Goal: Task Accomplishment & Management: Manage account settings

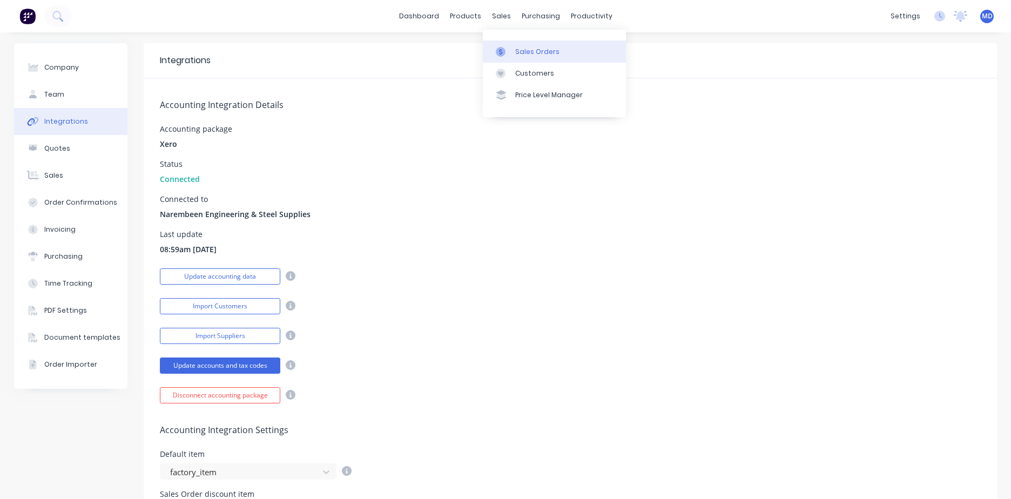
click at [520, 52] on div "Sales Orders" at bounding box center [537, 52] width 44 height 10
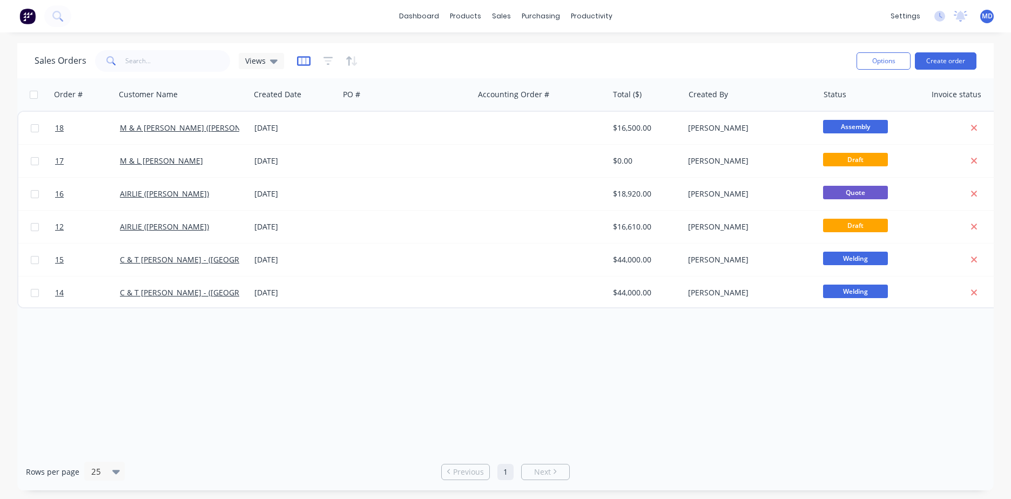
click at [307, 63] on icon "button" at bounding box center [304, 61] width 14 height 11
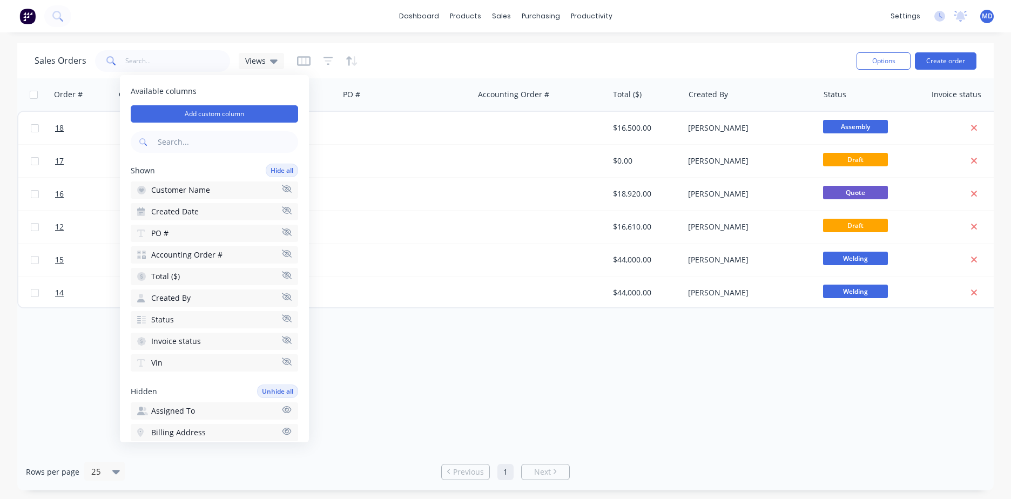
click at [199, 229] on button "PO #" at bounding box center [214, 233] width 167 height 17
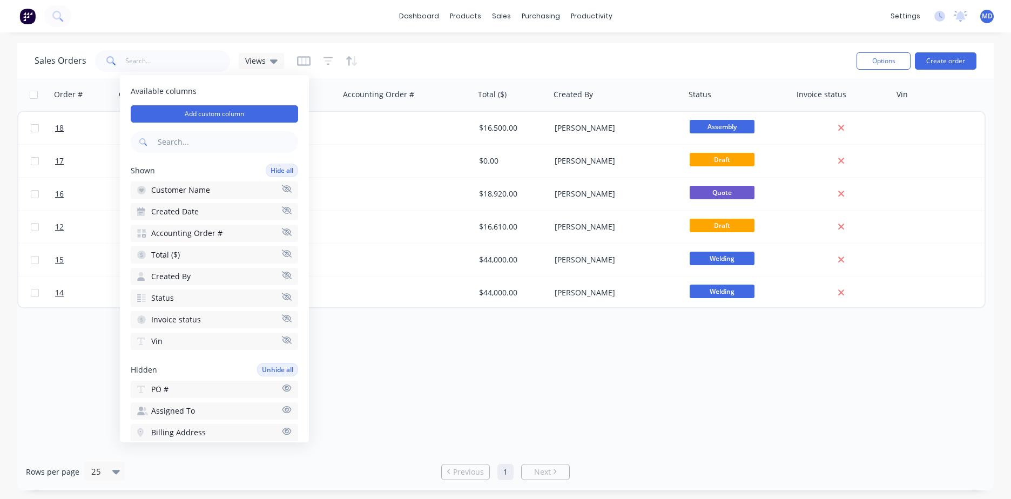
click at [193, 237] on span "Accounting Order #" at bounding box center [186, 233] width 71 height 11
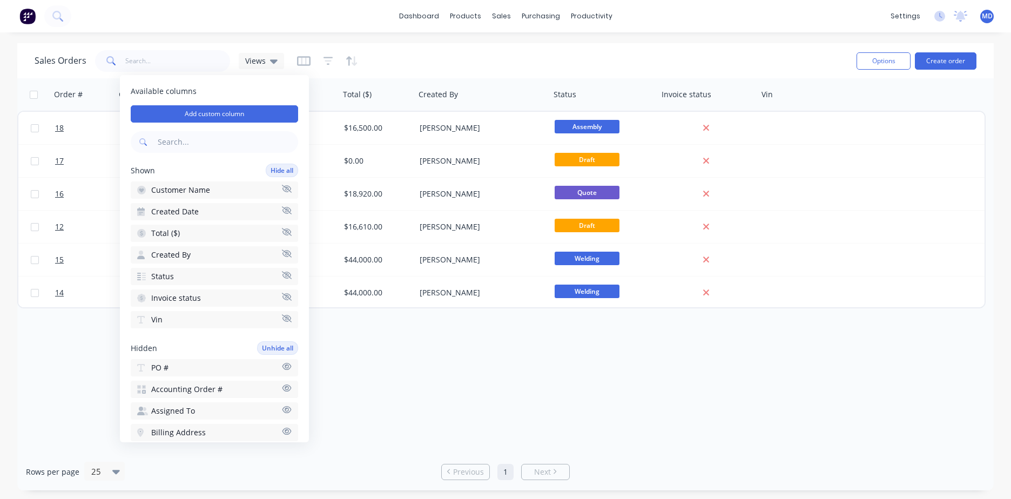
click at [182, 319] on button "Vin" at bounding box center [214, 319] width 167 height 17
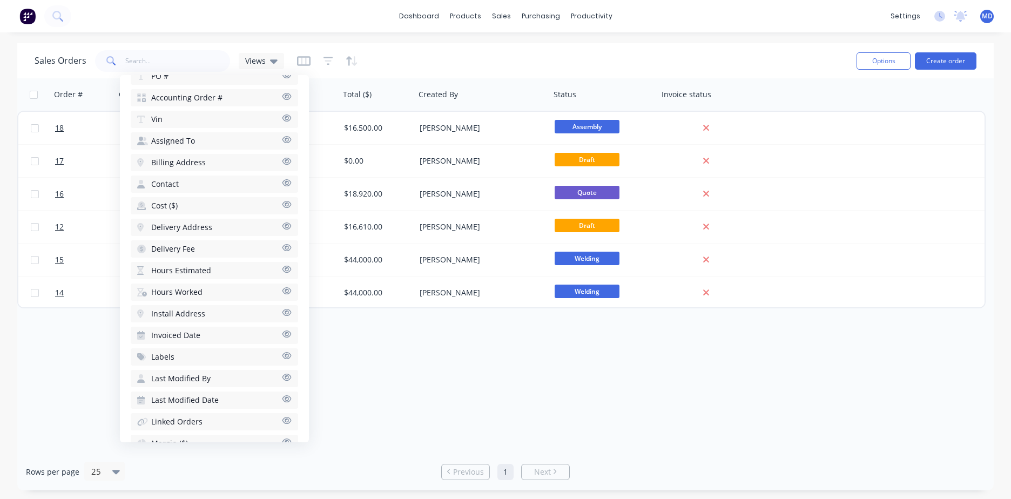
scroll to position [378, 0]
click at [173, 354] on button "Notes" at bounding box center [214, 356] width 167 height 17
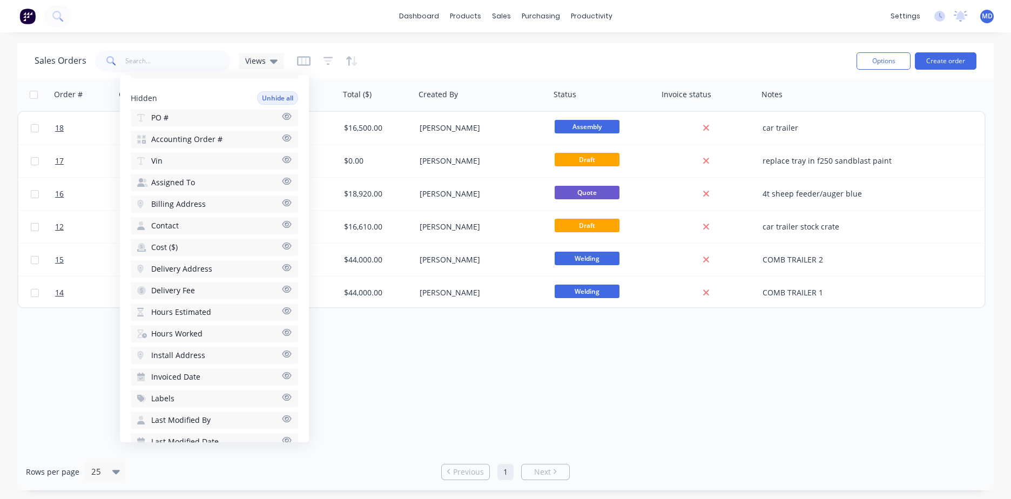
scroll to position [238, 0]
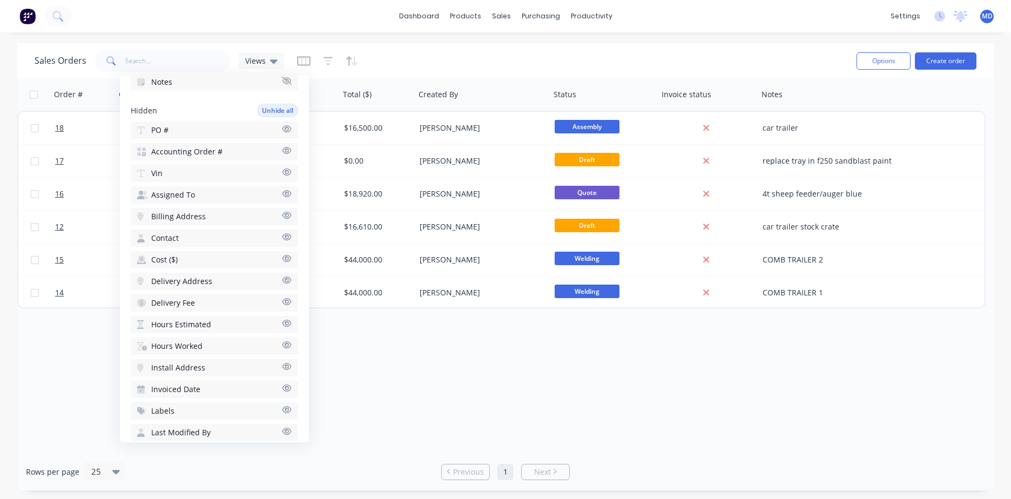
click at [414, 396] on div "Order # Customer Name Created Date Total ($) Created By Status Invoice status N…" at bounding box center [505, 265] width 977 height 375
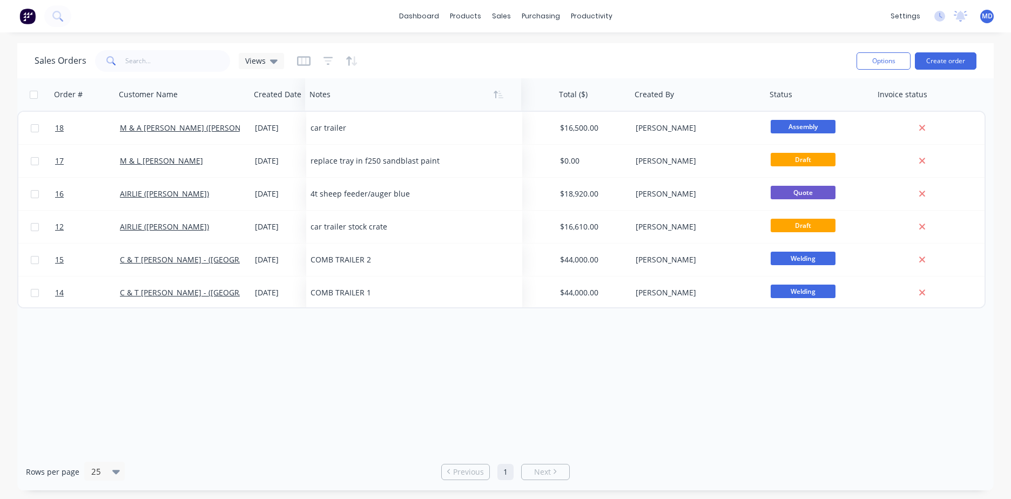
drag, startPoint x: 781, startPoint y: 98, endPoint x: 329, endPoint y: 96, distance: 452.2
click at [329, 96] on div at bounding box center [408, 95] width 197 height 22
click at [267, 63] on div "Views" at bounding box center [261, 61] width 32 height 10
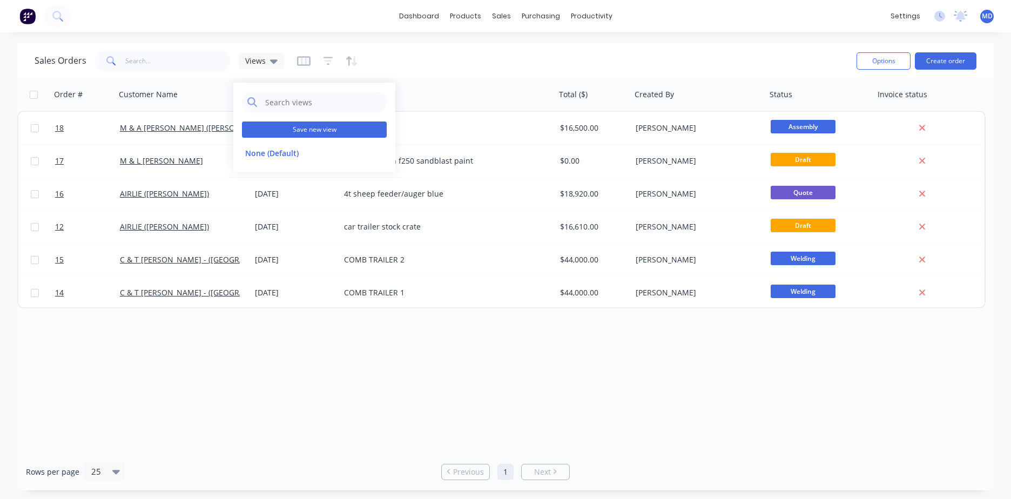
click at [287, 130] on button "Save new view" at bounding box center [314, 130] width 145 height 16
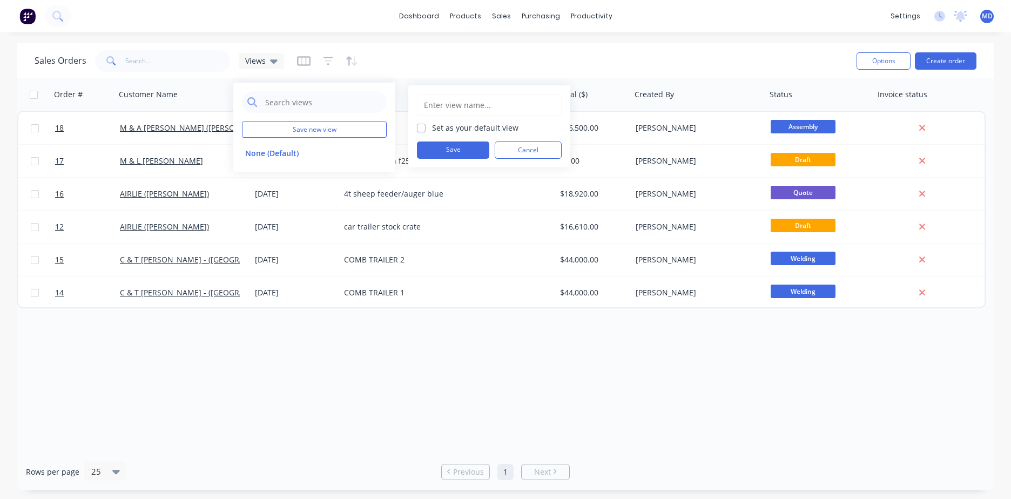
click at [457, 105] on input "text" at bounding box center [489, 105] width 133 height 21
type input "r1"
click at [460, 152] on button "Save" at bounding box center [453, 150] width 72 height 17
click at [264, 173] on button "r1" at bounding box center [303, 175] width 123 height 12
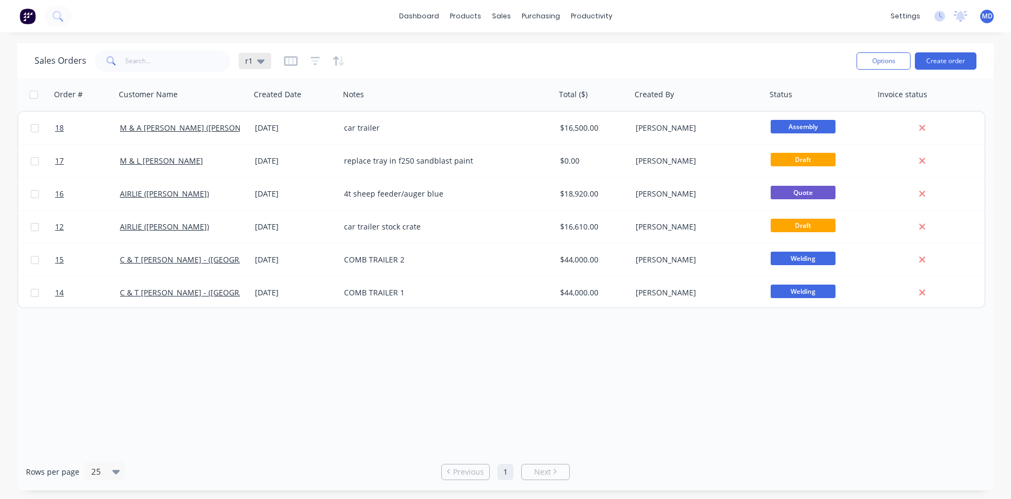
click at [262, 65] on icon at bounding box center [261, 61] width 8 height 12
click at [374, 174] on button "edit" at bounding box center [377, 174] width 14 height 11
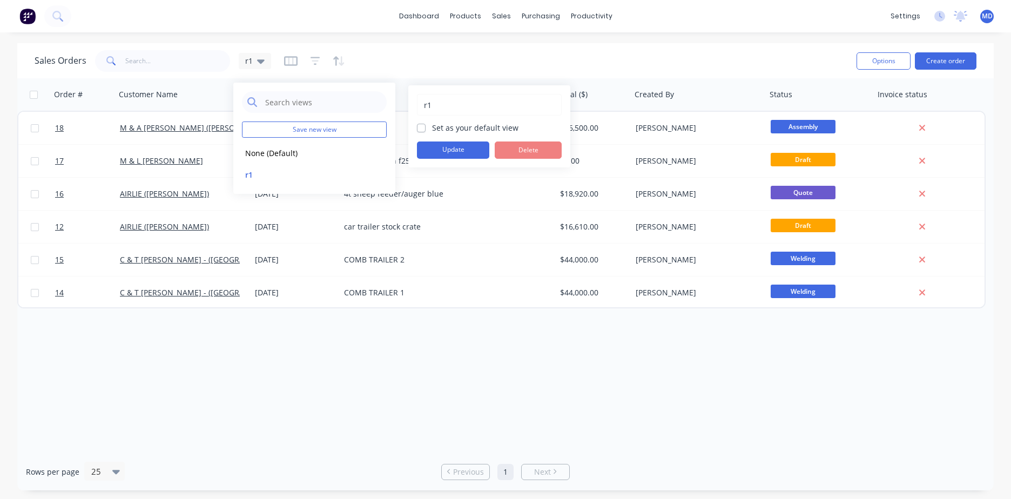
click at [432, 128] on label "Set as your default view" at bounding box center [475, 127] width 86 height 11
click at [420, 128] on input "Set as your default view" at bounding box center [421, 127] width 9 height 10
checkbox input "true"
click at [444, 151] on button "Update" at bounding box center [453, 150] width 72 height 17
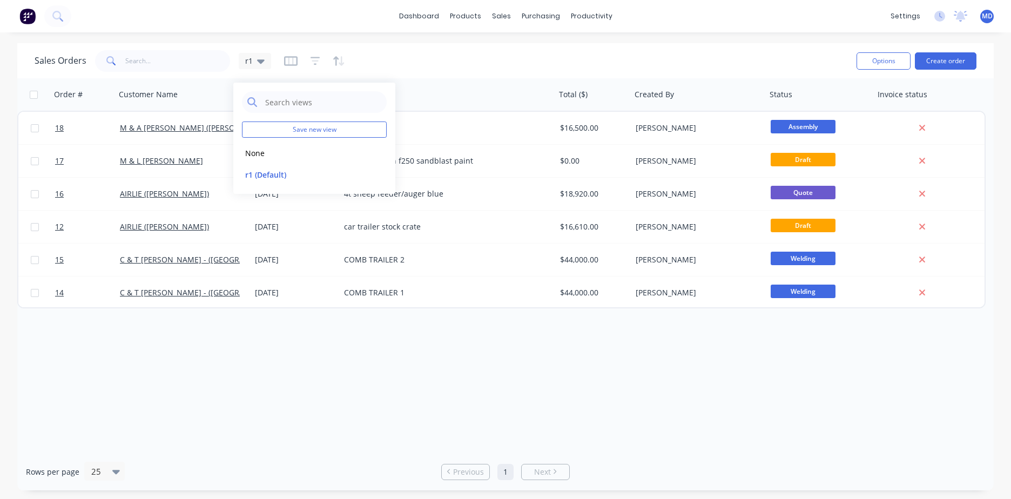
click at [446, 336] on div "Order # Customer Name Created Date Notes Total ($) Created By Status Invoice st…" at bounding box center [505, 265] width 977 height 375
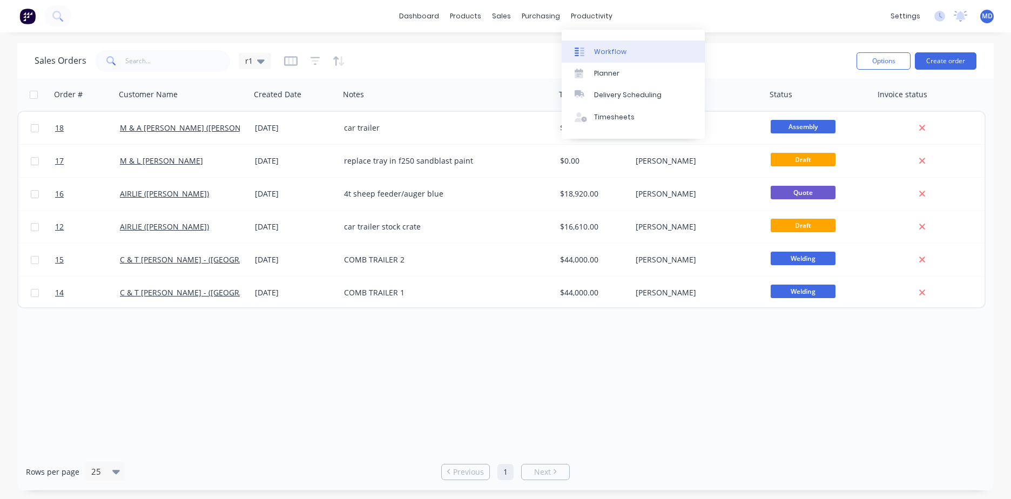
click at [548, 52] on div "Workflow" at bounding box center [610, 52] width 32 height 10
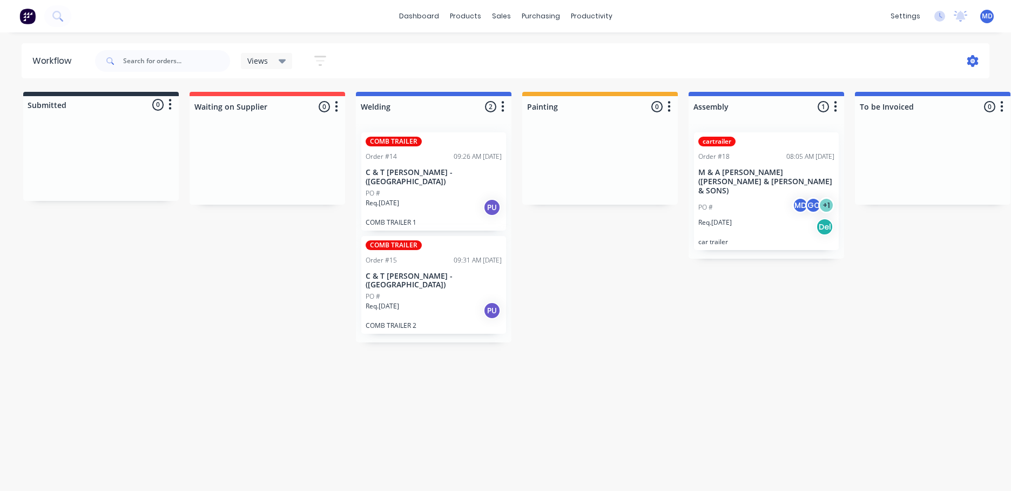
click at [548, 61] on icon at bounding box center [973, 60] width 3 height 3
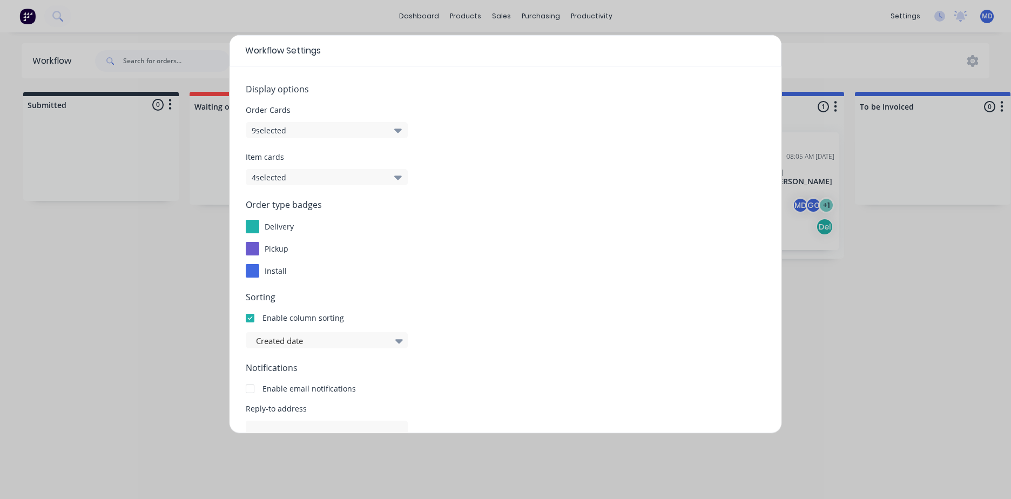
click at [392, 131] on button "9 selected" at bounding box center [327, 130] width 162 height 16
click at [548, 244] on div "pickup" at bounding box center [506, 249] width 520 height 14
drag, startPoint x: 413, startPoint y: 53, endPoint x: 403, endPoint y: 161, distance: 108.5
click at [403, 161] on div "Workflow Settings Display options Order Cards 9 selected Item cards 4 selected …" at bounding box center [505, 234] width 553 height 399
drag, startPoint x: 403, startPoint y: 161, endPoint x: 524, endPoint y: 57, distance: 159.3
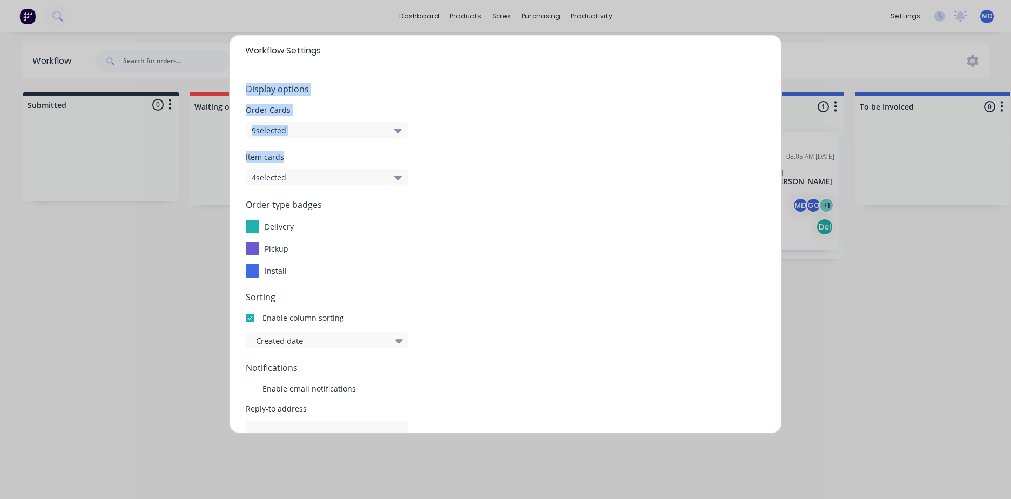
click at [524, 57] on div "Workflow Settings" at bounding box center [506, 50] width 552 height 31
click at [338, 179] on button "4 selected" at bounding box center [327, 177] width 162 height 16
click at [548, 340] on div "Created date" at bounding box center [506, 340] width 520 height 16
click at [548, 434] on div "Workflow Settings Display options Order Cards 9 selected Item cards 4 selected …" at bounding box center [505, 249] width 1011 height 499
click at [548, 360] on div "Workflow Settings Display options Order Cards 9 selected Item cards 4 selected …" at bounding box center [505, 249] width 1011 height 499
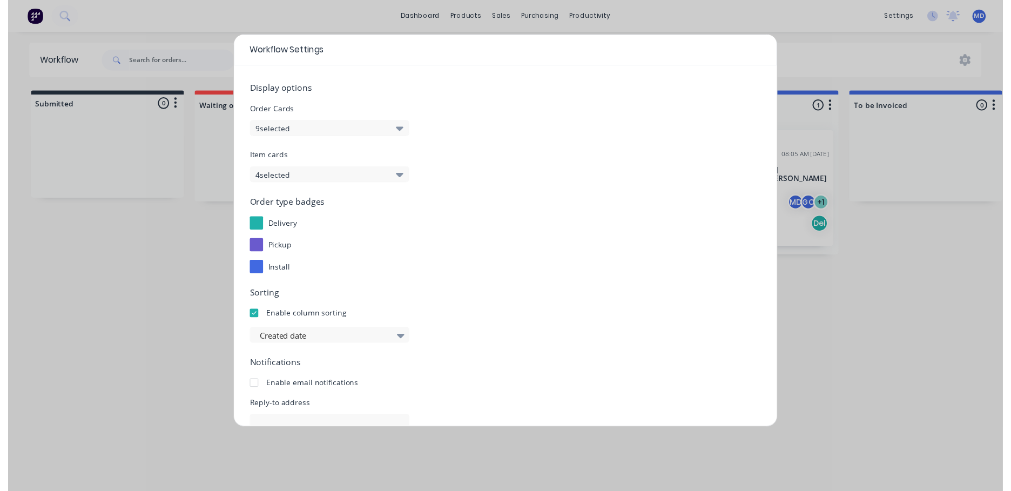
scroll to position [111, 0]
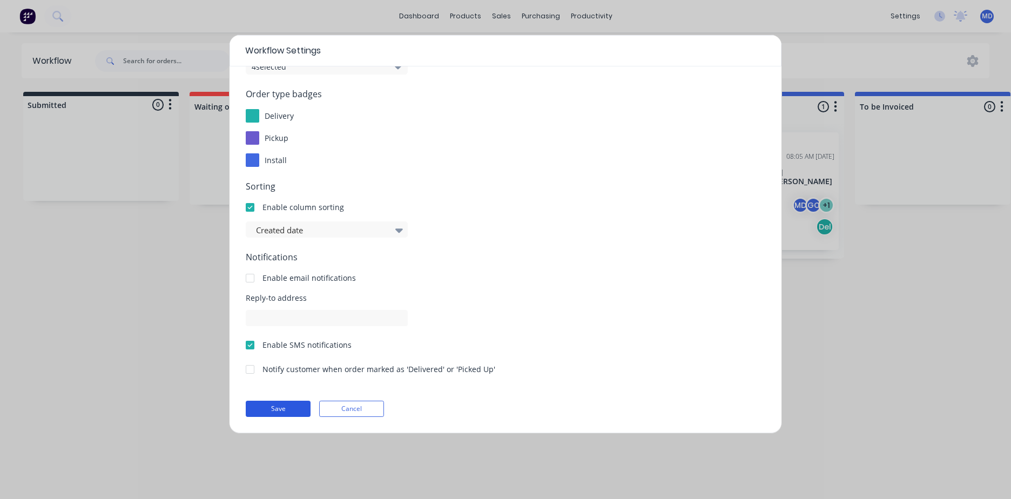
click at [272, 407] on button "Save" at bounding box center [278, 409] width 65 height 16
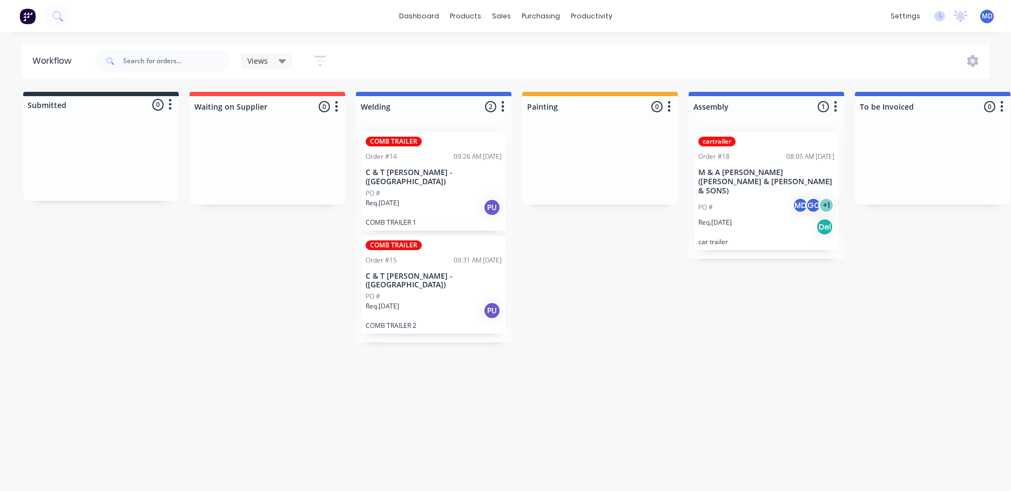
click at [449, 290] on div "COMB TRAILER Order #15 09:31 AM 26/06/25 C & T DELLA VEDOVA - (KUMBOORAN PLAINS…" at bounding box center [433, 285] width 145 height 98
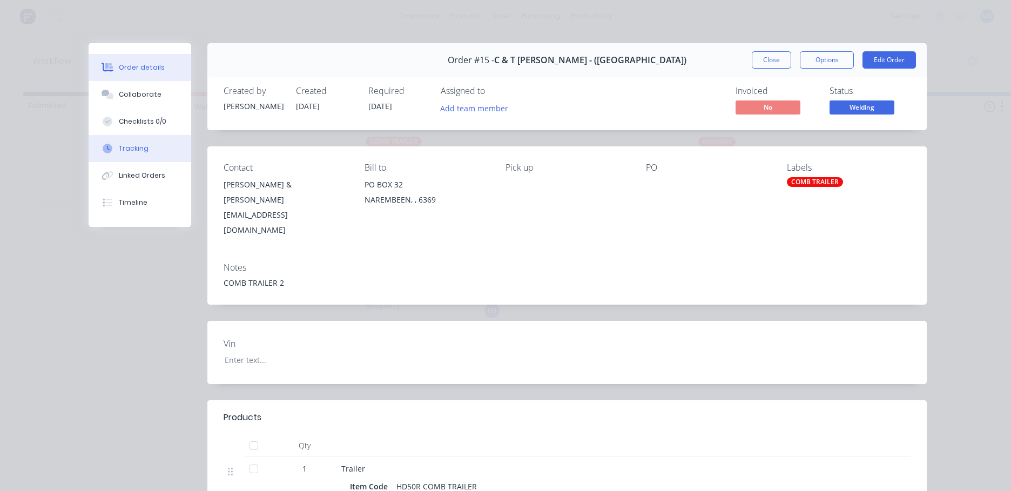
click at [124, 152] on div "Tracking" at bounding box center [134, 149] width 30 height 10
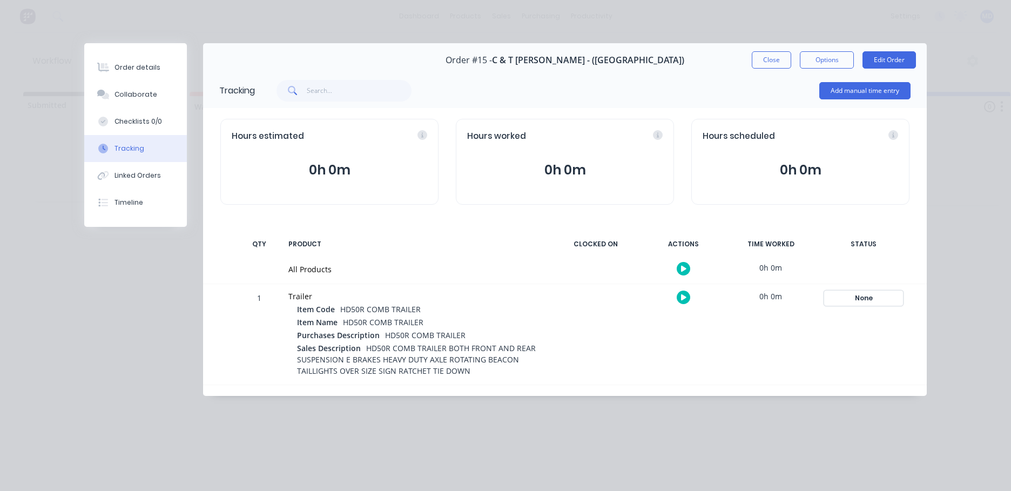
click at [548, 299] on div "None" at bounding box center [864, 298] width 78 height 14
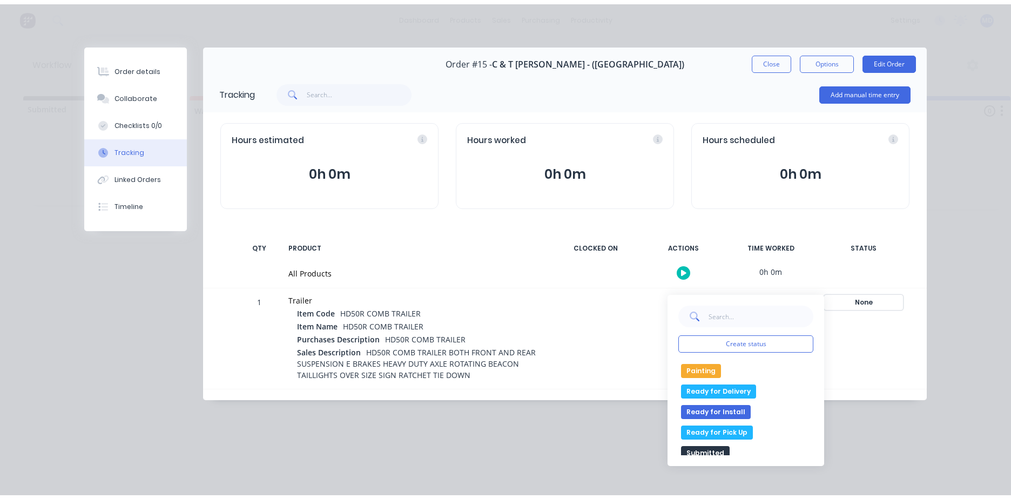
scroll to position [0, 0]
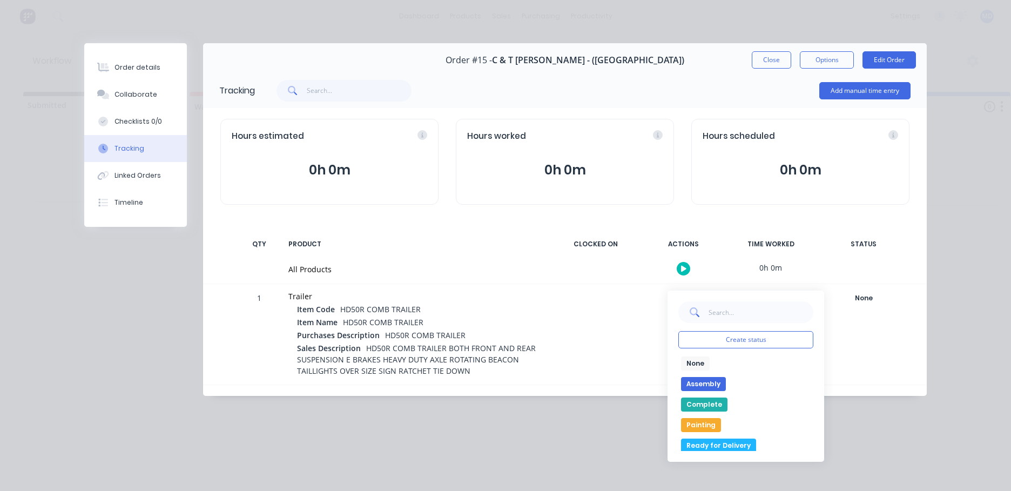
click at [548, 427] on button "Painting" at bounding box center [701, 425] width 40 height 14
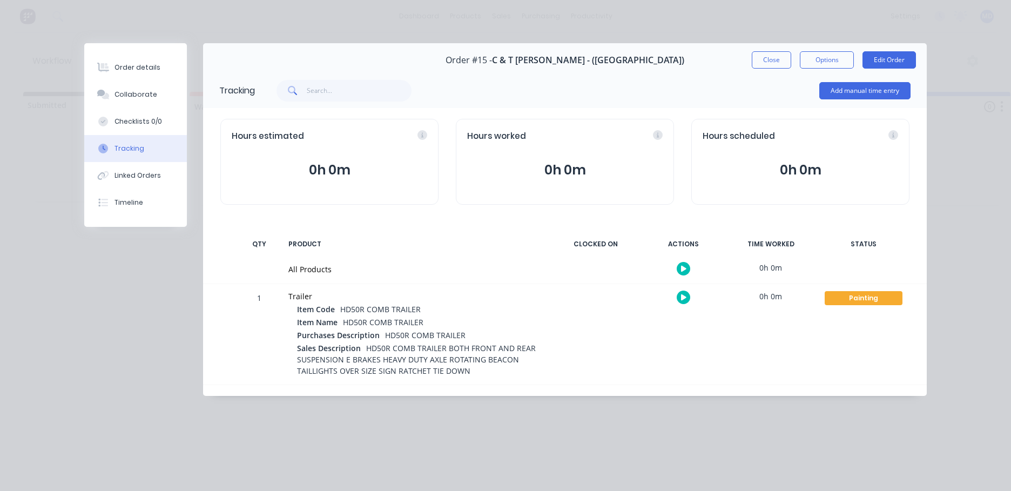
click at [548, 64] on button "Close" at bounding box center [771, 59] width 39 height 17
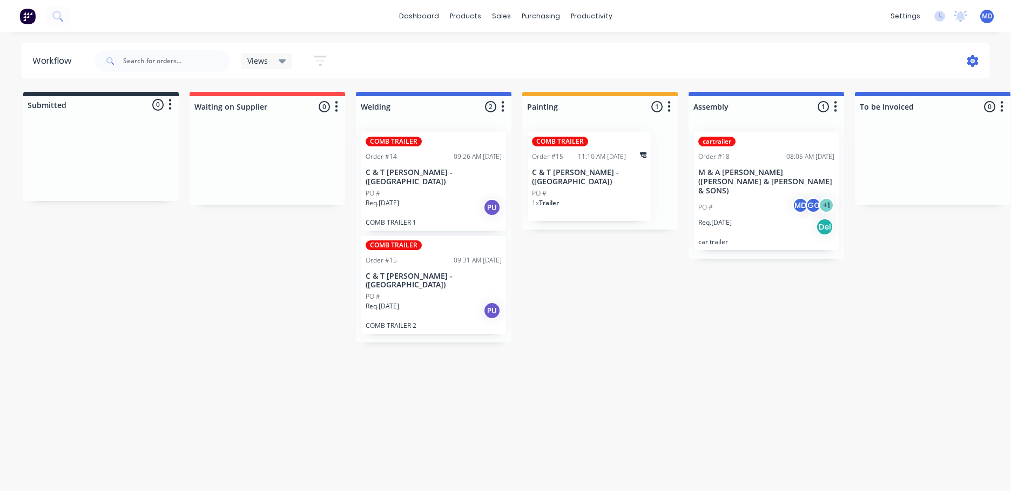
click at [548, 62] on icon at bounding box center [973, 61] width 11 height 12
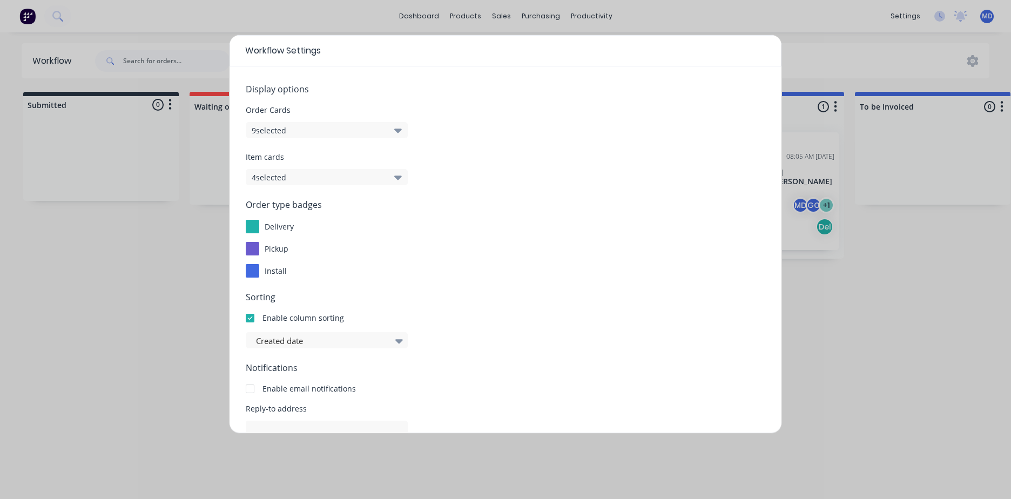
click at [400, 178] on icon "button" at bounding box center [398, 178] width 8 height 4
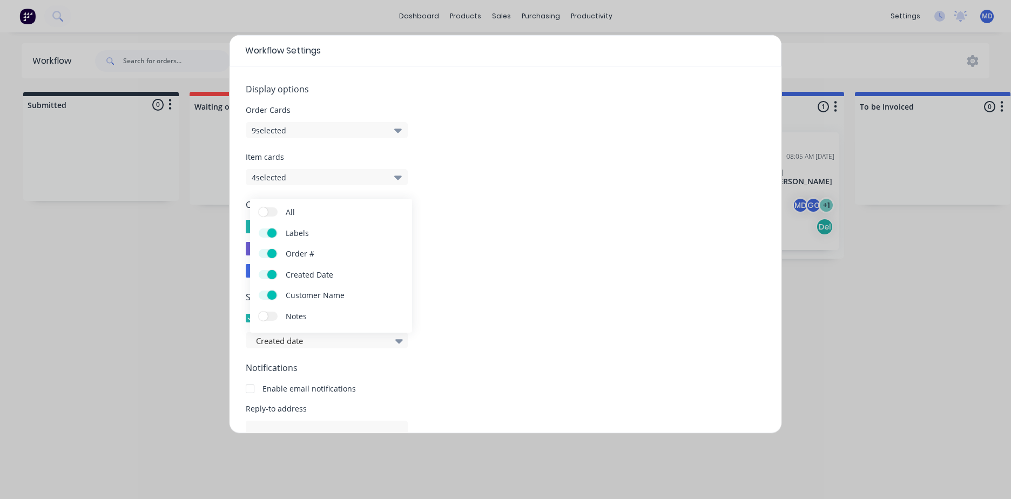
click at [291, 314] on span "Notes" at bounding box center [326, 316] width 81 height 11
click at [259, 312] on input "Notes" at bounding box center [259, 312] width 0 height 0
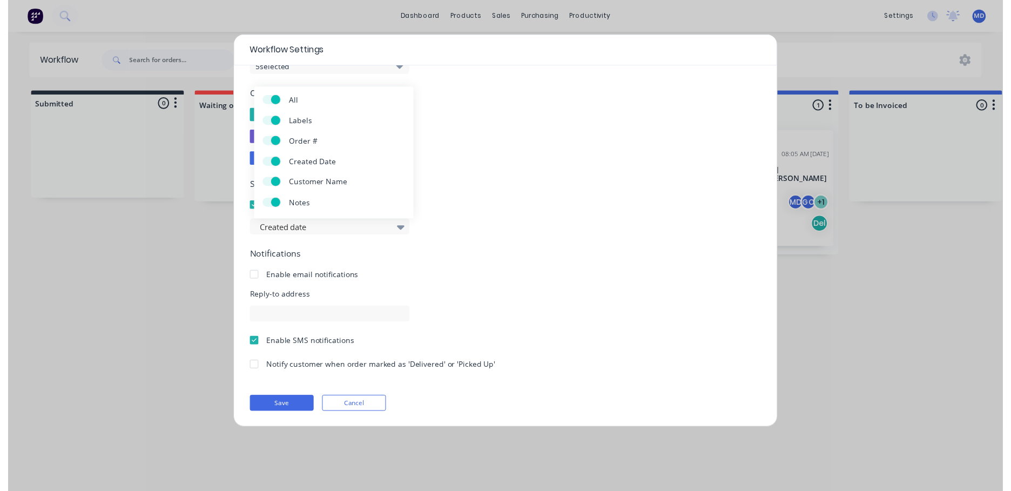
scroll to position [111, 0]
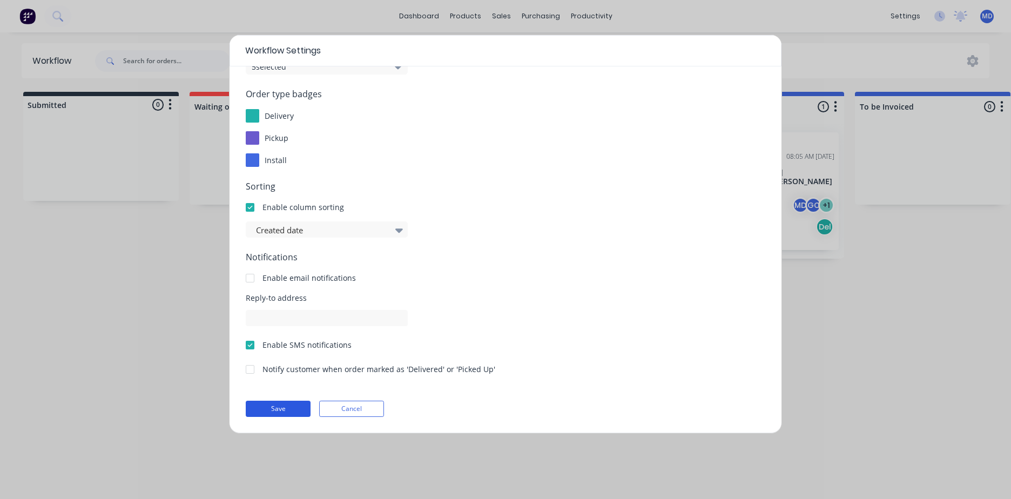
click at [280, 406] on button "Save" at bounding box center [278, 409] width 65 height 16
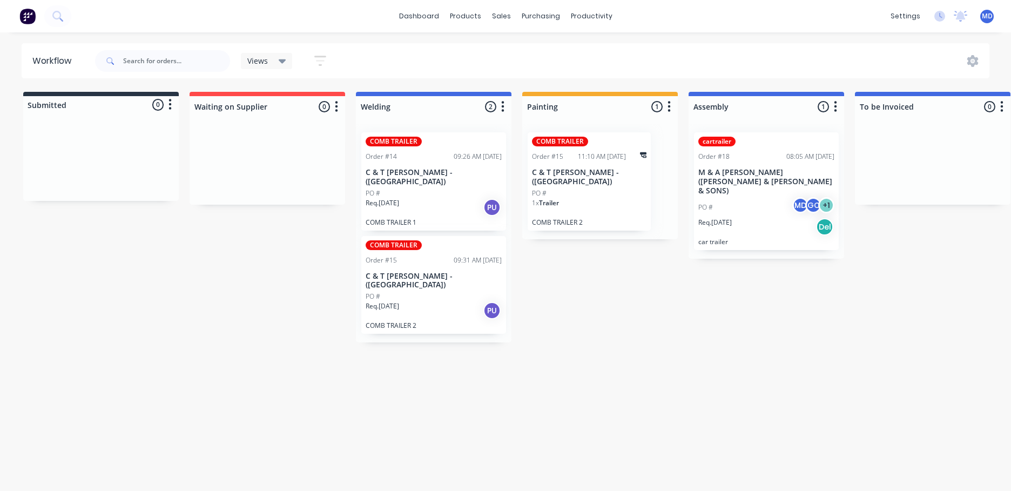
click at [548, 207] on div "1 x Trailer" at bounding box center [589, 207] width 115 height 18
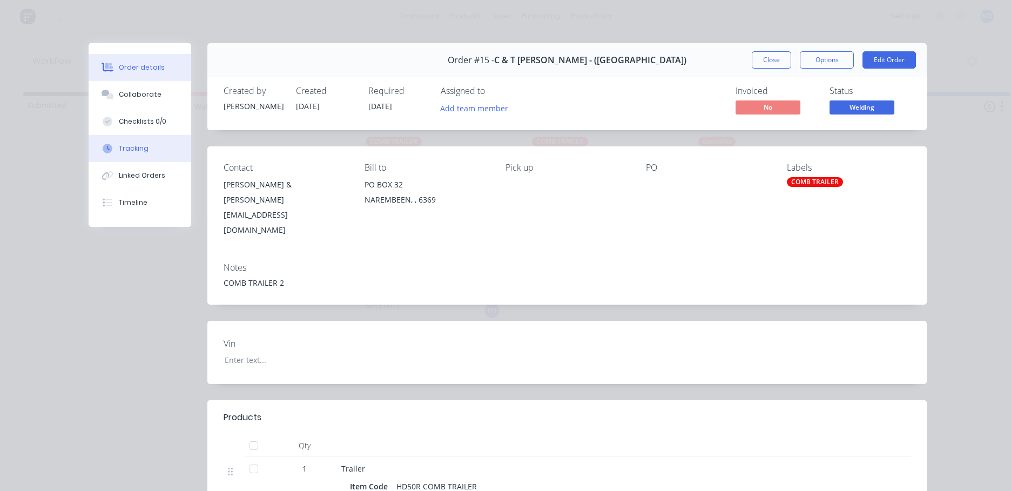
click at [140, 146] on div "Tracking" at bounding box center [134, 149] width 30 height 10
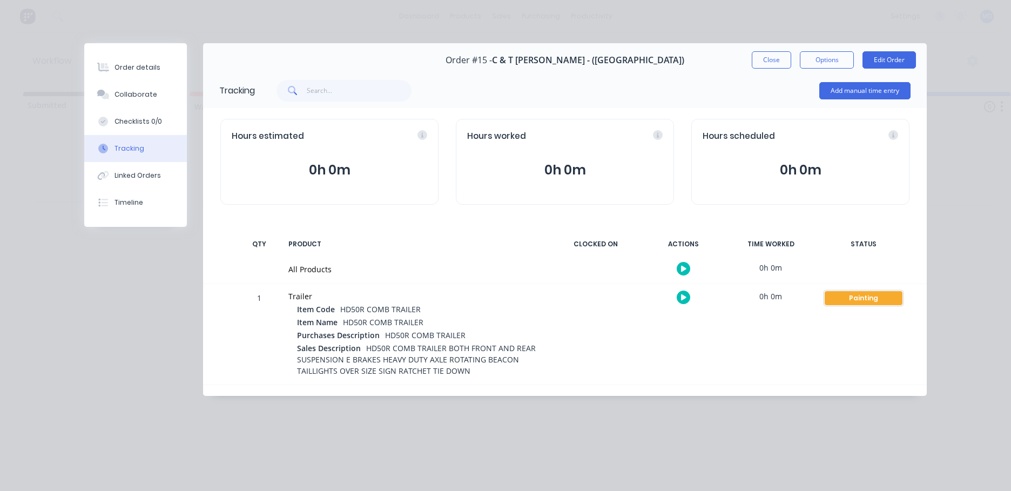
click at [548, 301] on div "Painting" at bounding box center [864, 298] width 78 height 14
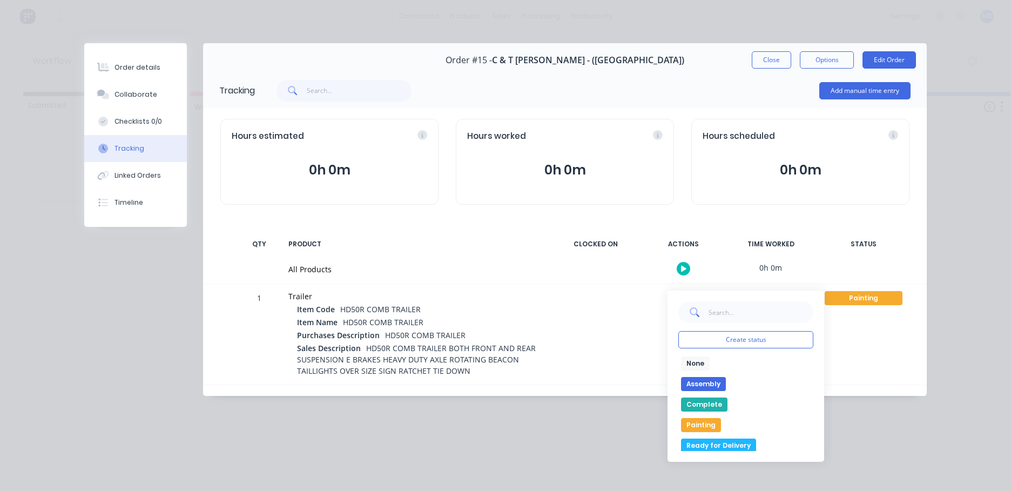
click at [548, 366] on div "None edit" at bounding box center [746, 364] width 135 height 14
click at [548, 365] on button "None" at bounding box center [695, 364] width 29 height 14
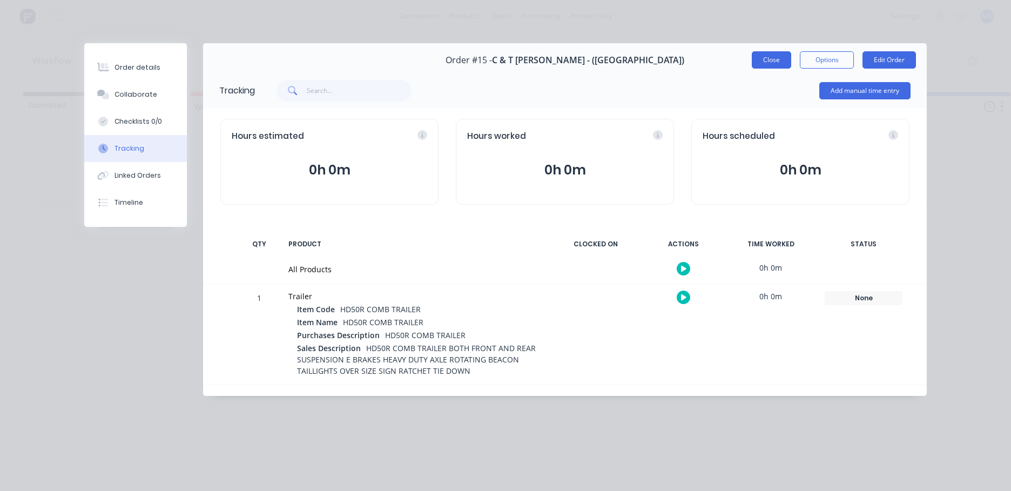
click at [548, 62] on button "Close" at bounding box center [771, 59] width 39 height 17
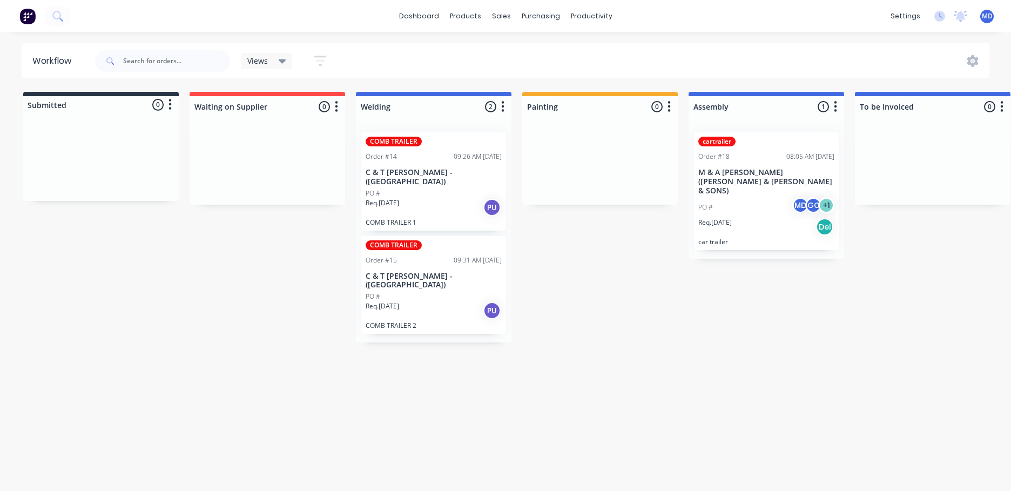
click at [453, 193] on div "PO #" at bounding box center [434, 194] width 136 height 10
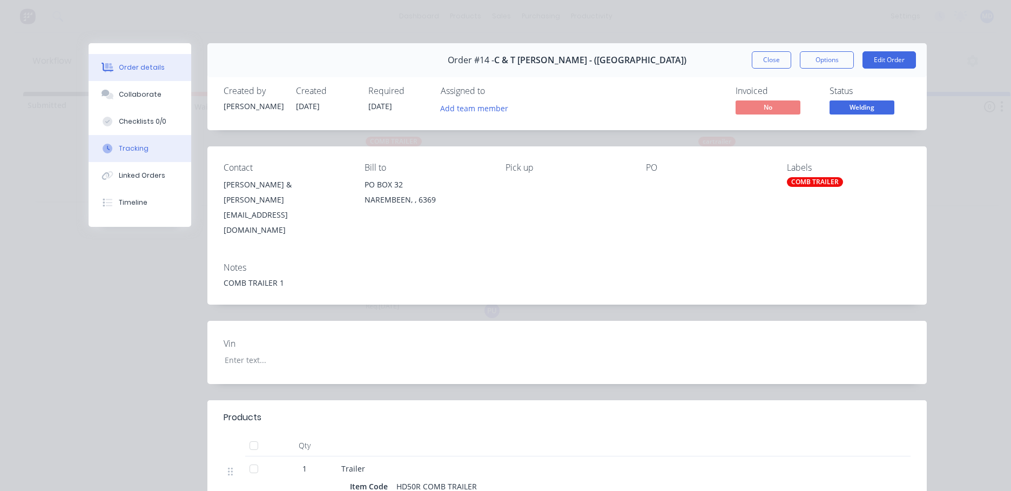
click at [103, 147] on icon at bounding box center [108, 149] width 10 height 10
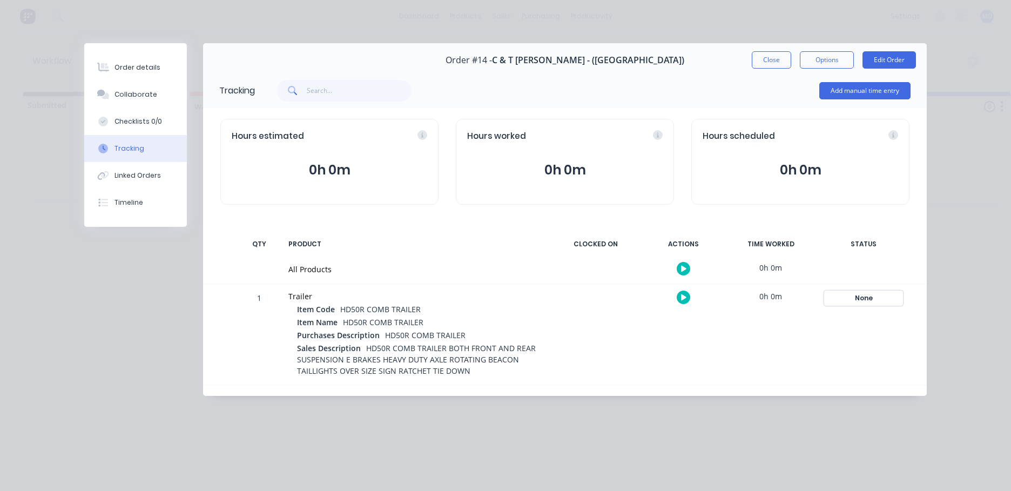
click at [548, 297] on div "None" at bounding box center [864, 298] width 78 height 14
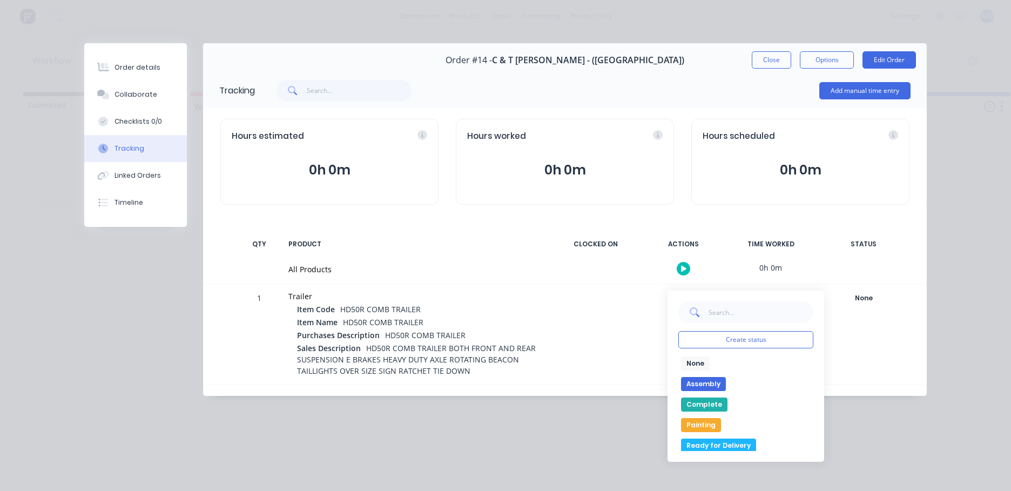
click at [548, 424] on button "Painting" at bounding box center [701, 425] width 40 height 14
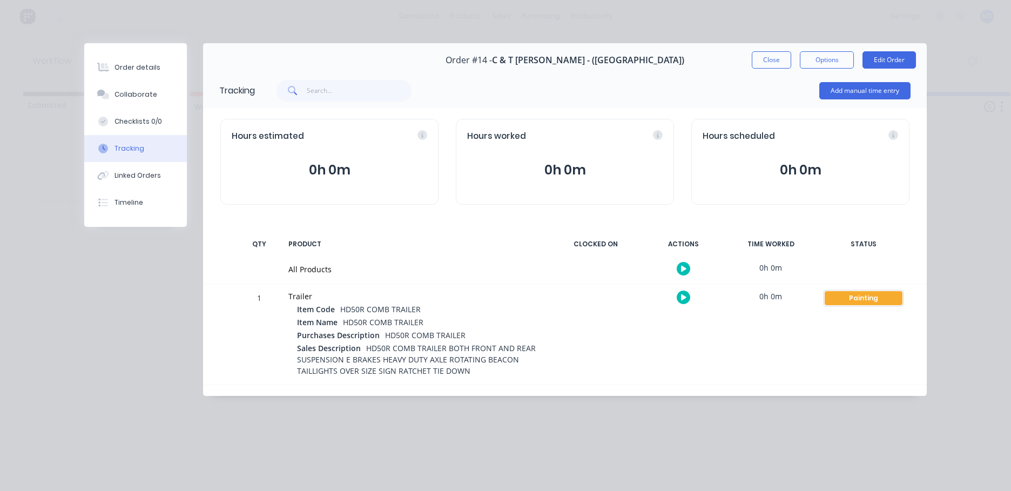
click at [548, 299] on div "Painting" at bounding box center [864, 298] width 78 height 14
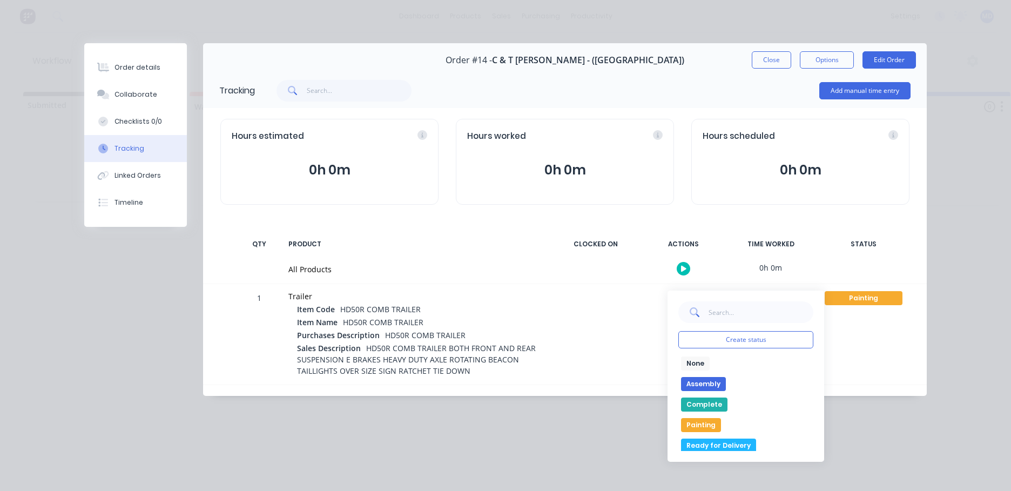
click at [548, 365] on button "None" at bounding box center [695, 364] width 29 height 14
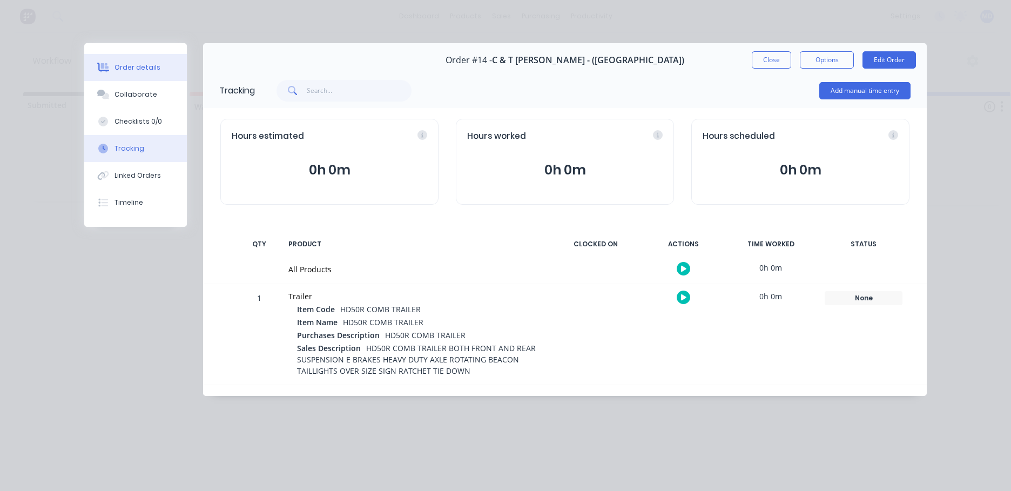
click at [141, 69] on div "Order details" at bounding box center [138, 68] width 46 height 10
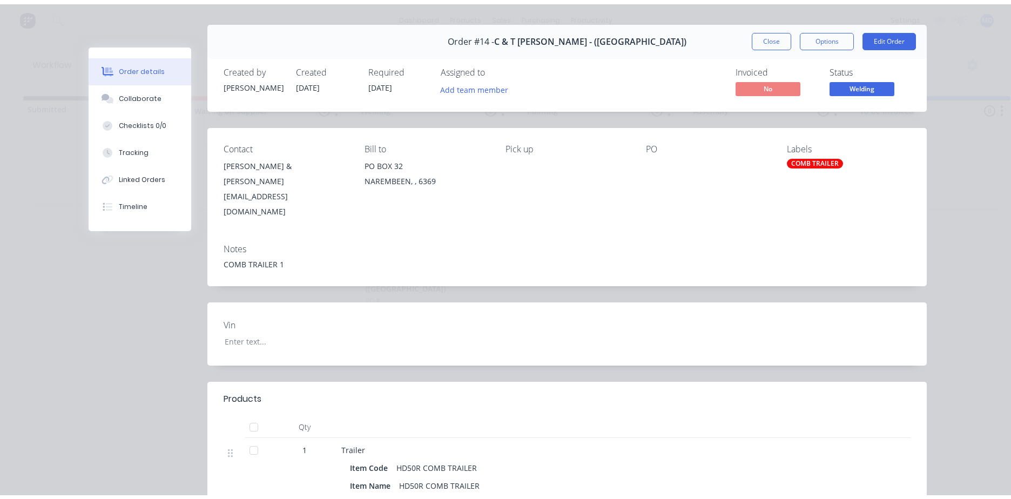
scroll to position [0, 0]
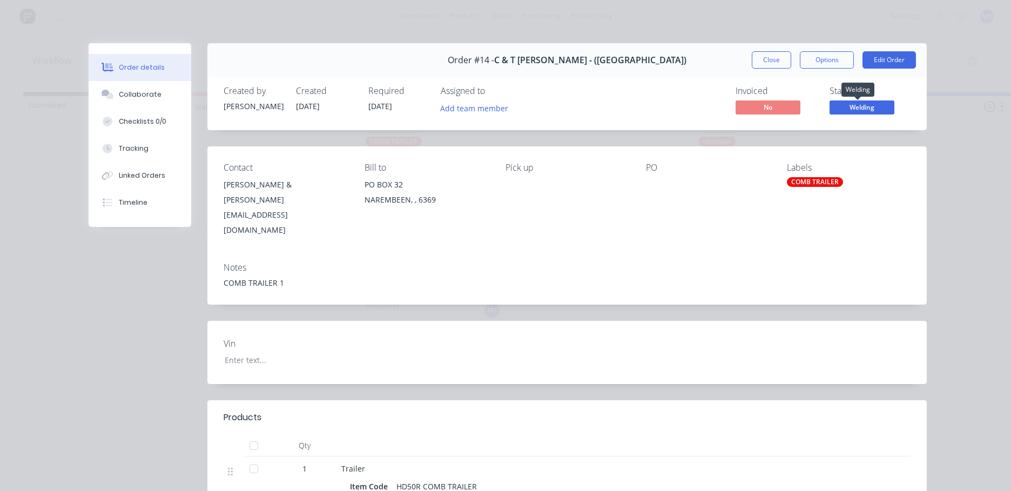
click at [548, 106] on span "Welding" at bounding box center [862, 107] width 65 height 14
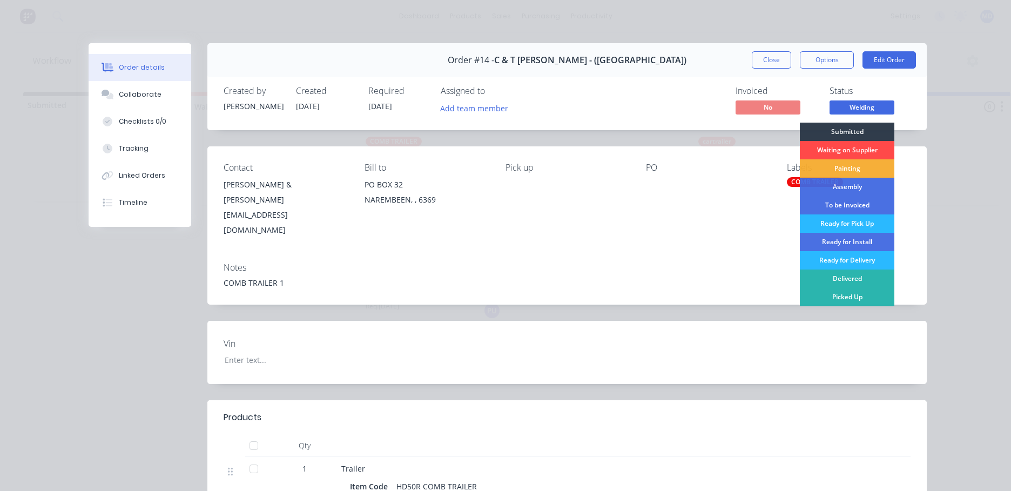
click at [548, 150] on div "Waiting on Supplier" at bounding box center [847, 150] width 95 height 18
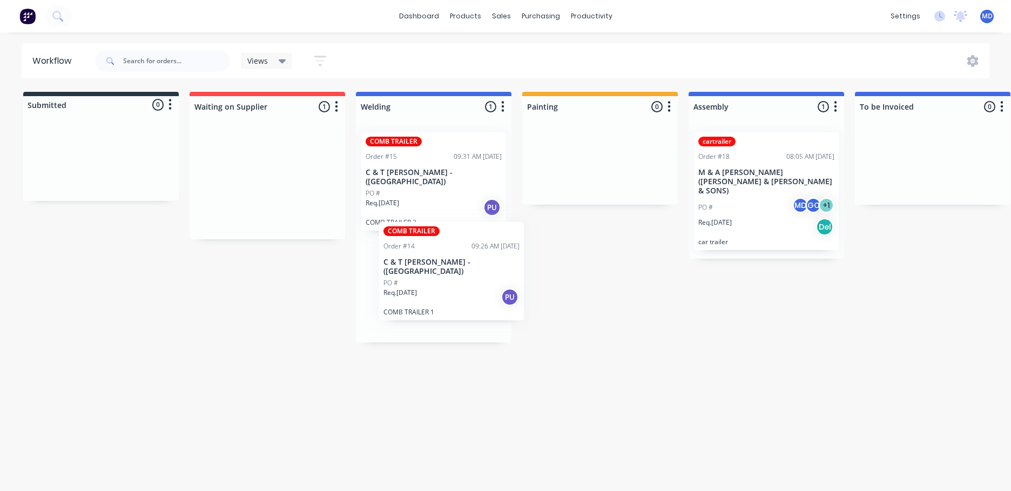
drag, startPoint x: 247, startPoint y: 149, endPoint x: 432, endPoint y: 252, distance: 211.6
click at [432, 252] on div "Submitted 0 Status colour #273444 hex #273444 Save Cancel Summaries Total order…" at bounding box center [893, 217] width 1802 height 251
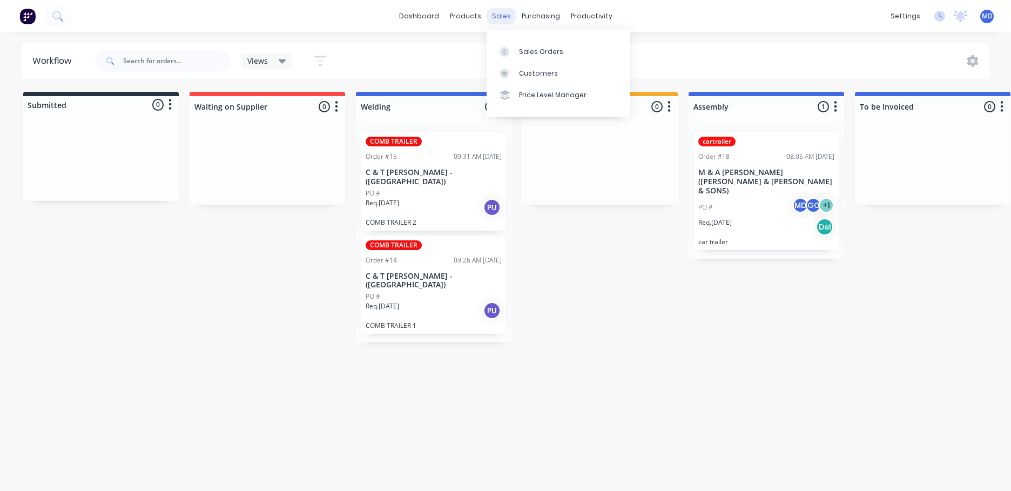
click at [509, 19] on div "sales" at bounding box center [502, 16] width 30 height 16
click at [523, 53] on div "Sales Orders" at bounding box center [541, 52] width 44 height 10
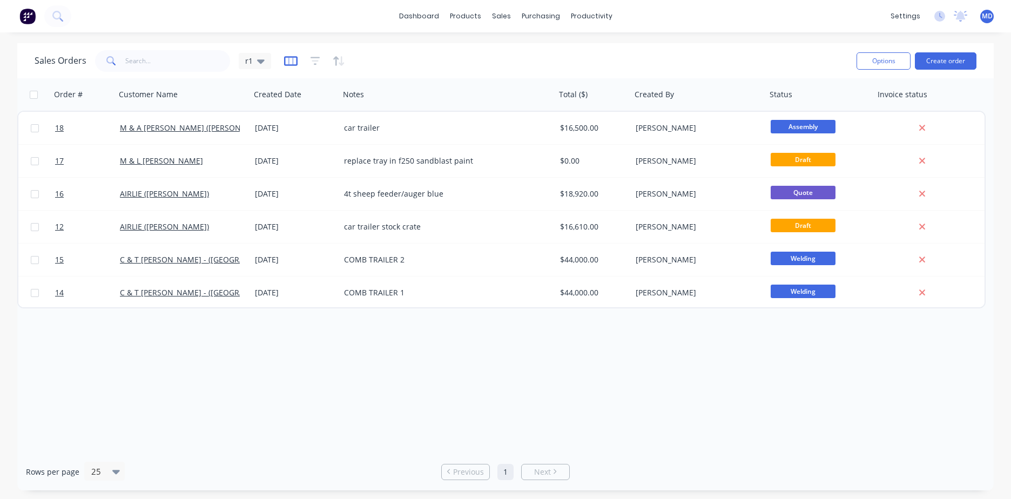
click at [288, 60] on icon "button" at bounding box center [290, 60] width 5 height 7
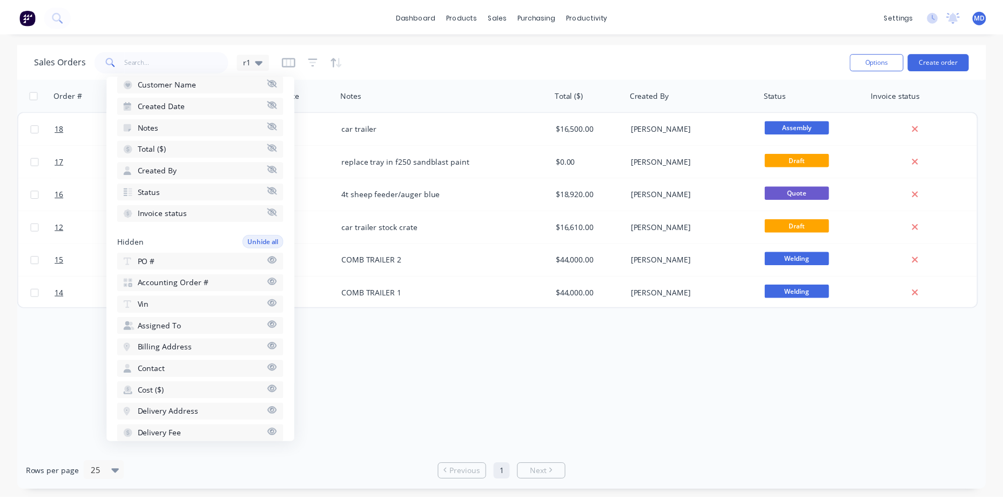
scroll to position [108, 0]
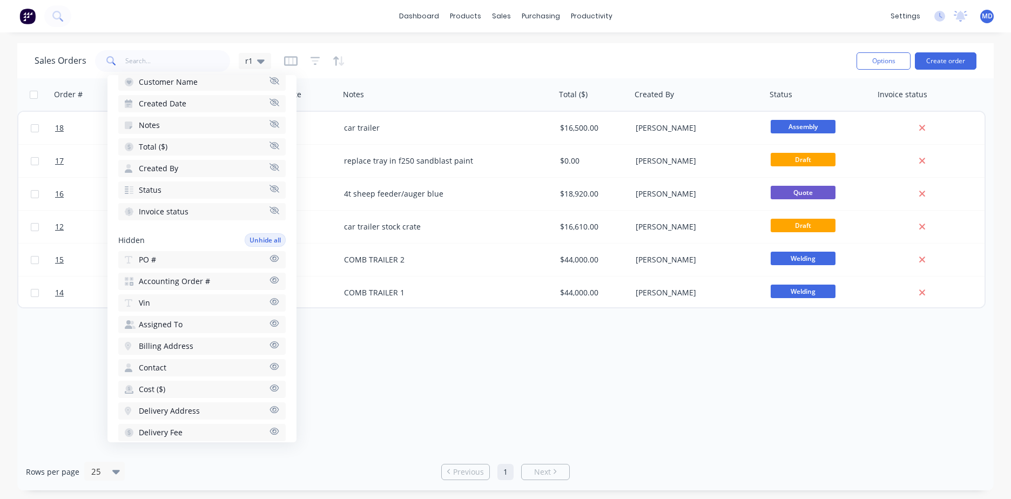
click at [189, 279] on span "Accounting Order #" at bounding box center [174, 281] width 71 height 11
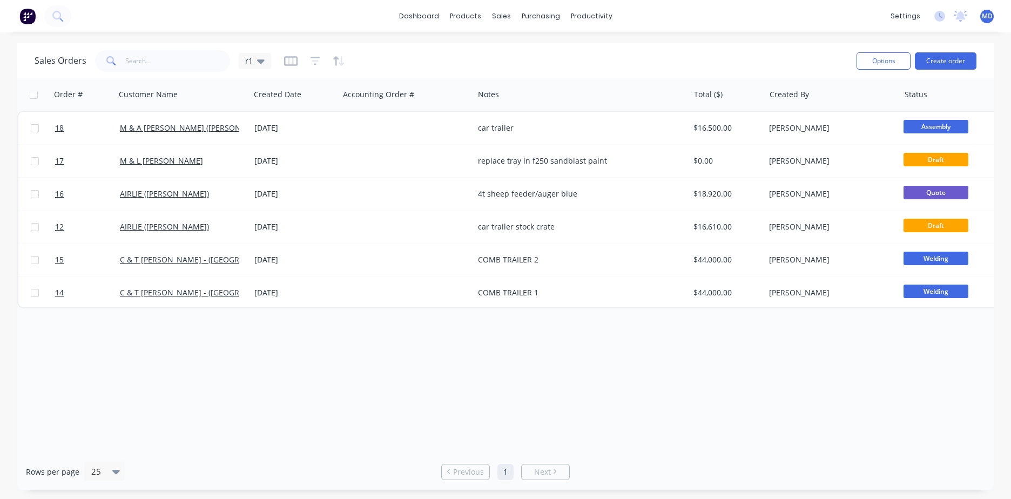
click at [411, 347] on div "Order # Customer Name Created Date Accounting Order # Notes Total ($) Created B…" at bounding box center [505, 265] width 977 height 375
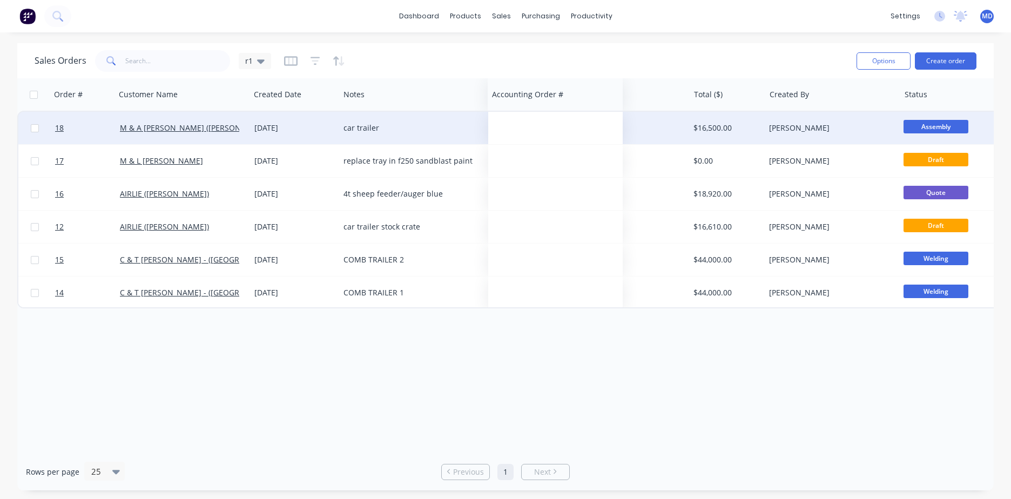
drag, startPoint x: 358, startPoint y: 98, endPoint x: 507, endPoint y: 121, distance: 150.9
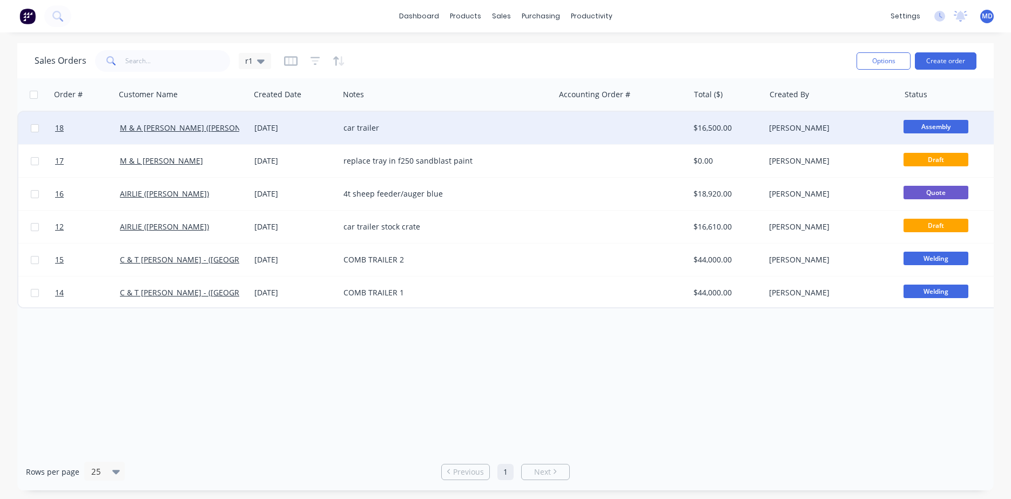
click at [350, 131] on div "car trailer" at bounding box center [442, 128] width 197 height 11
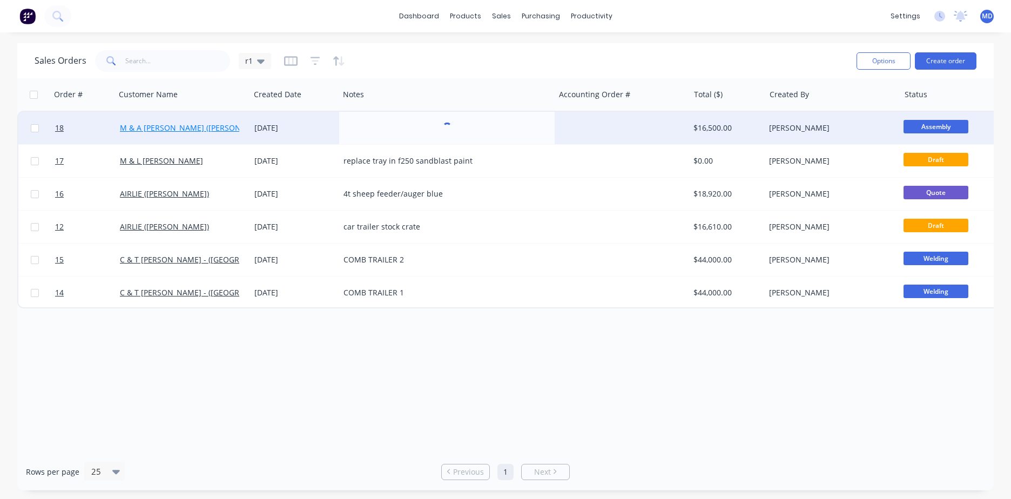
click at [198, 129] on link "M & A [PERSON_NAME] ([PERSON_NAME] & [PERSON_NAME] & SONS)" at bounding box center [246, 128] width 252 height 10
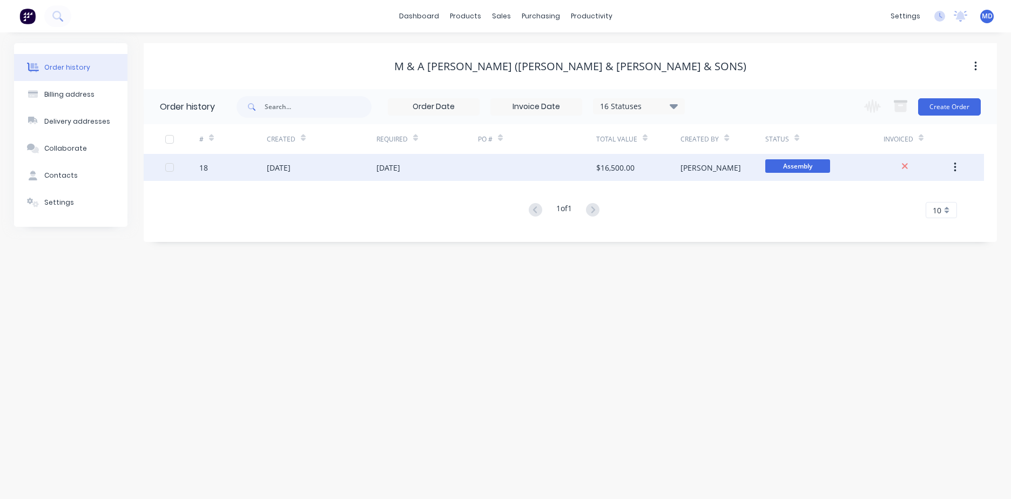
click at [379, 170] on div "[DATE]" at bounding box center [389, 167] width 24 height 11
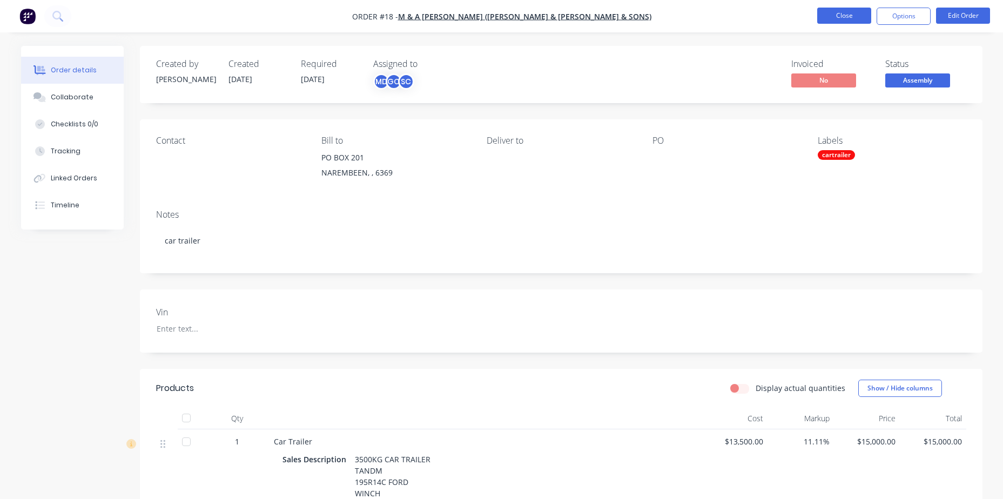
click at [548, 17] on button "Close" at bounding box center [844, 16] width 54 height 16
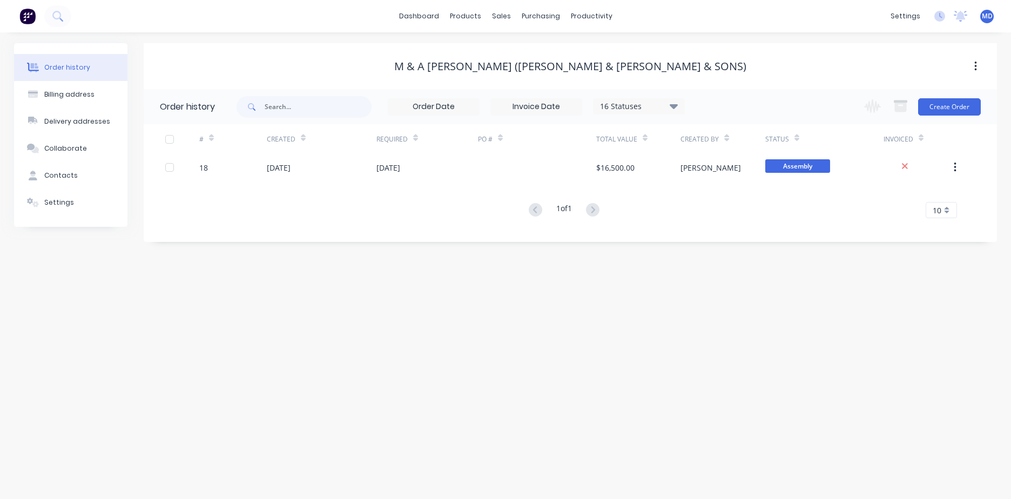
click at [548, 104] on icon at bounding box center [674, 106] width 8 height 5
drag, startPoint x: 555, startPoint y: 284, endPoint x: 557, endPoint y: 257, distance: 26.6
click at [548, 282] on div "Order history Billing address Delivery addresses Collaborate Contacts Settings …" at bounding box center [505, 265] width 1011 height 467
click at [525, 51] on div "Sales Orders" at bounding box center [541, 52] width 44 height 10
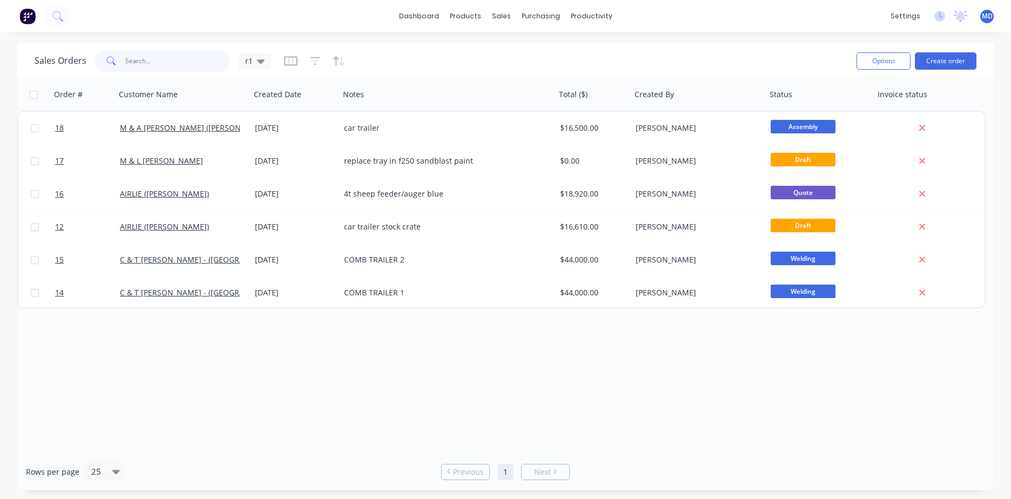
click at [169, 64] on input "text" at bounding box center [177, 61] width 105 height 22
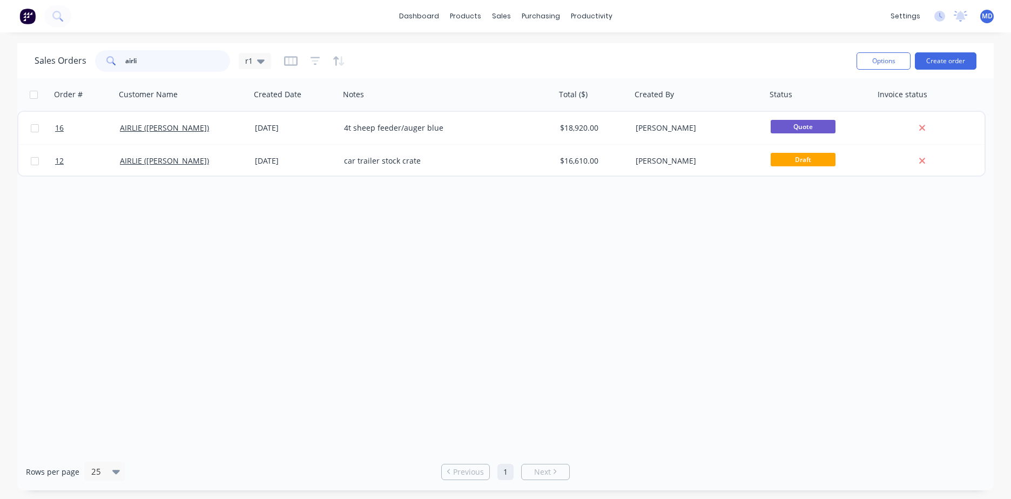
drag, startPoint x: 152, startPoint y: 63, endPoint x: 137, endPoint y: 62, distance: 15.2
click at [137, 62] on input "airli" at bounding box center [177, 61] width 105 height 22
type input "a"
type input "s"
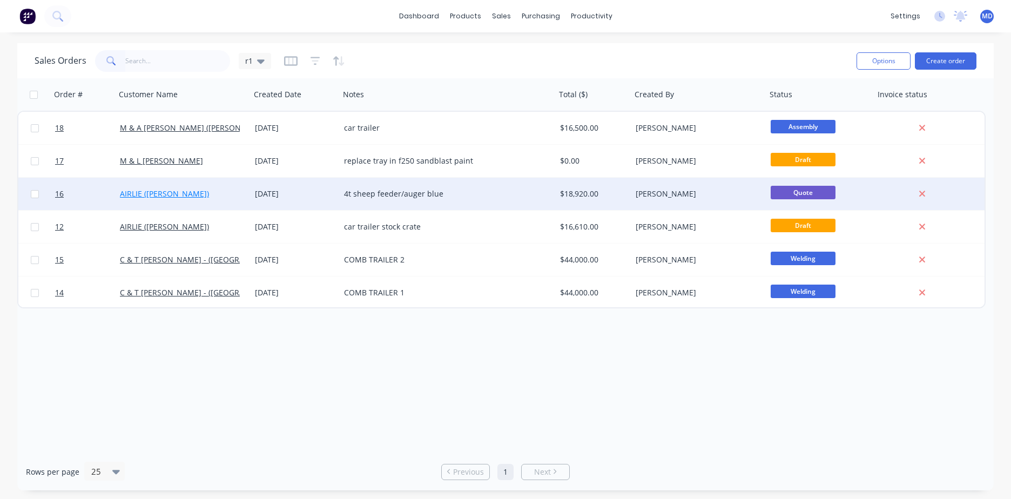
click at [178, 198] on link "AIRLIE ([PERSON_NAME])" at bounding box center [164, 194] width 89 height 10
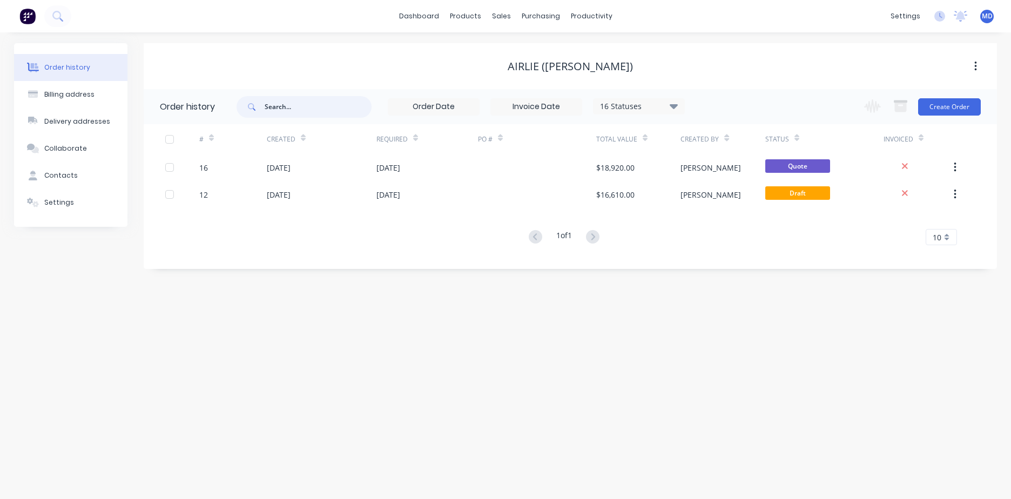
click at [316, 109] on input "text" at bounding box center [318, 107] width 107 height 22
type input "sheep"
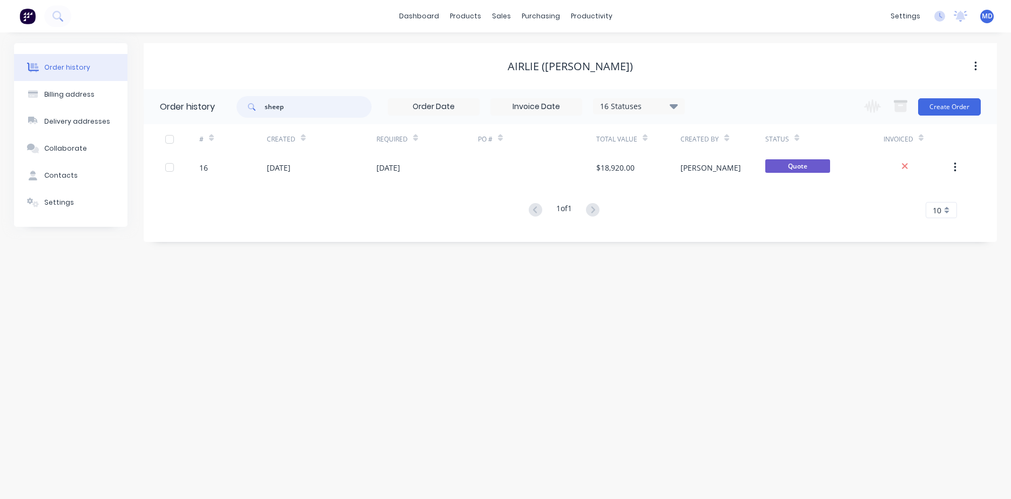
drag, startPoint x: 294, startPoint y: 110, endPoint x: 268, endPoint y: 109, distance: 25.9
click at [268, 109] on input "sheep" at bounding box center [318, 107] width 107 height 22
type input "s"
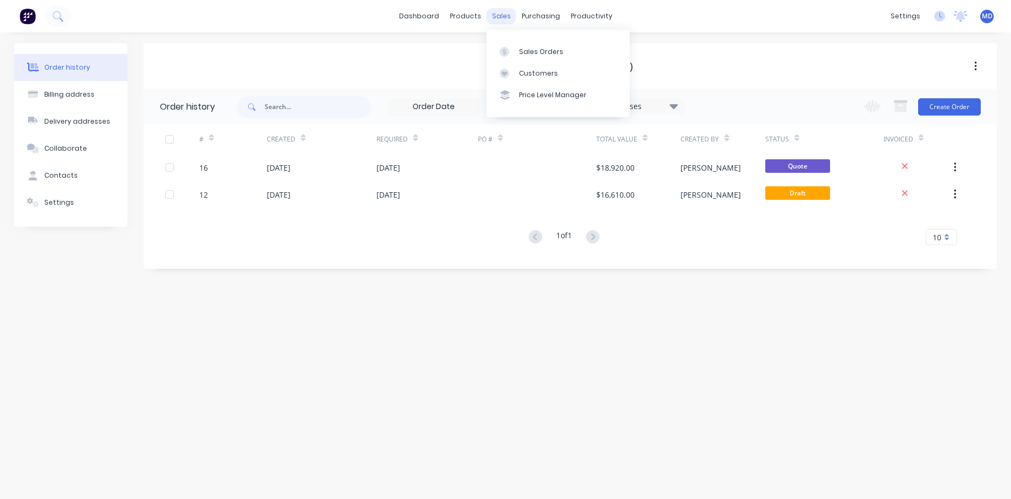
click at [493, 14] on div "sales" at bounding box center [502, 16] width 30 height 16
click at [544, 55] on div "Sales Orders" at bounding box center [541, 52] width 44 height 10
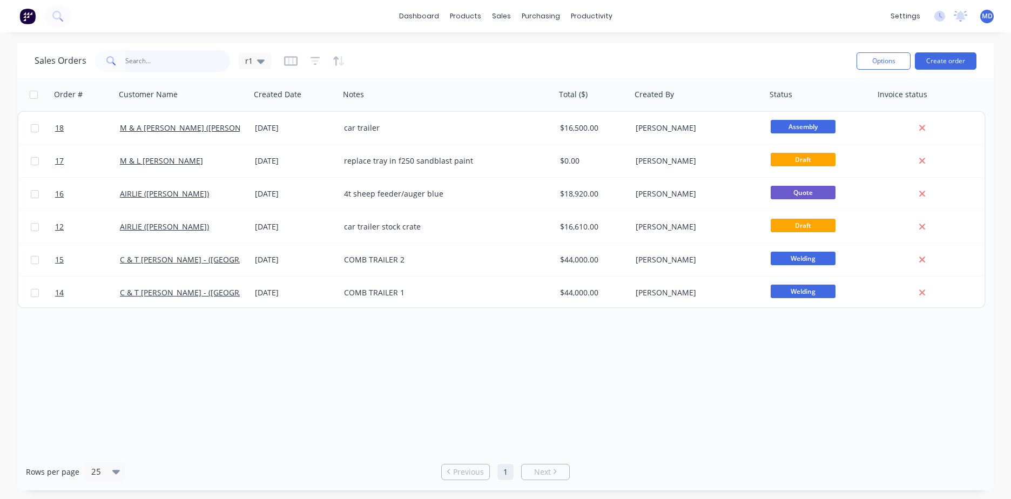
click at [173, 65] on input "text" at bounding box center [177, 61] width 105 height 22
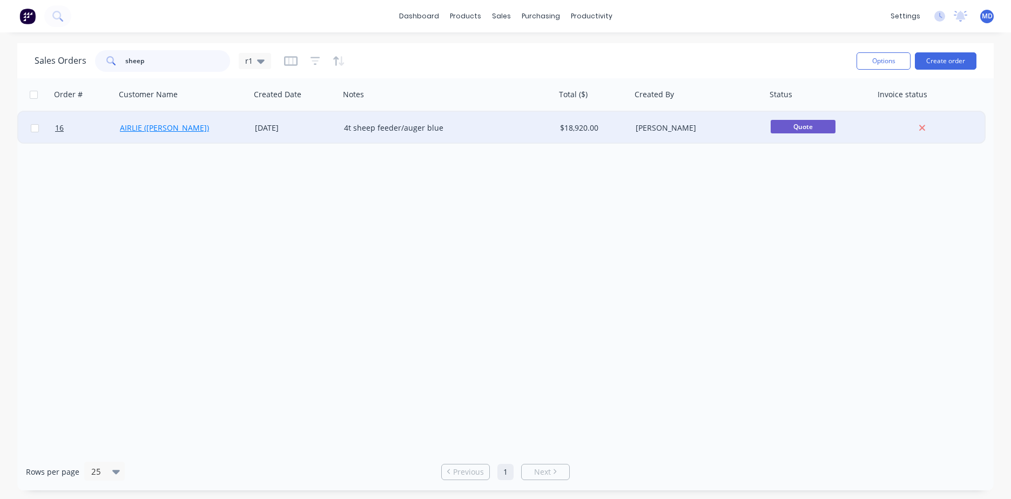
type input "sheep"
click at [162, 131] on link "AIRLIE ([PERSON_NAME])" at bounding box center [164, 128] width 89 height 10
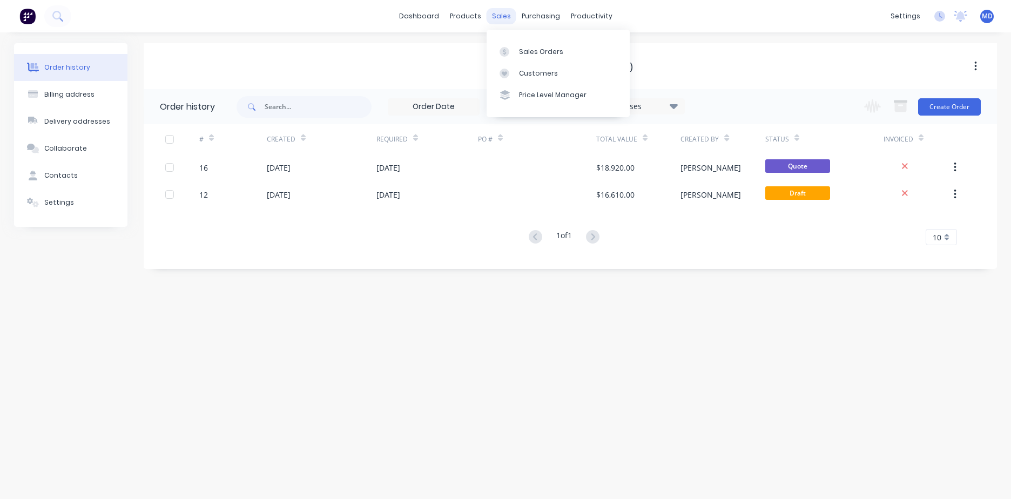
click at [506, 17] on div "sales" at bounding box center [502, 16] width 30 height 16
click at [519, 51] on div "Sales Orders" at bounding box center [541, 52] width 44 height 10
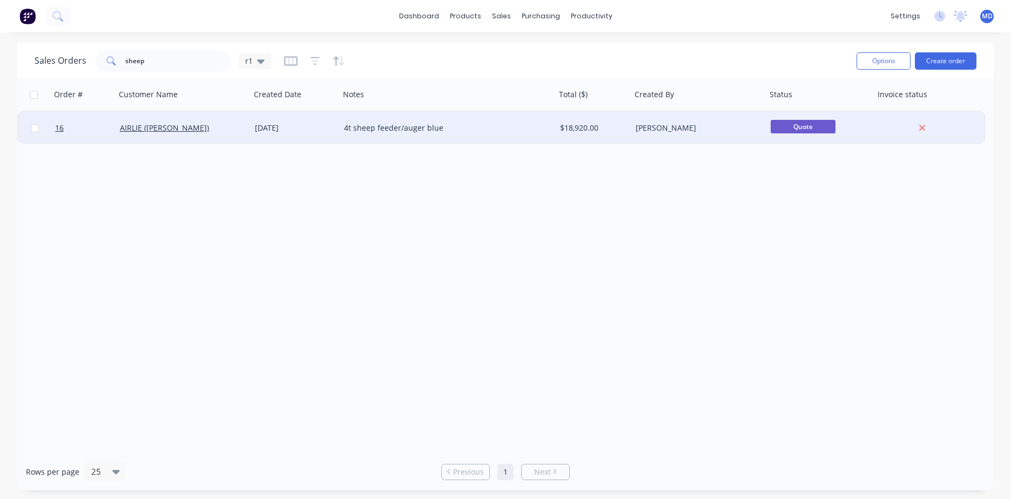
click at [375, 130] on div "4t sheep feeder/auger blue" at bounding box center [442, 128] width 197 height 11
click at [328, 282] on div "Order # Customer Name Created Date Notes Total ($) Created By Status Invoice st…" at bounding box center [505, 265] width 977 height 375
click at [58, 129] on span "16" at bounding box center [59, 128] width 9 height 11
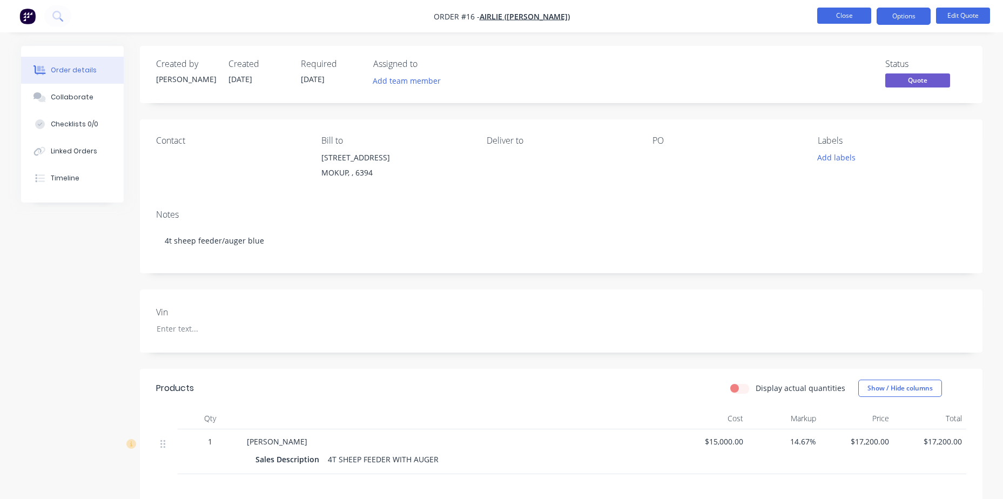
click at [548, 21] on button "Close" at bounding box center [844, 16] width 54 height 16
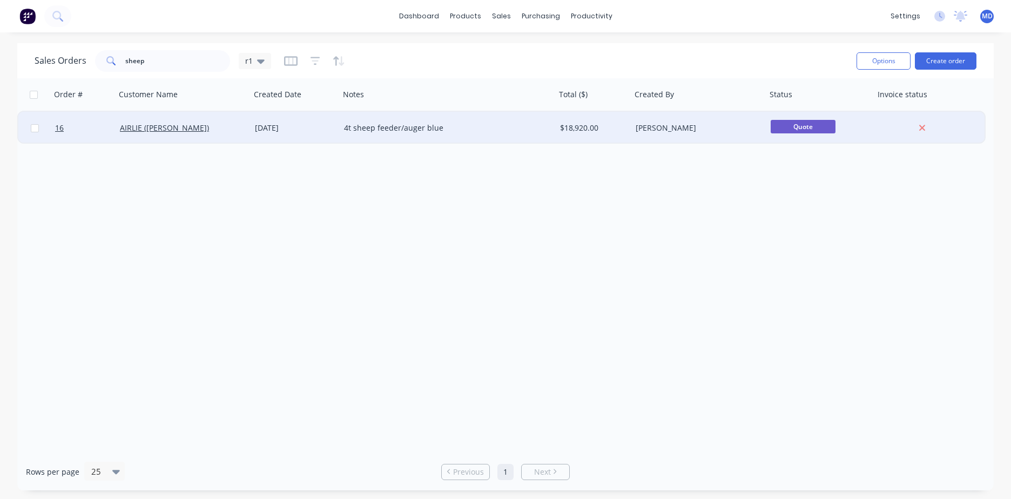
click at [548, 127] on div "$18,920.00" at bounding box center [592, 128] width 64 height 11
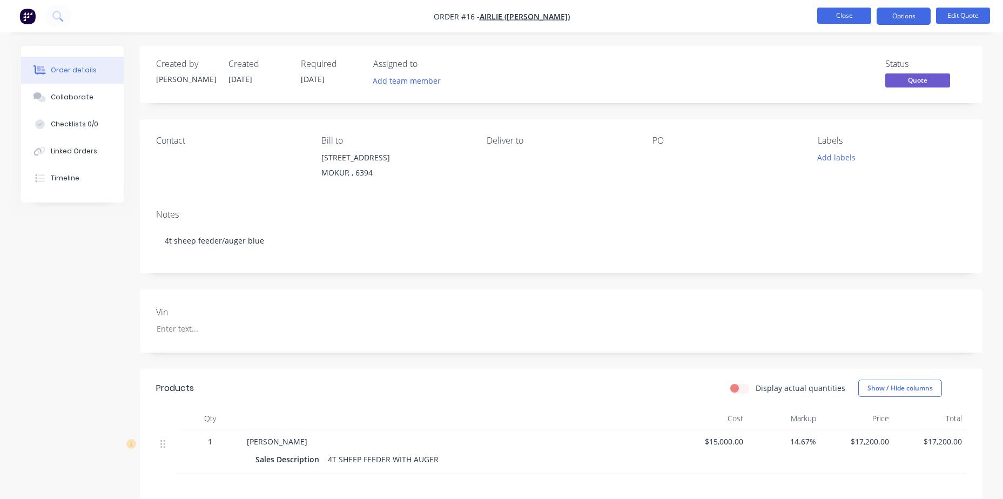
click at [548, 16] on button "Close" at bounding box center [844, 16] width 54 height 16
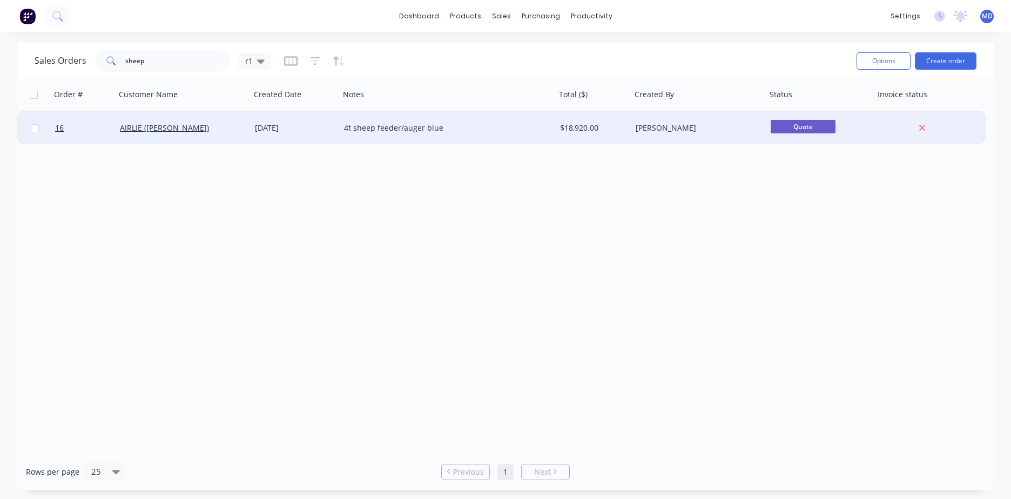
click at [385, 125] on div "4t sheep feeder/auger blue" at bounding box center [442, 128] width 197 height 11
click at [285, 125] on div "[DATE]" at bounding box center [295, 128] width 80 height 11
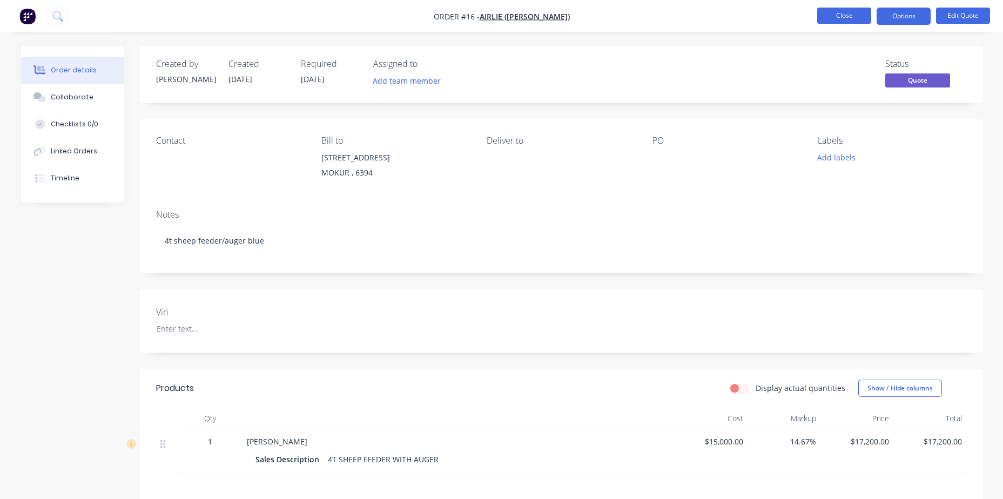
click at [548, 14] on button "Close" at bounding box center [844, 16] width 54 height 16
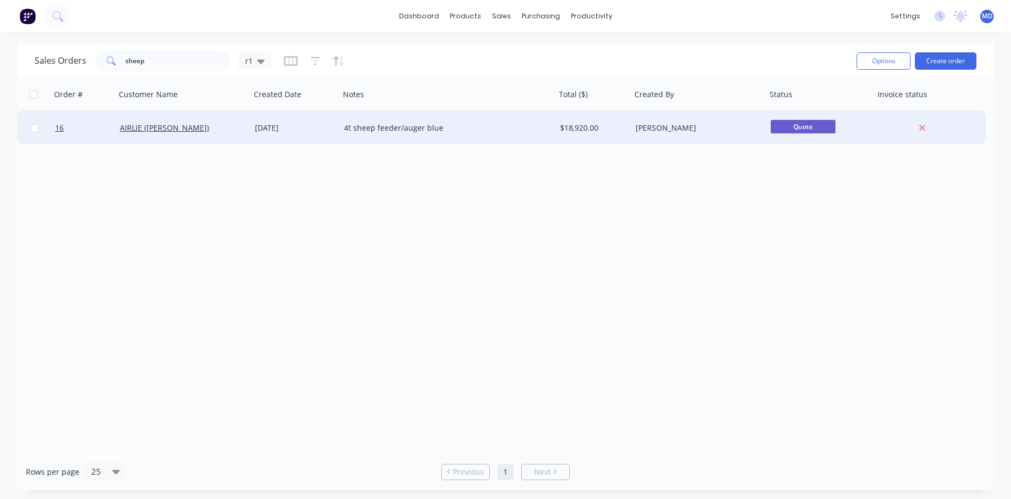
click at [548, 125] on span "Quote" at bounding box center [803, 127] width 65 height 14
click at [548, 126] on span "Quote" at bounding box center [803, 127] width 65 height 14
click at [548, 130] on span "Quote" at bounding box center [803, 127] width 65 height 14
click at [548, 128] on span "Quote" at bounding box center [803, 127] width 65 height 14
click at [548, 128] on div "[PERSON_NAME]" at bounding box center [696, 128] width 120 height 11
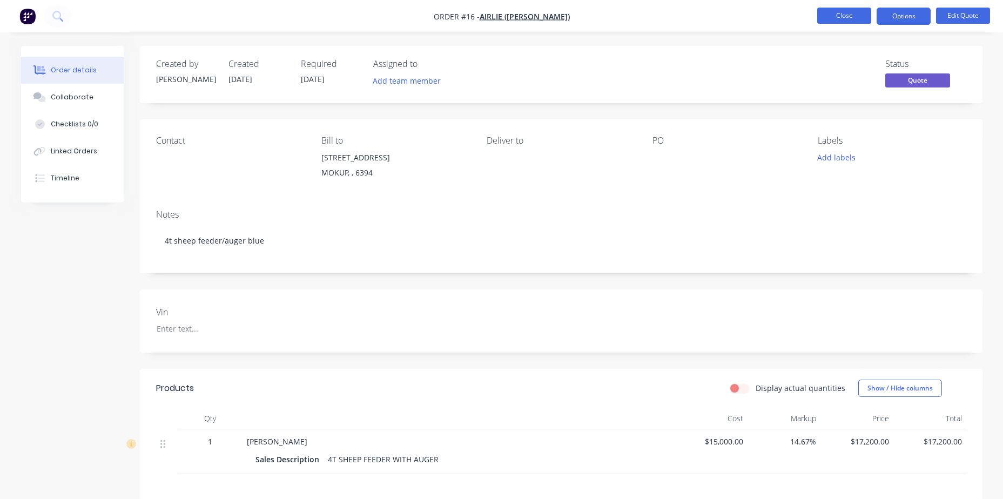
click at [548, 13] on button "Close" at bounding box center [844, 16] width 54 height 16
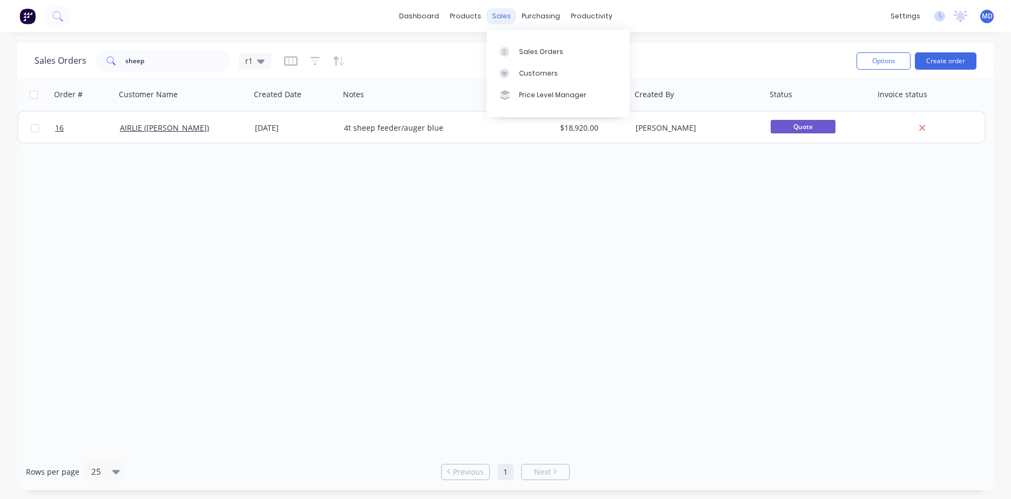
click at [502, 22] on div "sales" at bounding box center [502, 16] width 30 height 16
click at [534, 48] on div "Sales Orders" at bounding box center [541, 52] width 44 height 10
click at [531, 55] on div "Sales Orders" at bounding box center [541, 52] width 44 height 10
drag, startPoint x: 150, startPoint y: 63, endPoint x: 107, endPoint y: 65, distance: 43.3
click at [107, 65] on div "sheep" at bounding box center [162, 61] width 135 height 22
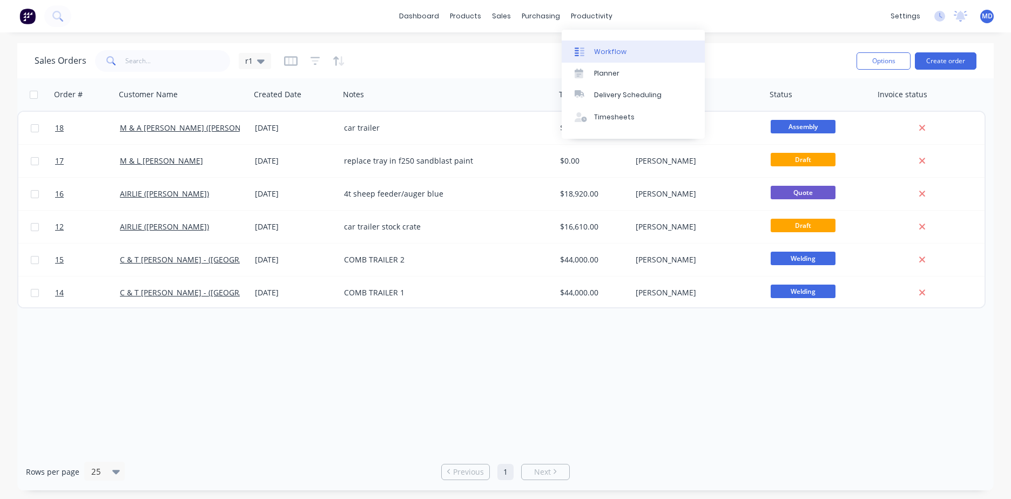
click at [548, 48] on div at bounding box center [583, 52] width 16 height 10
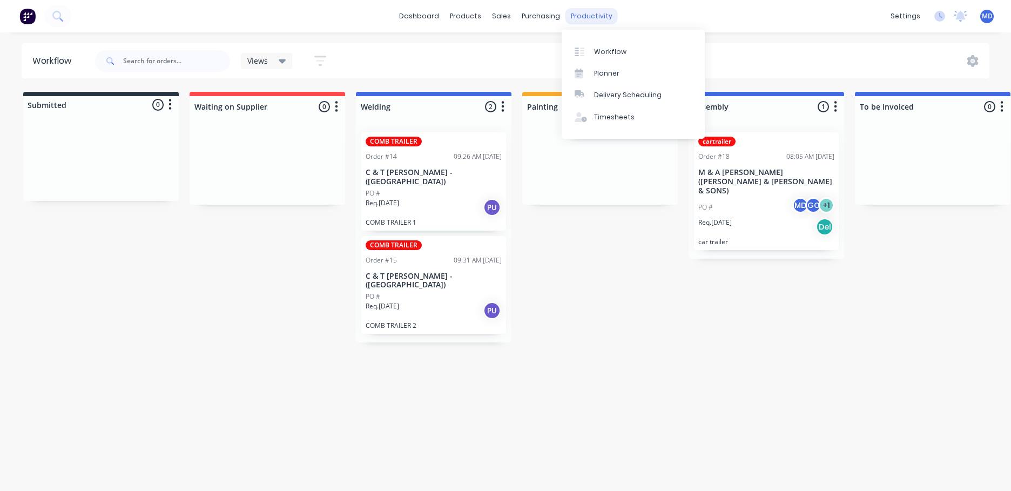
click at [548, 17] on div "productivity" at bounding box center [592, 16] width 52 height 16
click at [548, 70] on div "Planner" at bounding box center [606, 74] width 25 height 10
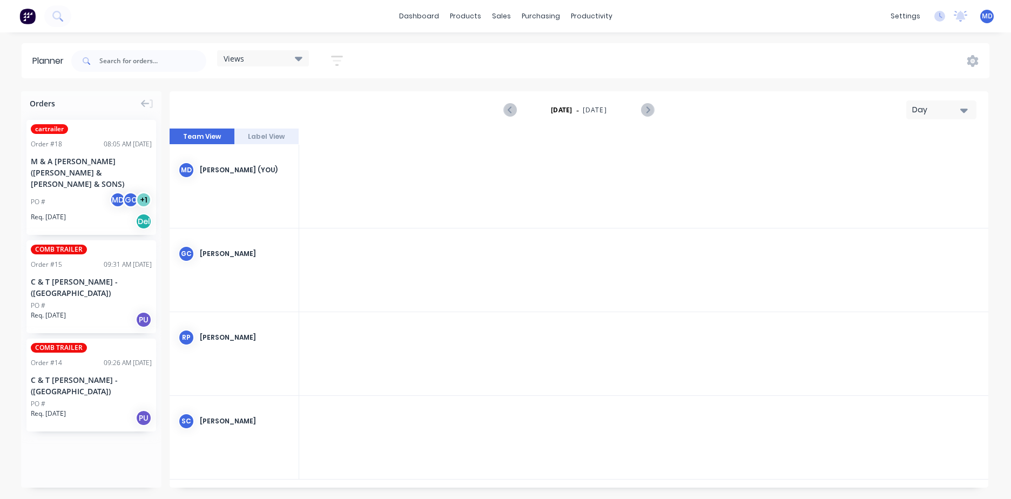
scroll to position [0, 1902]
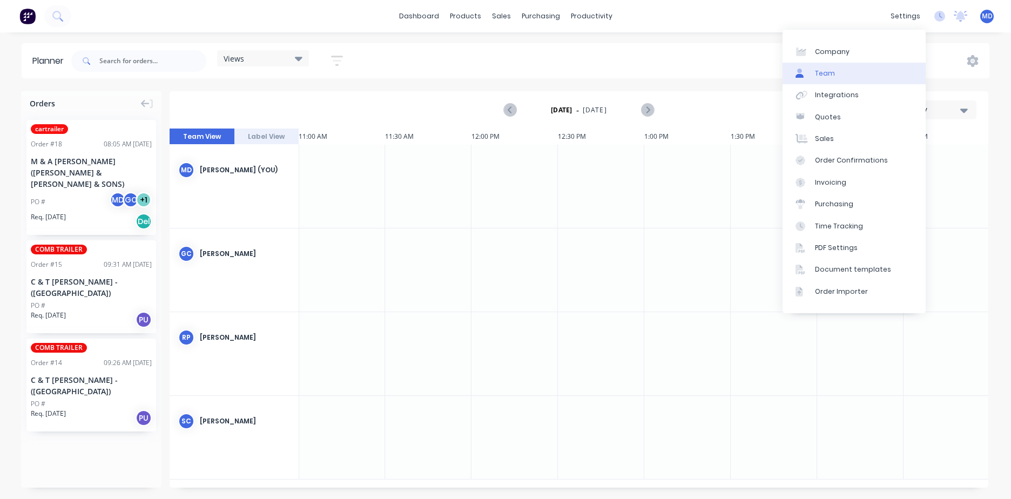
click at [548, 73] on link "Team" at bounding box center [854, 74] width 143 height 22
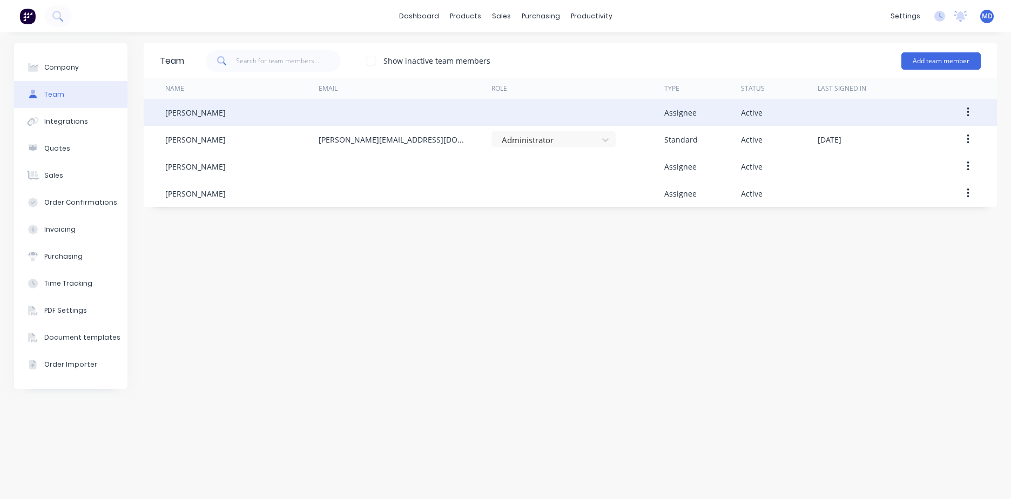
click at [185, 110] on div "[PERSON_NAME]" at bounding box center [195, 112] width 61 height 11
click at [548, 109] on icon "button" at bounding box center [968, 113] width 2 height 10
click at [548, 140] on div "Edit" at bounding box center [929, 141] width 83 height 16
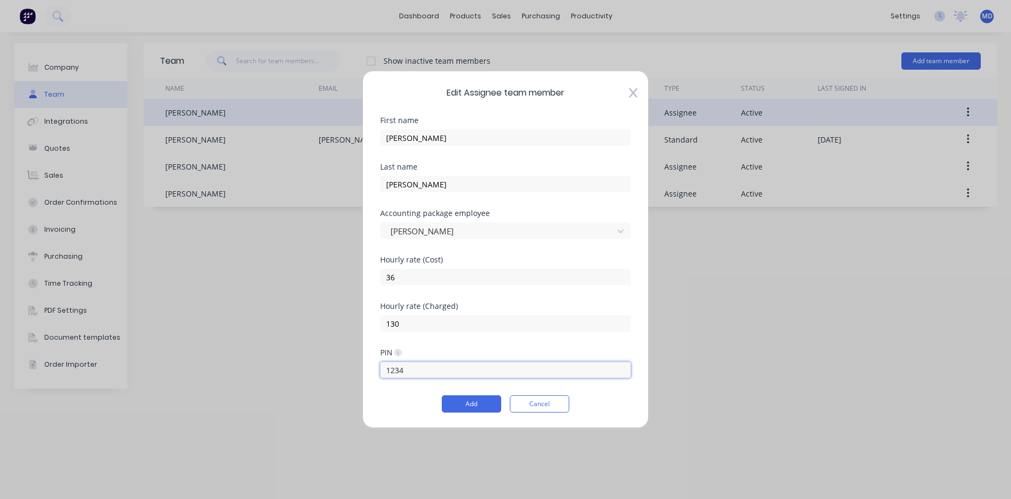
drag, startPoint x: 406, startPoint y: 369, endPoint x: 372, endPoint y: 370, distance: 34.0
click at [374, 371] on div "Edit Assignee team member First name Glenn Last name Cameron Accounting package…" at bounding box center [506, 250] width 286 height 358
click at [412, 395] on div "Add Cancel" at bounding box center [505, 403] width 251 height 17
click at [467, 402] on button "Add" at bounding box center [471, 403] width 59 height 17
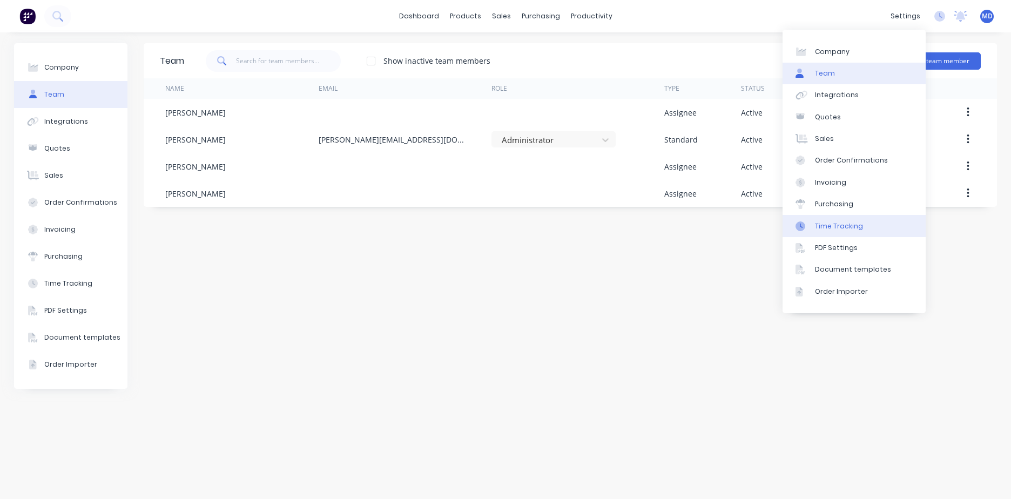
click at [548, 227] on div "Time Tracking" at bounding box center [839, 227] width 48 height 10
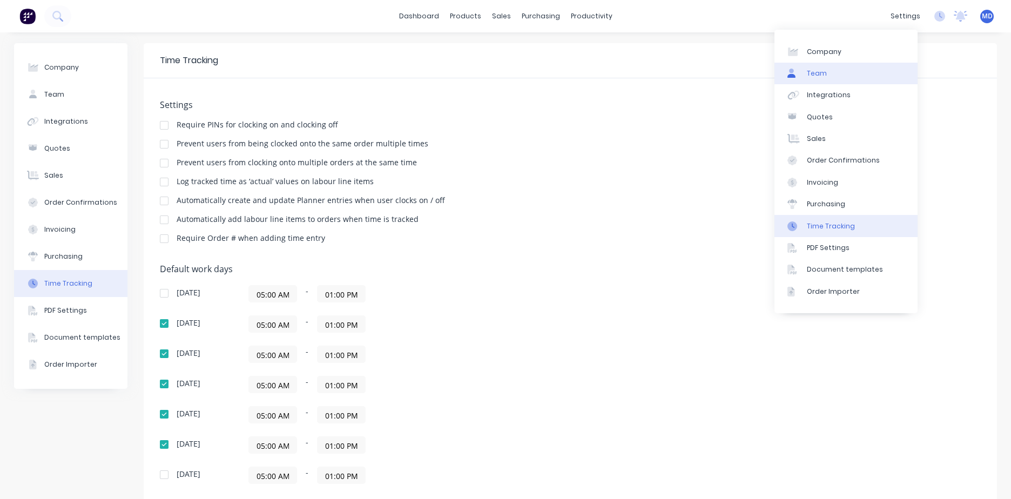
click at [548, 68] on link "Team" at bounding box center [846, 74] width 143 height 22
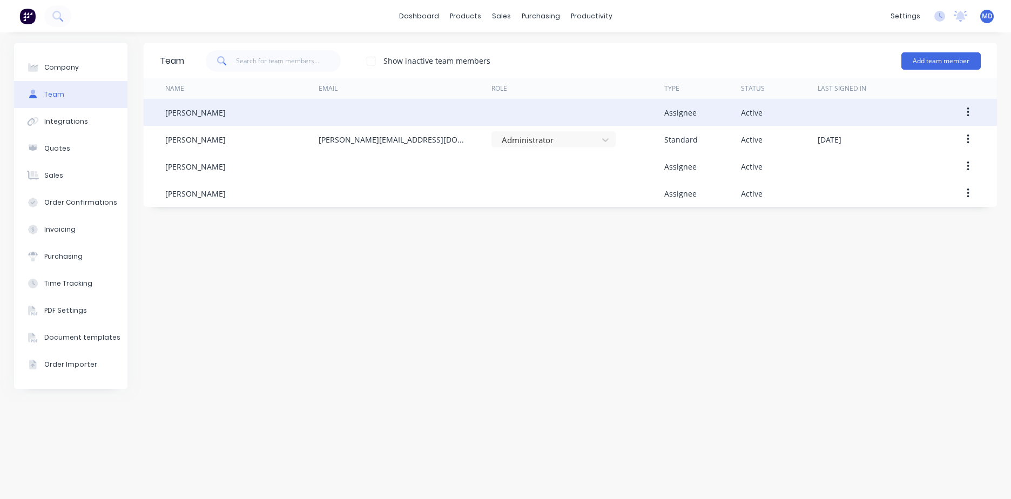
click at [548, 110] on icon "button" at bounding box center [968, 113] width 2 height 10
click at [548, 139] on div "Edit" at bounding box center [929, 141] width 83 height 16
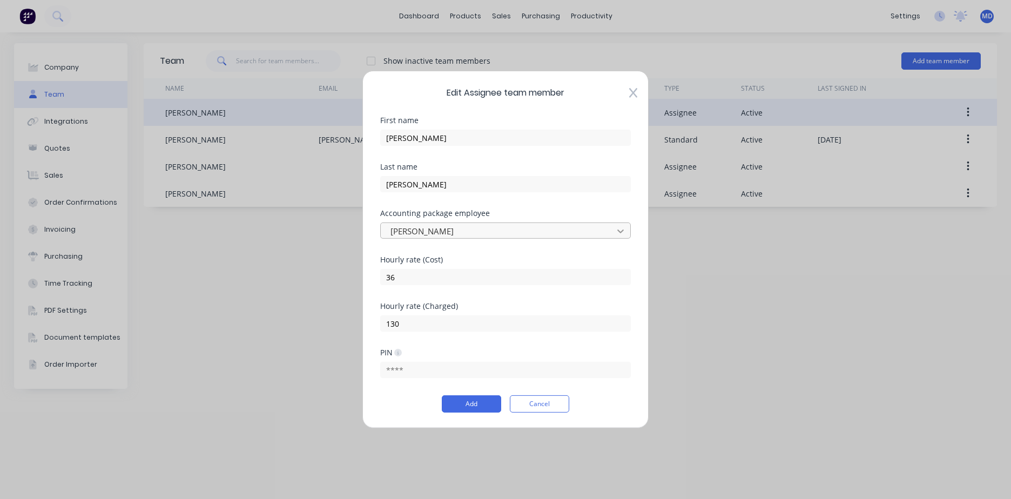
click at [548, 227] on div at bounding box center [620, 231] width 19 height 17
click at [533, 407] on button "Cancel" at bounding box center [539, 403] width 59 height 17
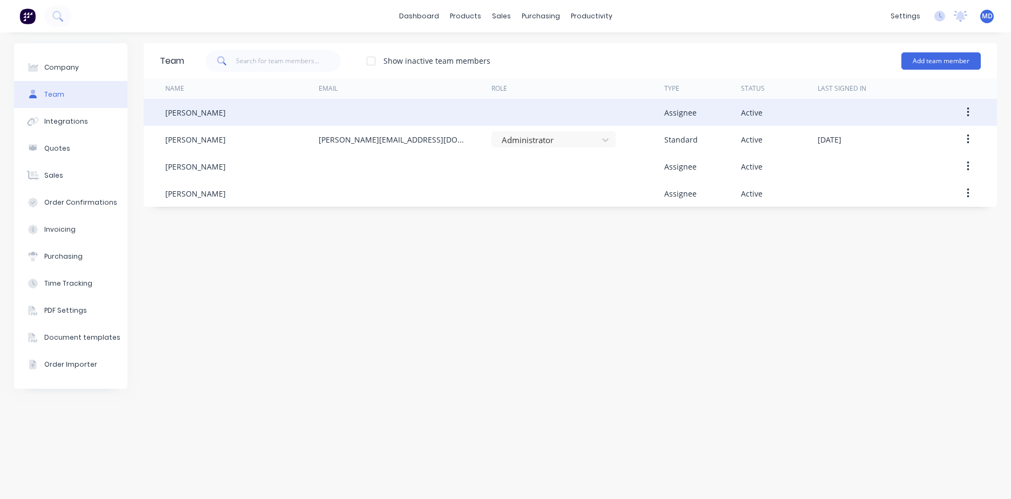
click at [548, 112] on div "Assignee" at bounding box center [681, 112] width 32 height 11
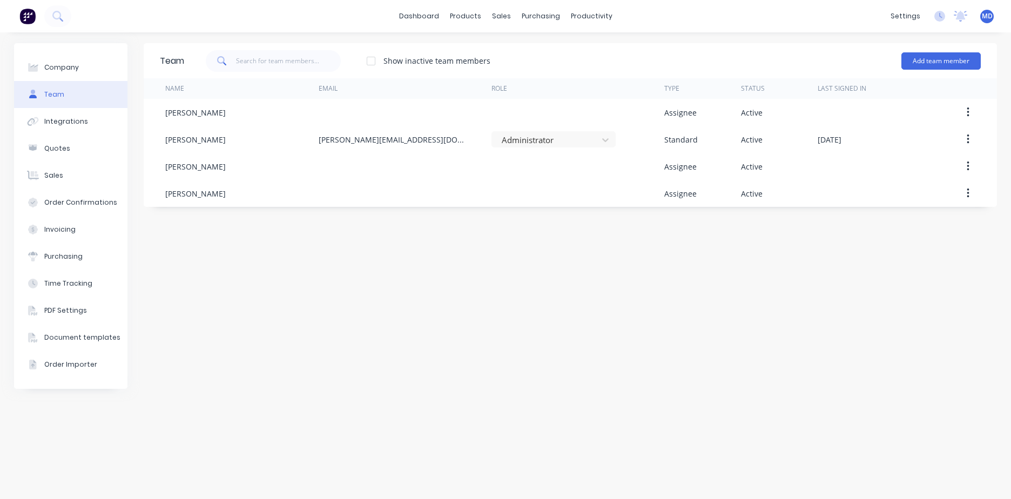
click at [548, 105] on button "button" at bounding box center [968, 112] width 25 height 19
click at [548, 244] on div "Team Show inactive team members Add team member Name Email Role Type Status Las…" at bounding box center [571, 265] width 854 height 445
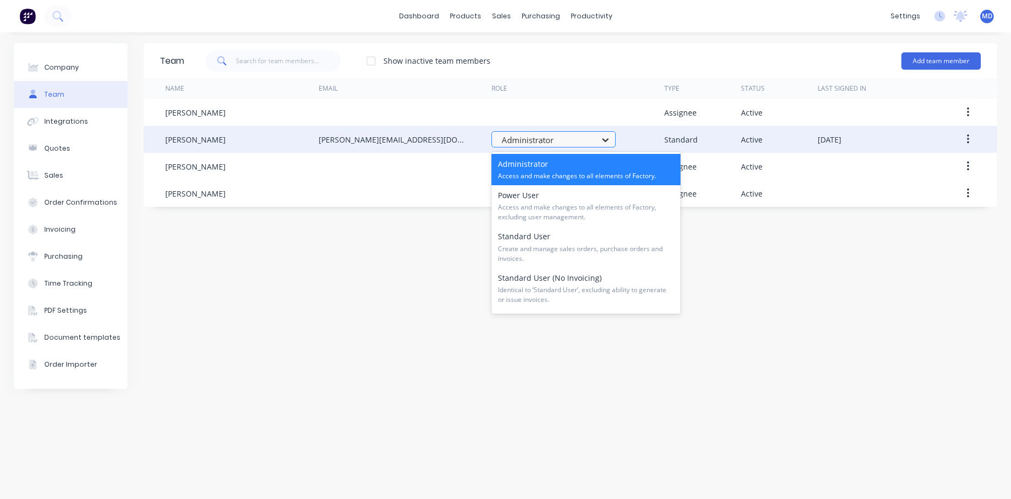
click at [548, 144] on icon at bounding box center [605, 140] width 11 height 11
click at [548, 137] on icon at bounding box center [605, 140] width 11 height 11
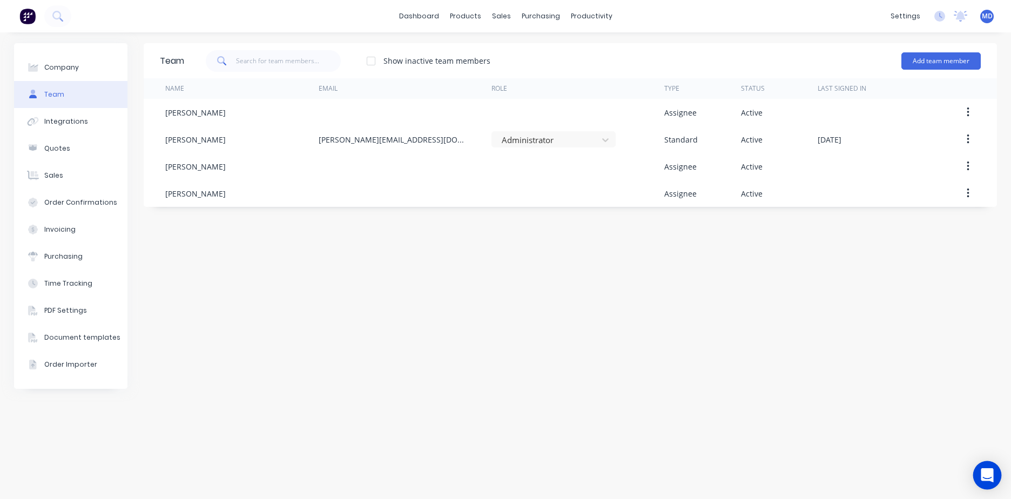
click at [984, 471] on icon "Open Intercom Messenger" at bounding box center [987, 475] width 12 height 14
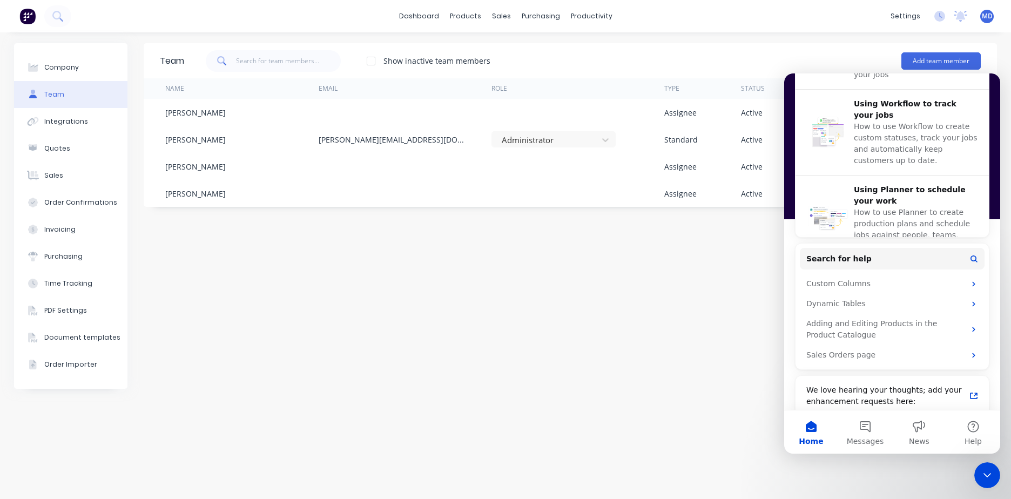
scroll to position [414, 0]
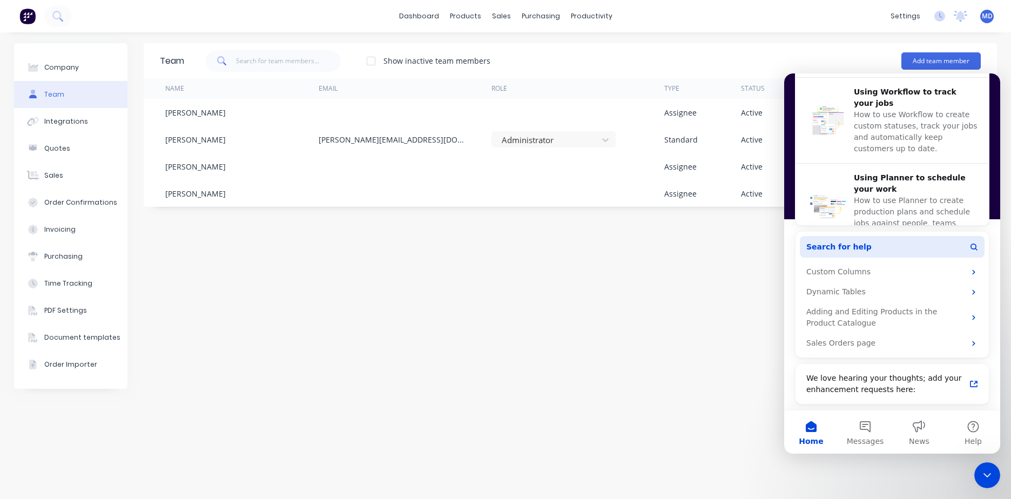
click at [887, 250] on button "Search for help" at bounding box center [892, 247] width 185 height 22
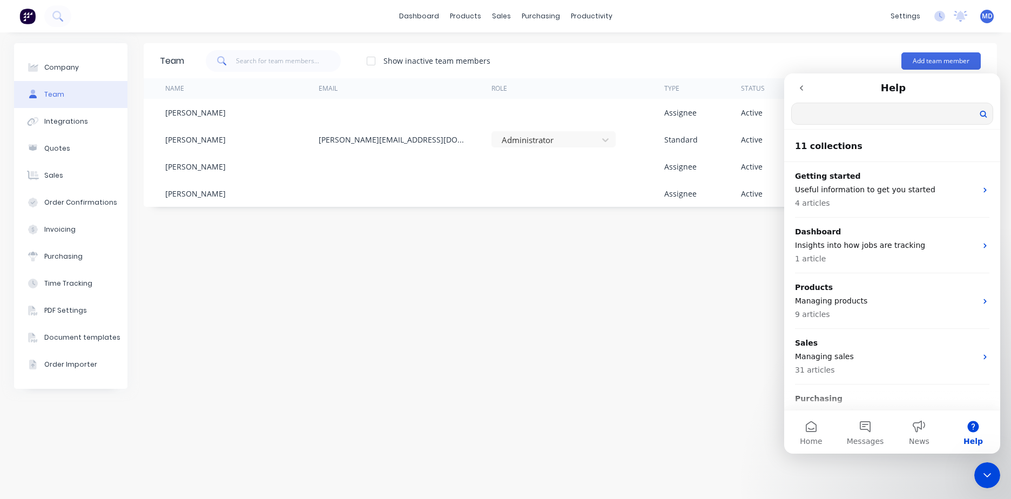
scroll to position [0, 0]
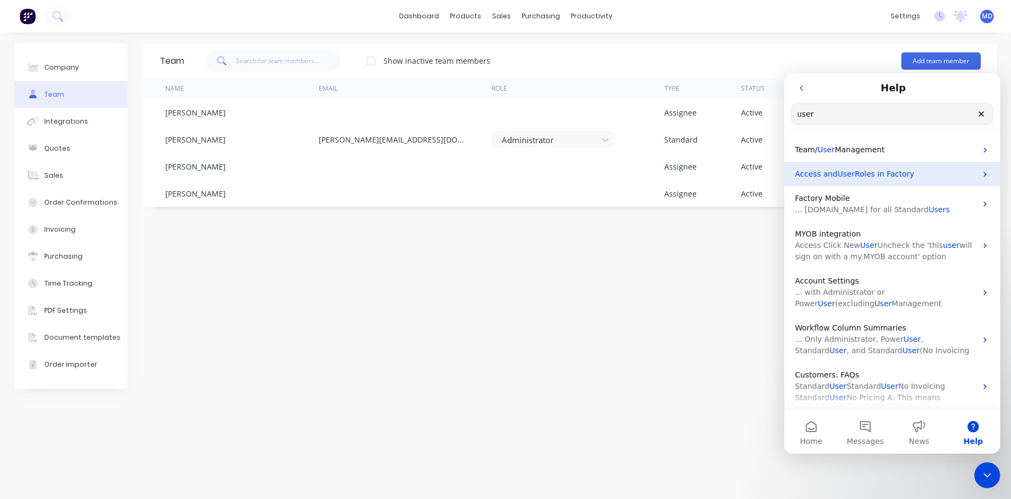
type input "user"
click at [882, 177] on span "Roles in Factory" at bounding box center [884, 174] width 59 height 9
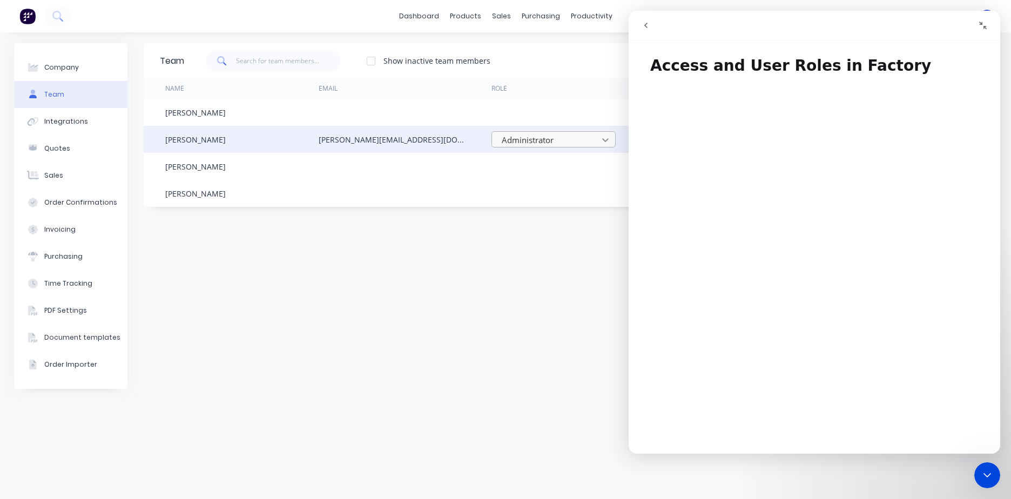
click at [605, 140] on icon at bounding box center [605, 140] width 6 height 4
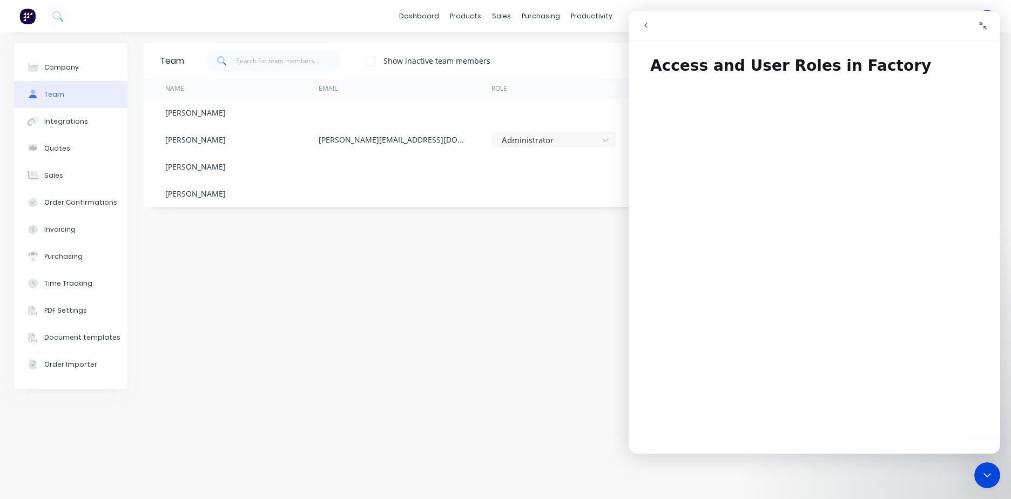
click at [383, 280] on div "Team Show inactive team members Add team member Name Email Role Type Status Las…" at bounding box center [571, 265] width 854 height 445
click at [984, 25] on icon "Collapse window" at bounding box center [983, 25] width 9 height 9
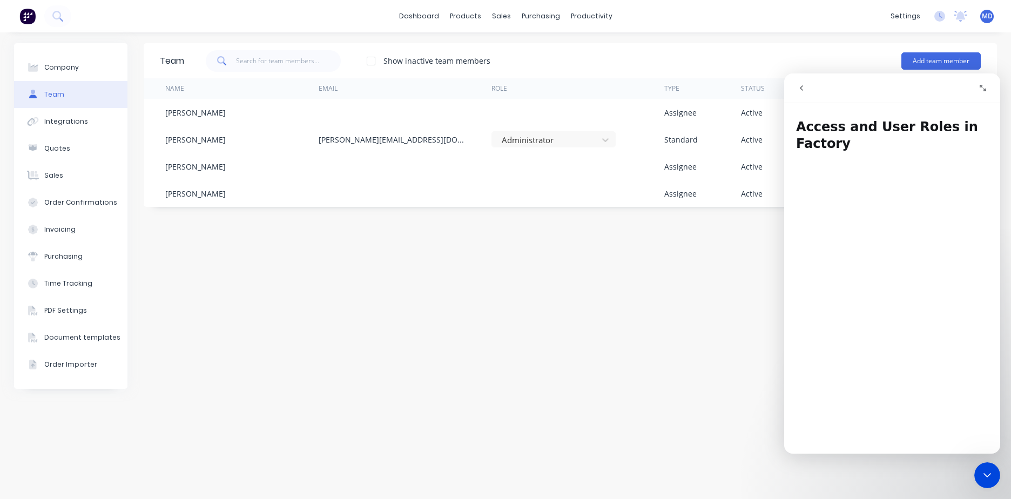
click at [983, 84] on icon "Expand window" at bounding box center [983, 88] width 9 height 9
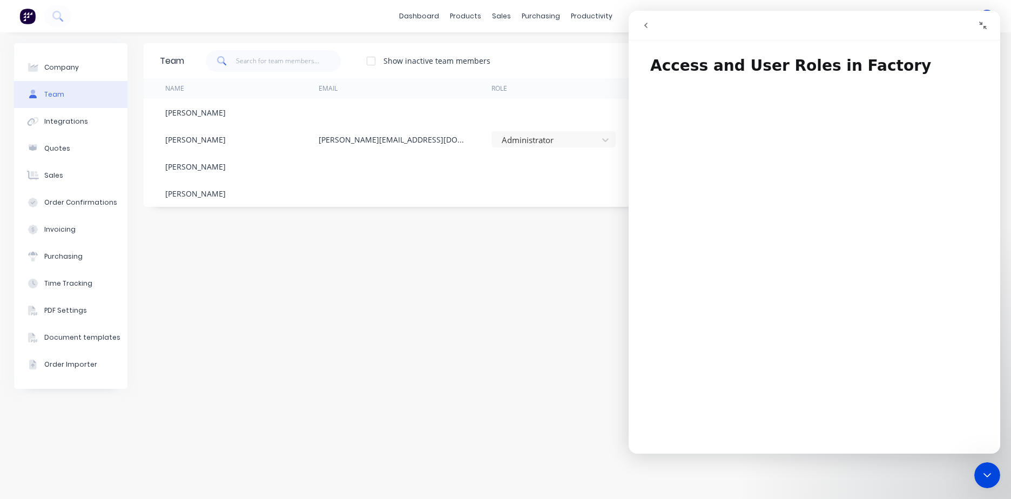
click at [646, 28] on icon "go back" at bounding box center [646, 25] width 9 height 9
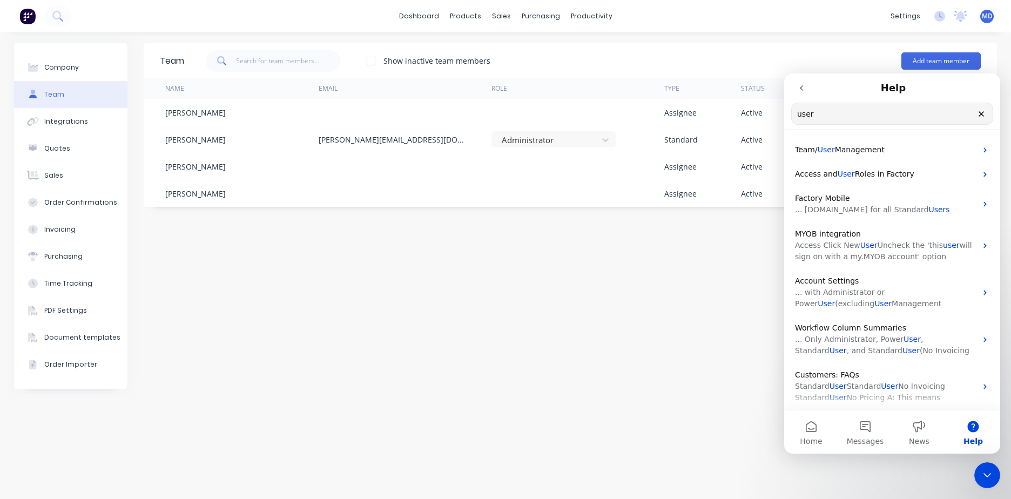
click at [802, 90] on icon "go back" at bounding box center [801, 87] width 3 height 5
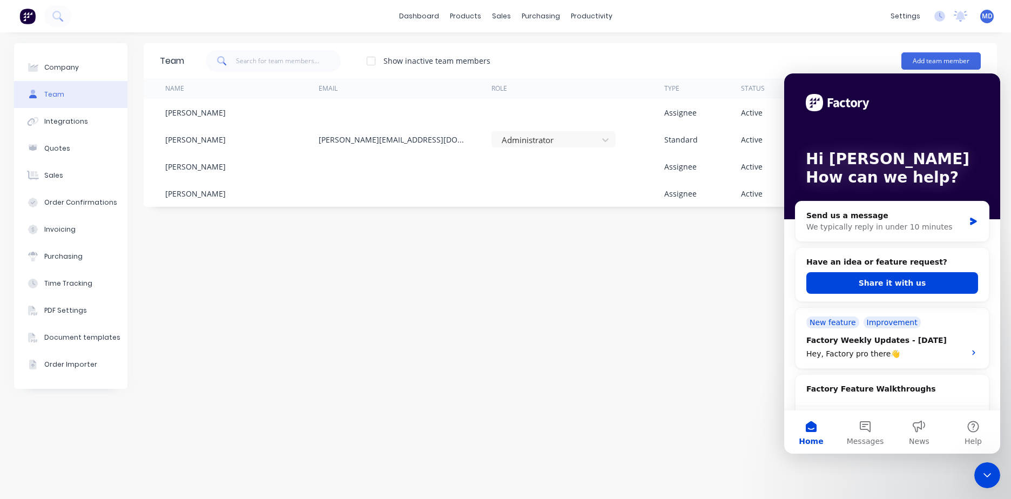
click at [994, 478] on icon "Close Intercom Messenger" at bounding box center [987, 475] width 13 height 13
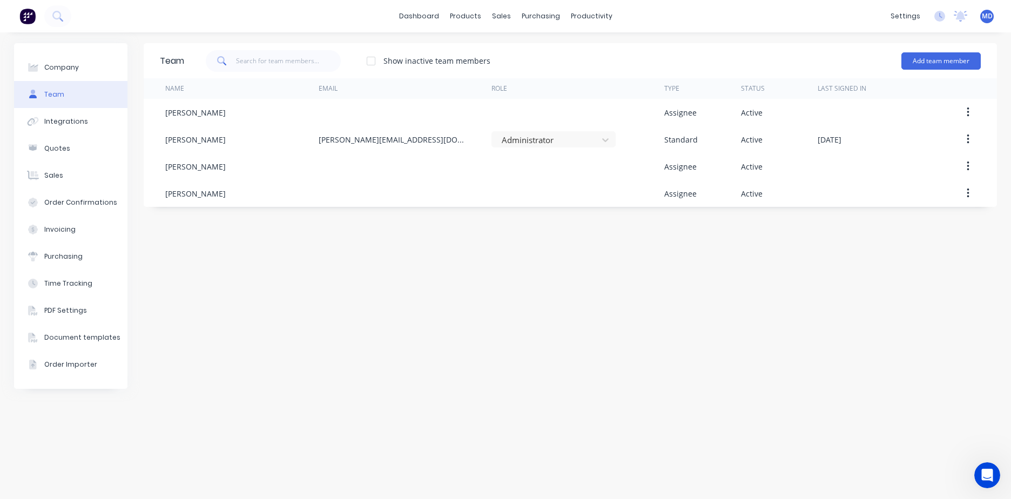
click at [995, 479] on div "Open Intercom Messenger" at bounding box center [988, 476] width 36 height 36
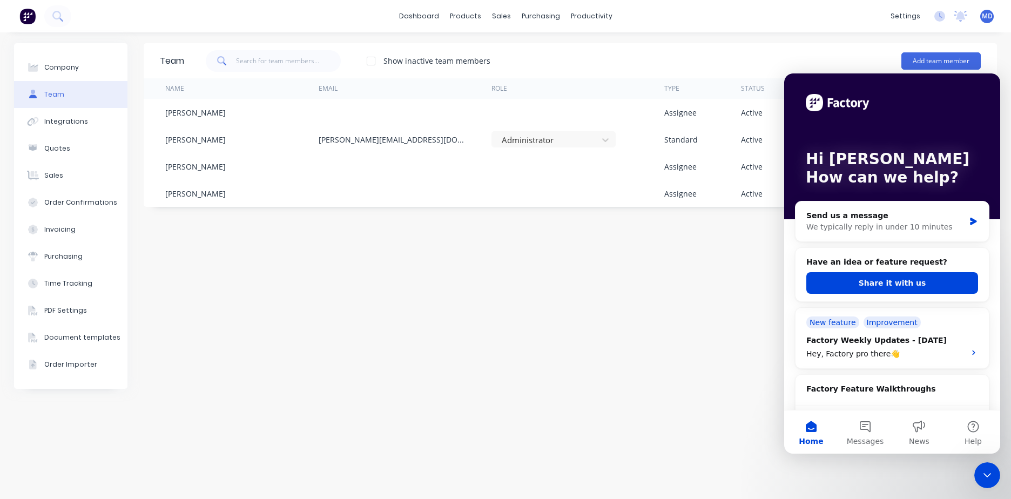
click at [977, 474] on div "Close Intercom Messenger" at bounding box center [988, 475] width 26 height 26
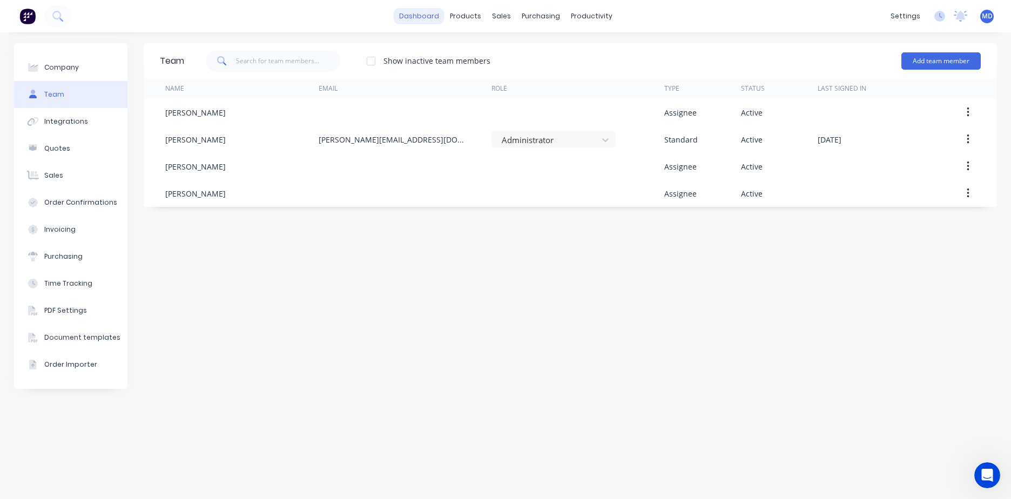
click at [426, 15] on link "dashboard" at bounding box center [419, 16] width 51 height 16
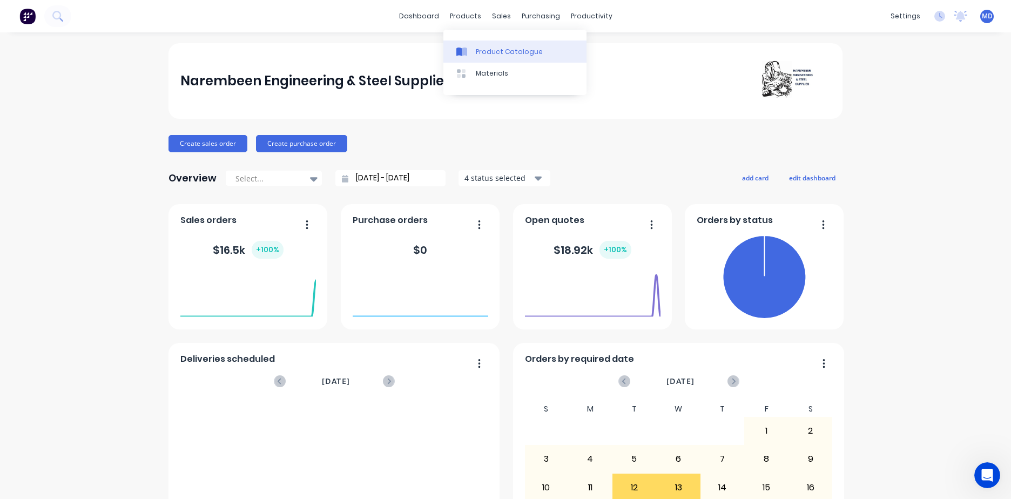
click at [480, 49] on div "Product Catalogue" at bounding box center [509, 52] width 67 height 10
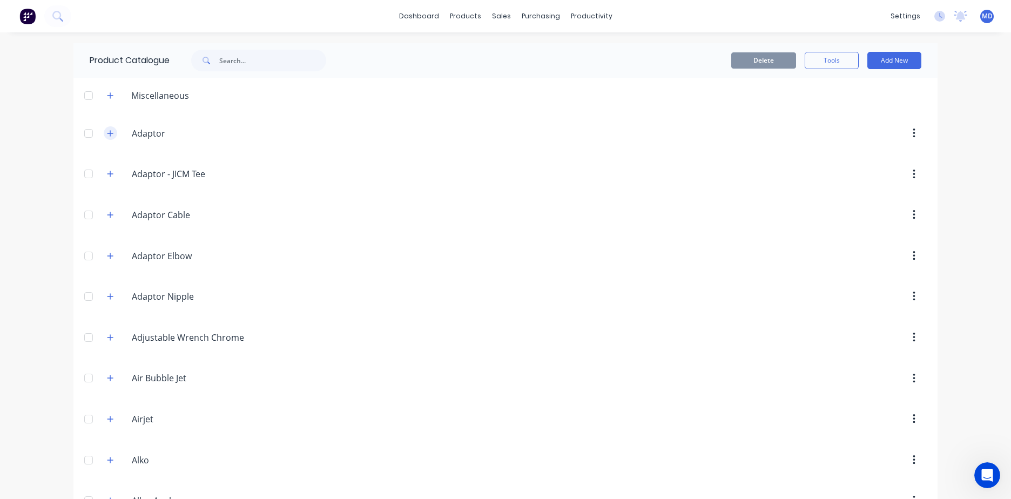
click at [109, 135] on icon "button" at bounding box center [110, 134] width 6 height 8
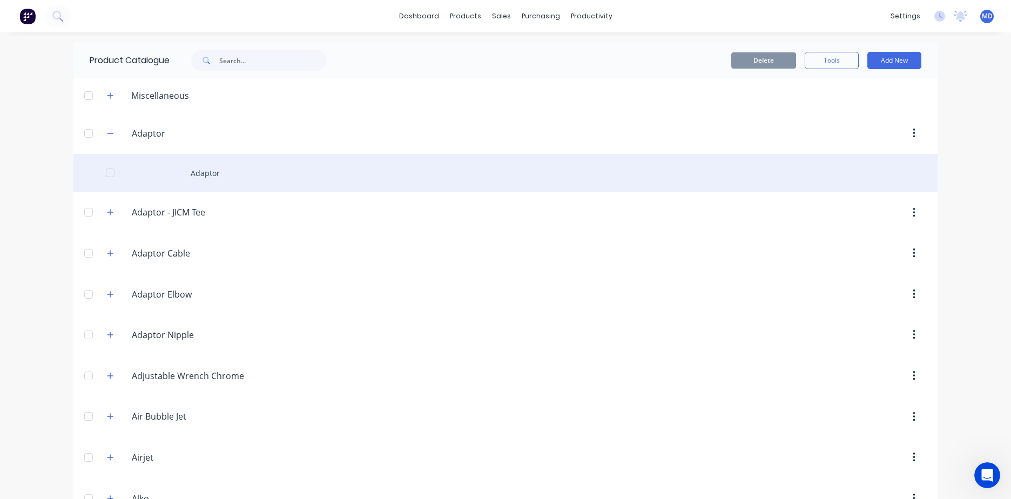
click at [196, 173] on div "Adaptor" at bounding box center [505, 173] width 864 height 38
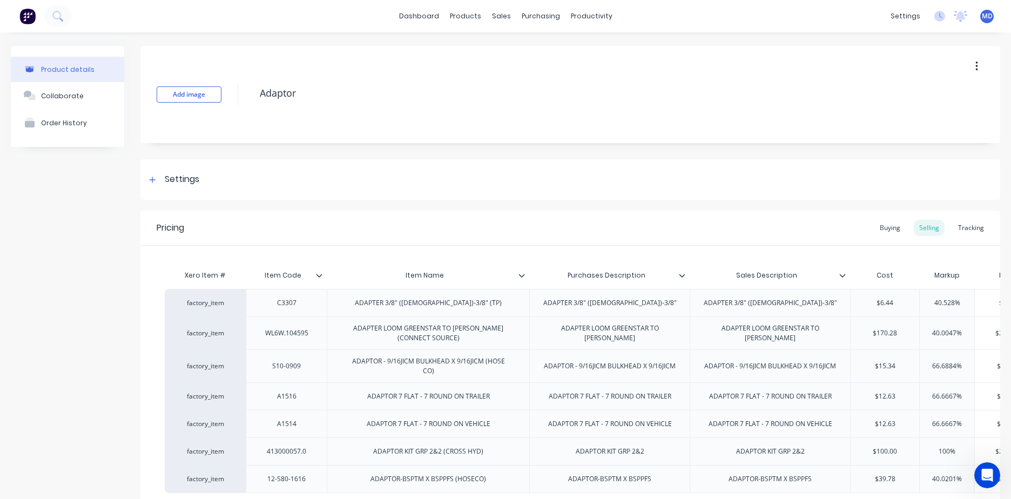
type textarea "x"
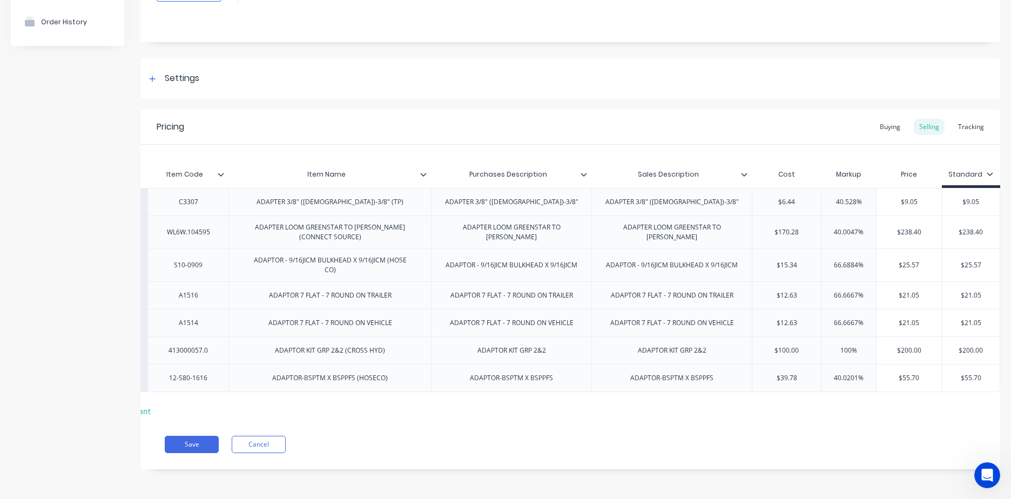
scroll to position [0, 106]
click at [883, 121] on div "Buying" at bounding box center [890, 127] width 31 height 16
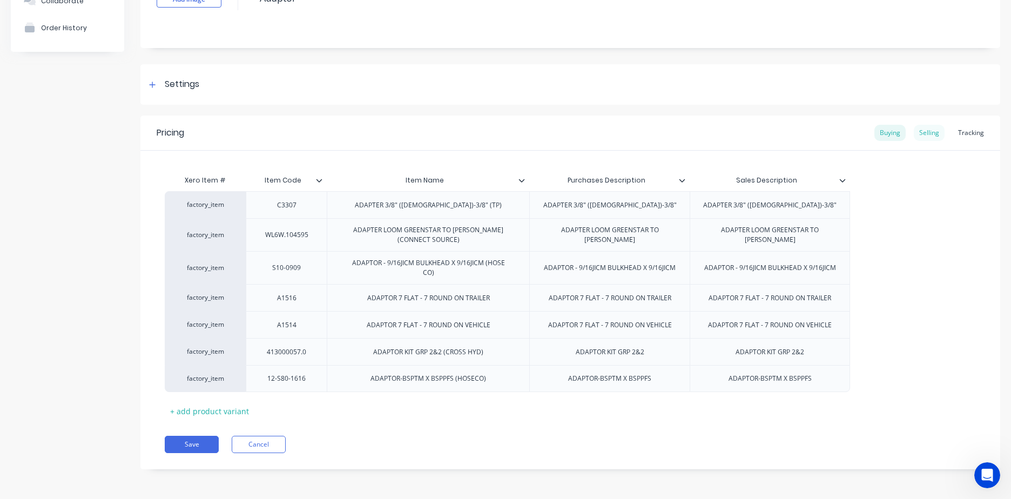
click at [929, 129] on div "Selling" at bounding box center [929, 133] width 31 height 16
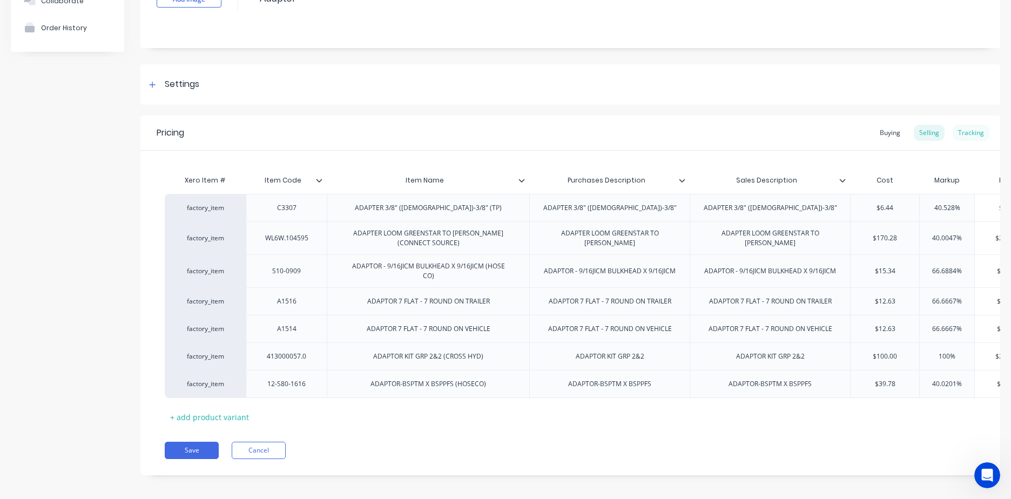
click at [969, 126] on div "Tracking" at bounding box center [971, 133] width 37 height 16
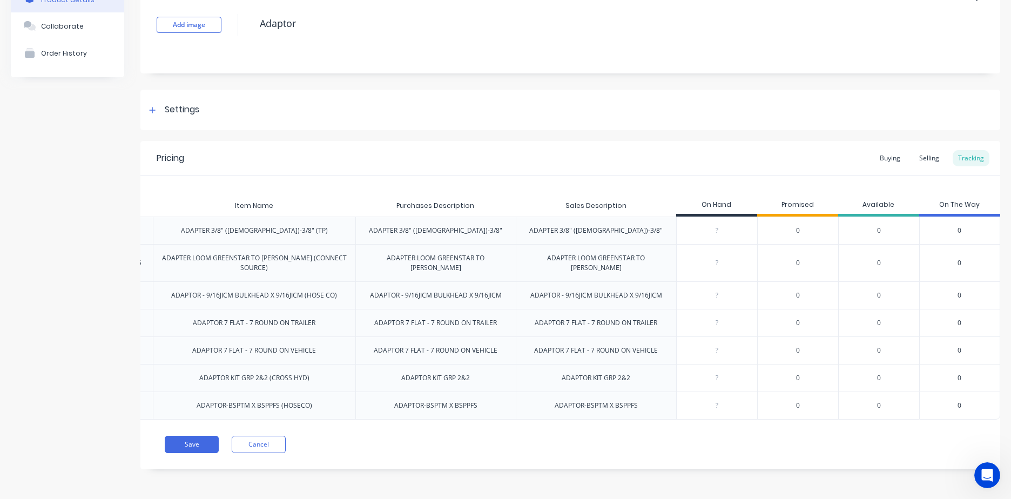
scroll to position [0, 151]
click at [878, 153] on div "Buying" at bounding box center [890, 158] width 31 height 16
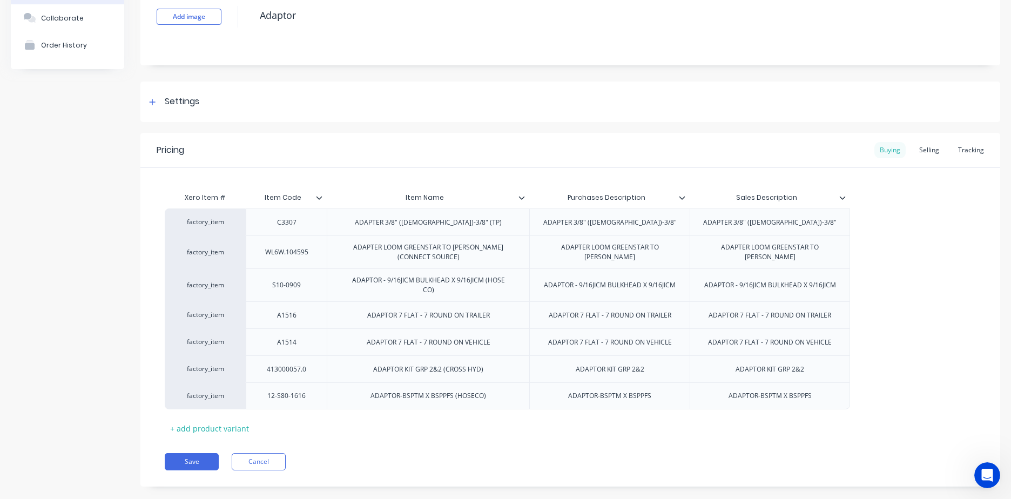
scroll to position [0, 0]
click at [916, 149] on div "Selling" at bounding box center [929, 150] width 31 height 16
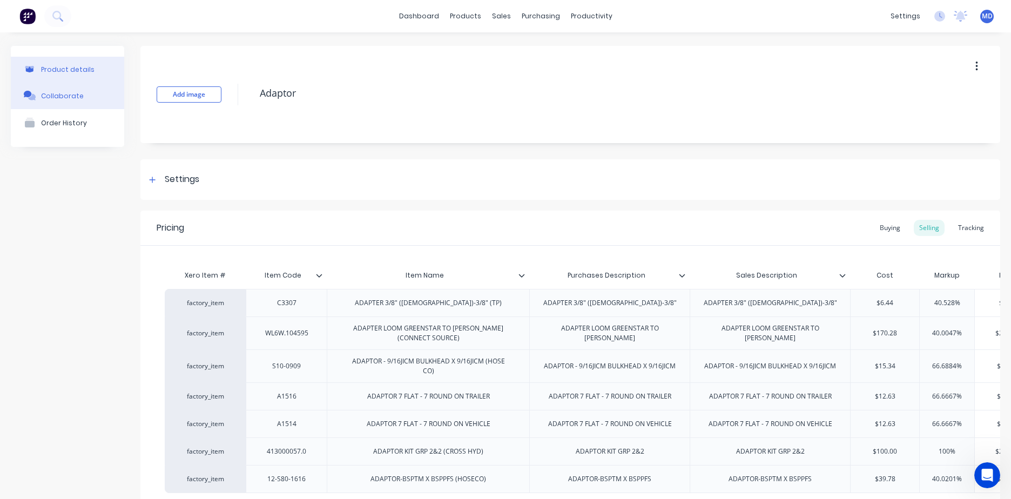
click at [61, 97] on div "Collaborate" at bounding box center [62, 96] width 43 height 8
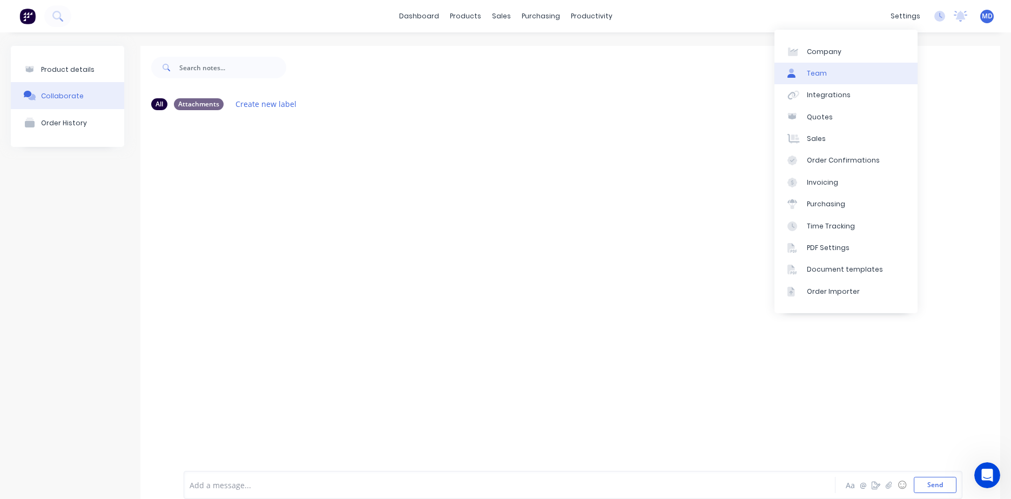
click at [821, 78] on link "Team" at bounding box center [846, 74] width 143 height 22
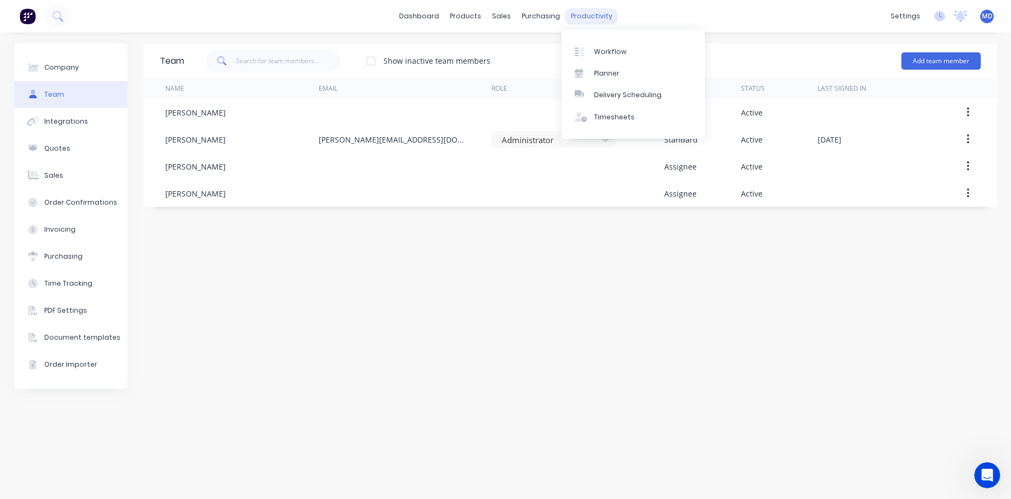
click at [577, 14] on div "productivity" at bounding box center [592, 16] width 52 height 16
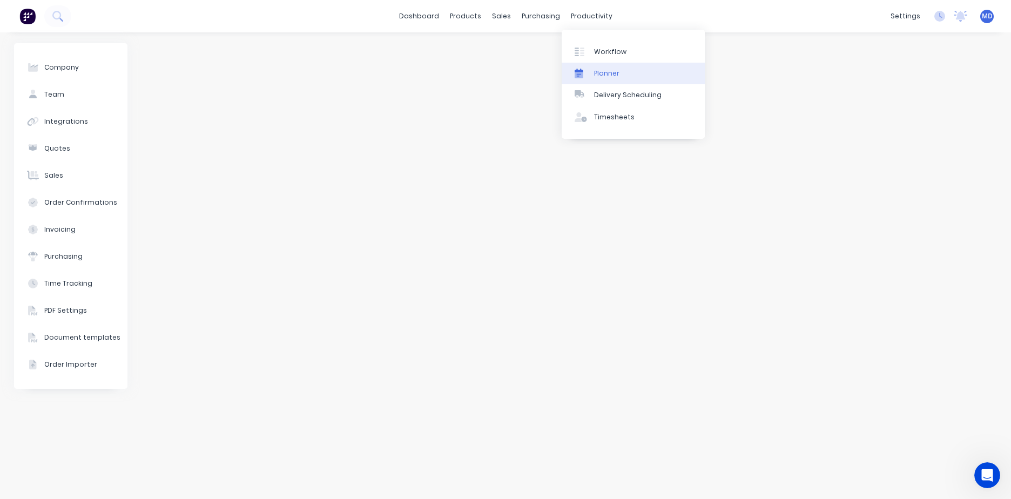
click at [599, 70] on div "Planner" at bounding box center [606, 74] width 25 height 10
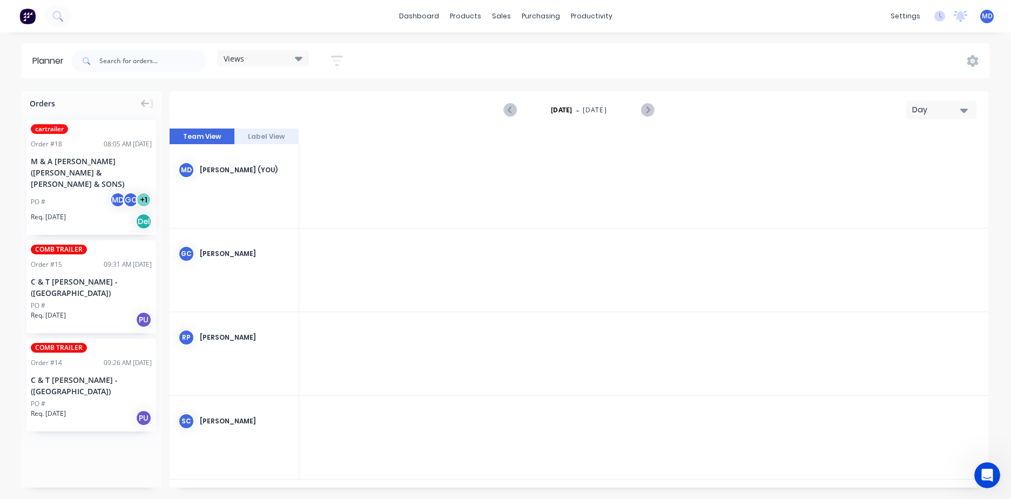
scroll to position [0, 1902]
click at [482, 58] on link "Product Catalogue" at bounding box center [518, 52] width 143 height 22
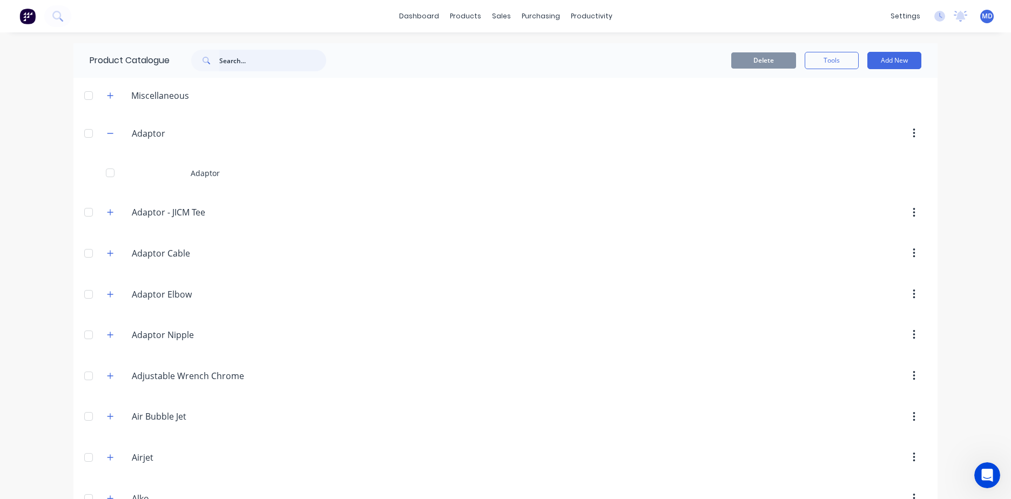
click at [242, 59] on input "text" at bounding box center [272, 61] width 107 height 22
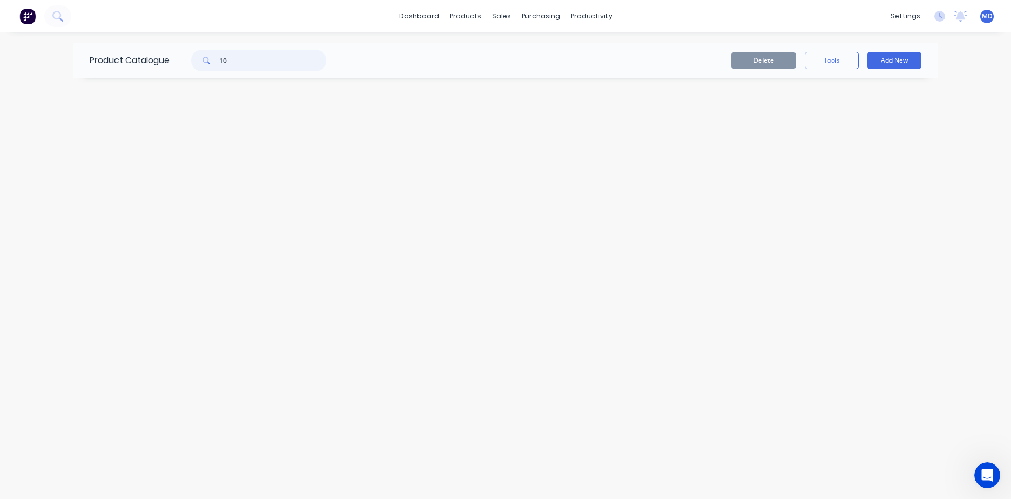
type input "1"
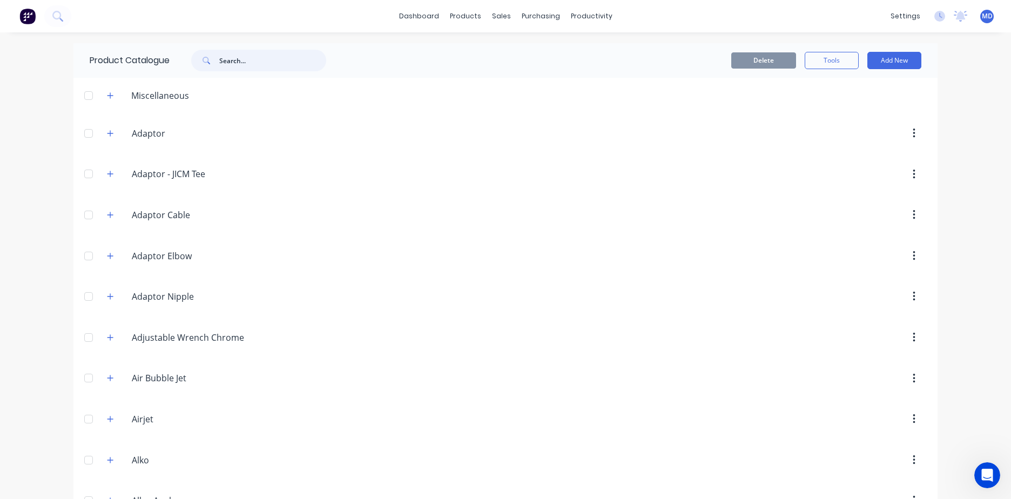
click at [240, 56] on input "text" at bounding box center [272, 61] width 107 height 22
type input "rhs"
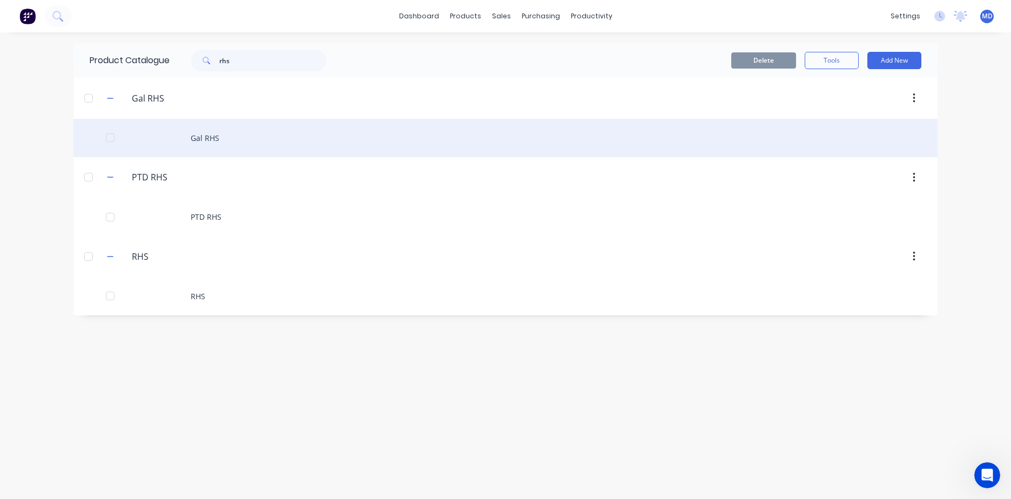
click at [212, 142] on div "Gal RHS" at bounding box center [505, 138] width 864 height 38
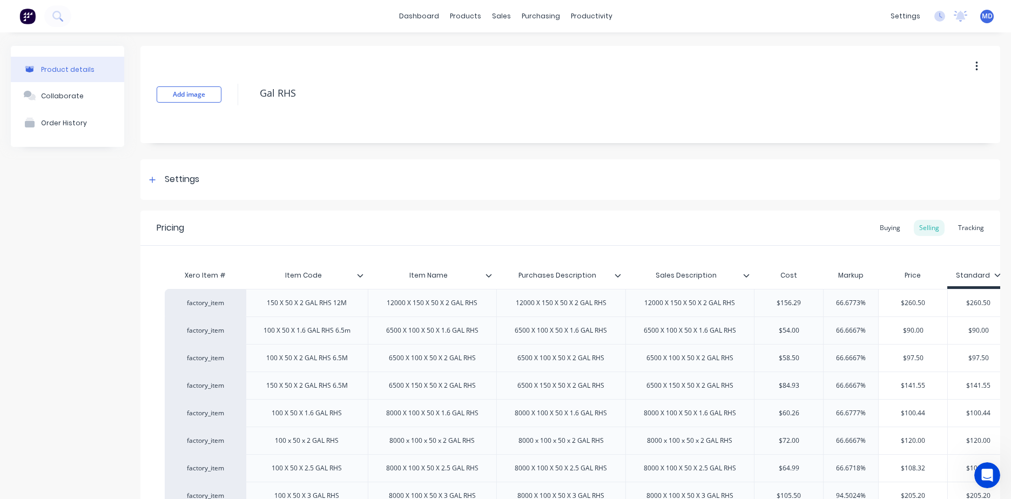
click at [75, 71] on div "Product details" at bounding box center [67, 69] width 53 height 8
type textarea "x"
click at [479, 48] on div "Product Catalogue" at bounding box center [509, 52] width 67 height 10
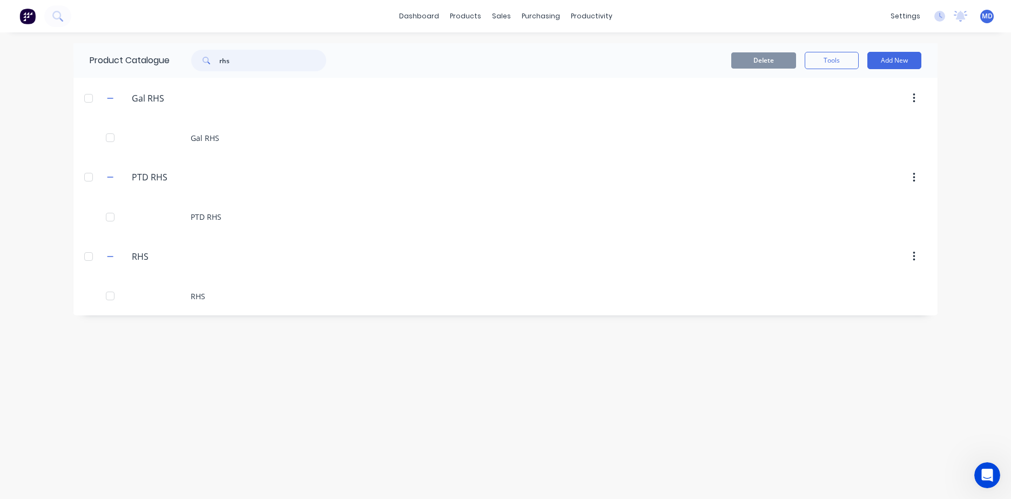
drag, startPoint x: 237, startPoint y: 62, endPoint x: 210, endPoint y: 68, distance: 27.8
click at [210, 68] on div "rhs" at bounding box center [258, 61] width 135 height 22
click at [91, 9] on div "dashboard products sales purchasing productivity dashboard products Product Cat…" at bounding box center [505, 16] width 1011 height 32
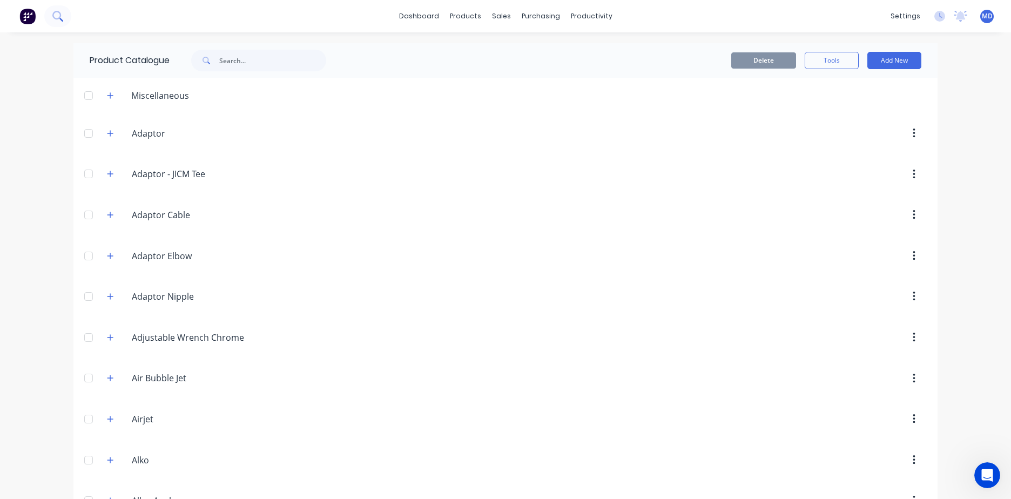
click at [67, 17] on button at bounding box center [57, 16] width 27 height 22
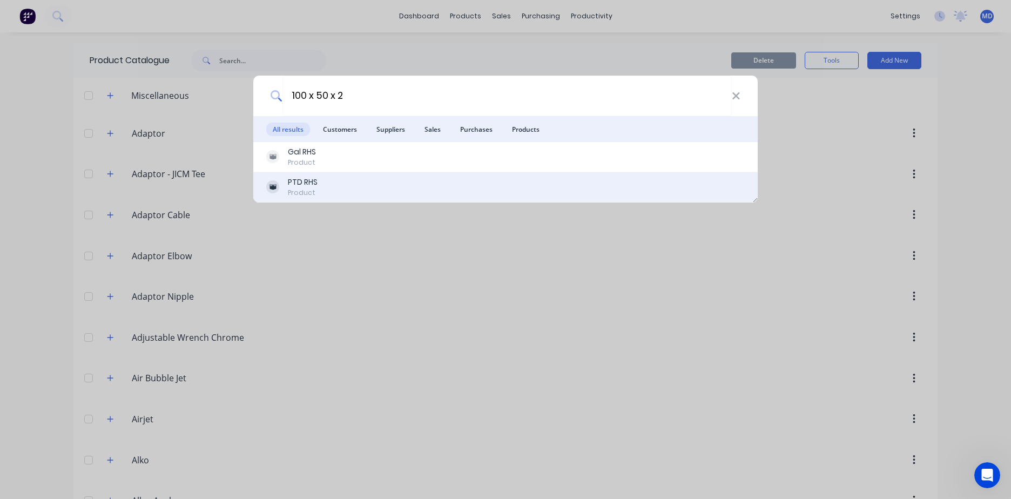
type input "100 x 50 x 2"
click at [317, 183] on div "PTD RHS" at bounding box center [303, 182] width 30 height 11
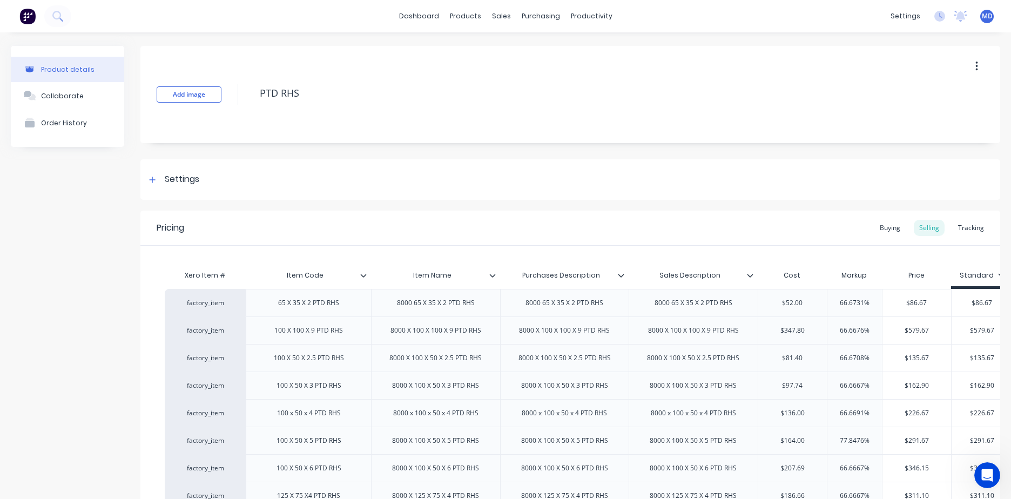
type textarea "x"
click at [481, 47] on div "Product Catalogue" at bounding box center [509, 52] width 67 height 10
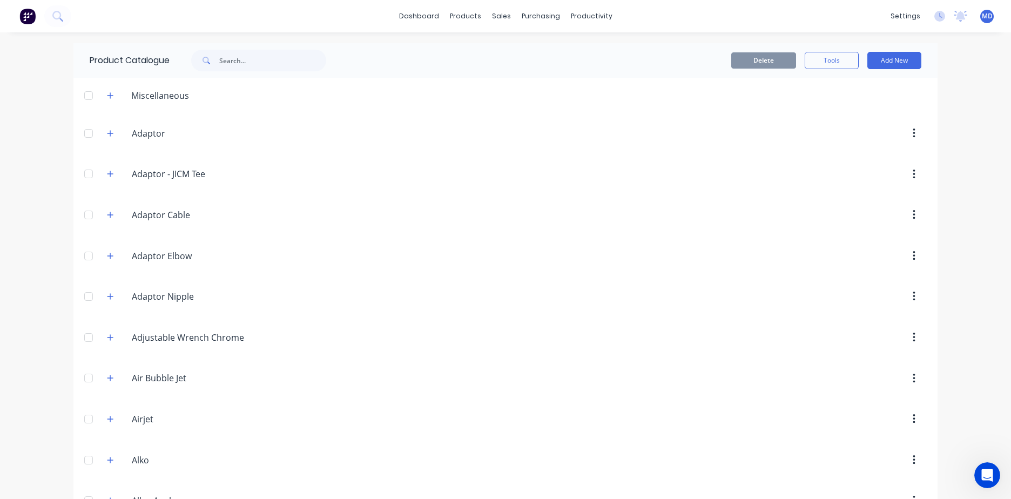
click at [86, 16] on div "dashboard products sales purchasing productivity dashboard products Product Cat…" at bounding box center [505, 16] width 1011 height 32
click at [57, 14] on icon at bounding box center [57, 16] width 10 height 10
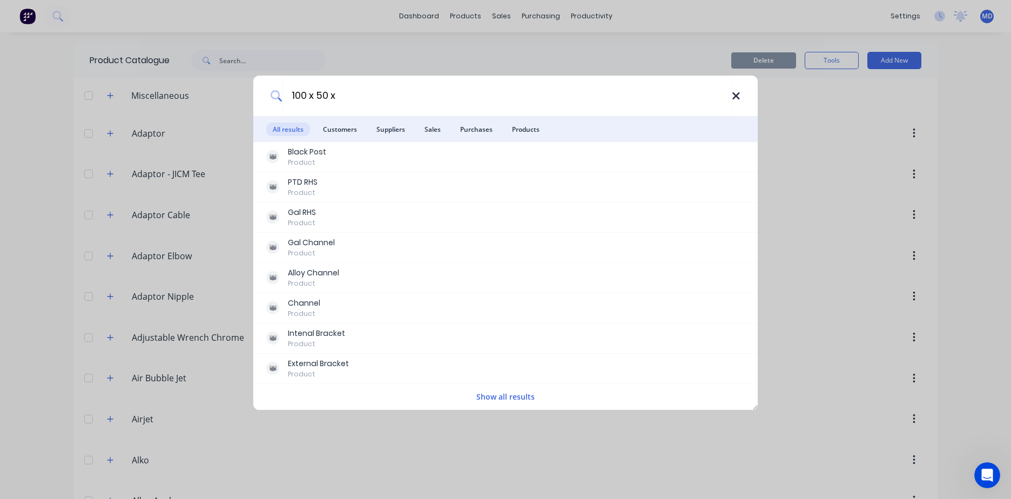
type input "100 x 50 x"
click at [736, 95] on icon at bounding box center [736, 96] width 9 height 12
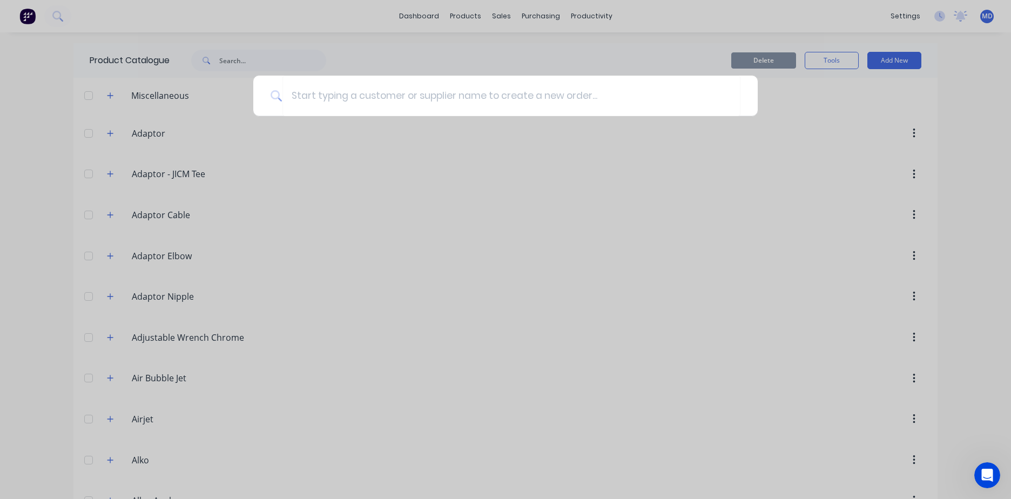
click at [306, 165] on div at bounding box center [505, 249] width 1011 height 499
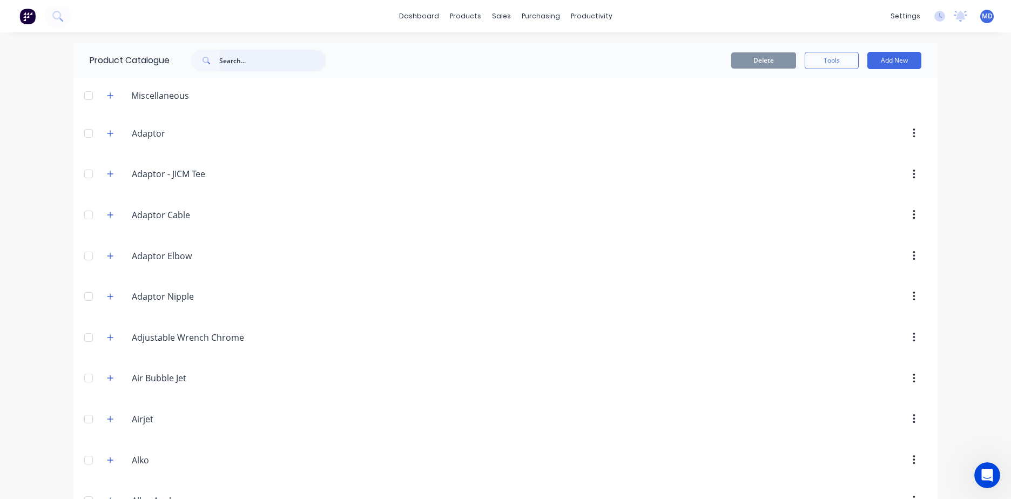
click at [283, 62] on input "text" at bounding box center [272, 61] width 107 height 22
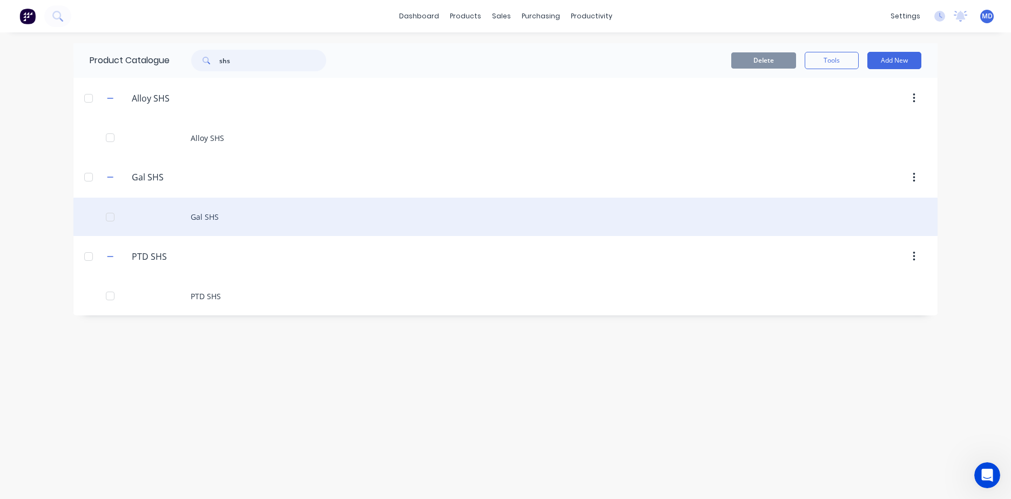
type input "shs"
click at [214, 215] on div "Gal SHS" at bounding box center [505, 217] width 864 height 38
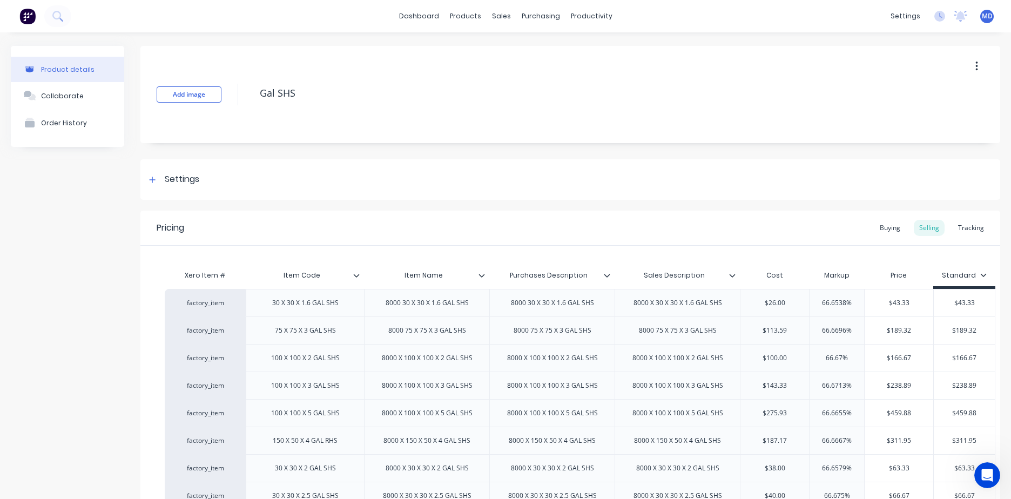
type textarea "x"
click at [67, 15] on button at bounding box center [57, 16] width 27 height 22
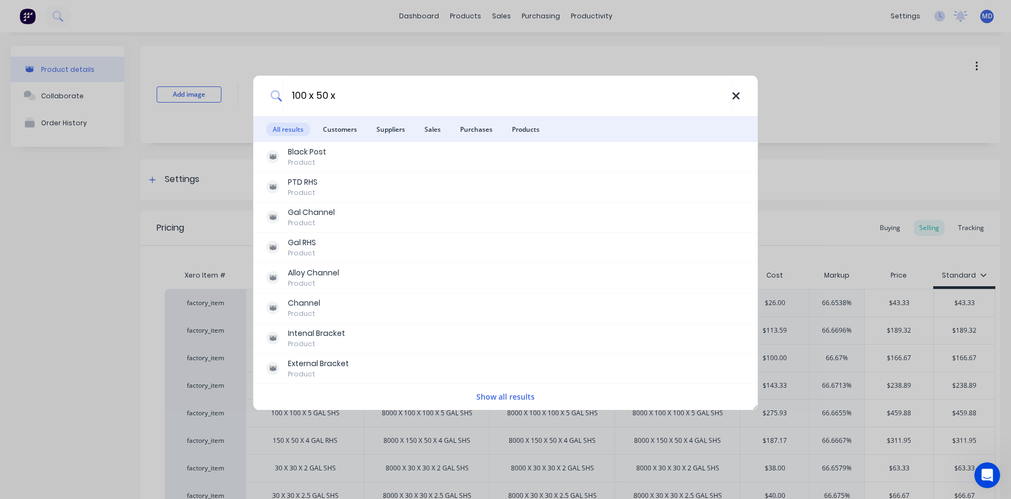
type input "100 x 50 x"
click at [736, 97] on icon at bounding box center [736, 95] width 7 height 7
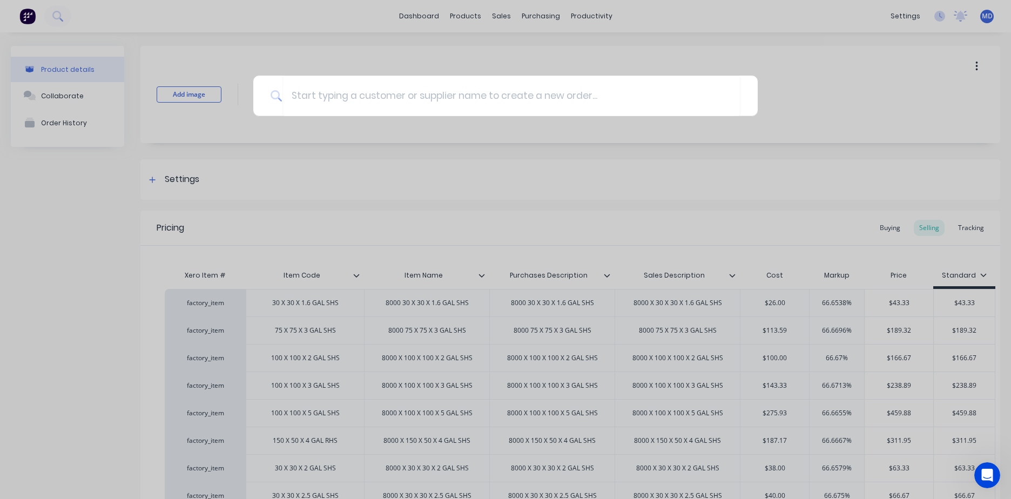
click at [470, 16] on div at bounding box center [505, 249] width 1011 height 499
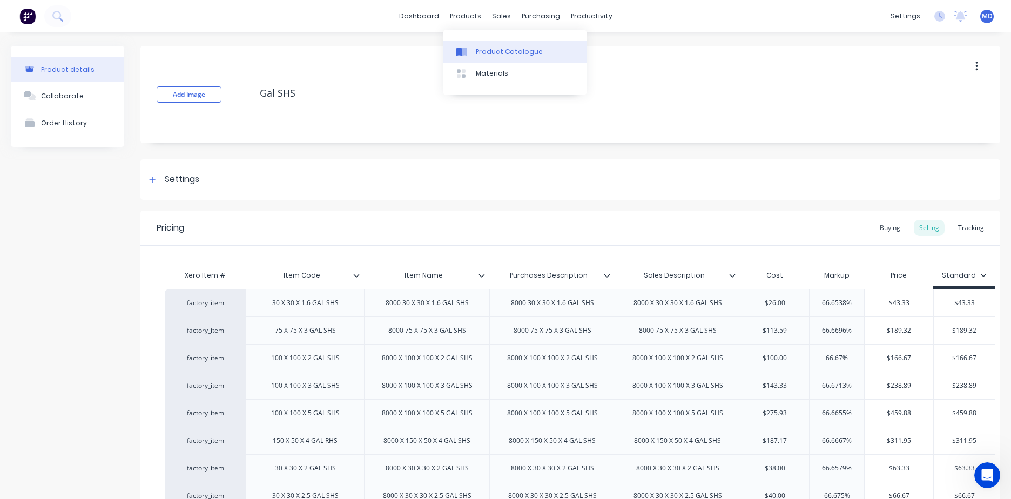
click at [492, 50] on div "Product Catalogue" at bounding box center [509, 52] width 67 height 10
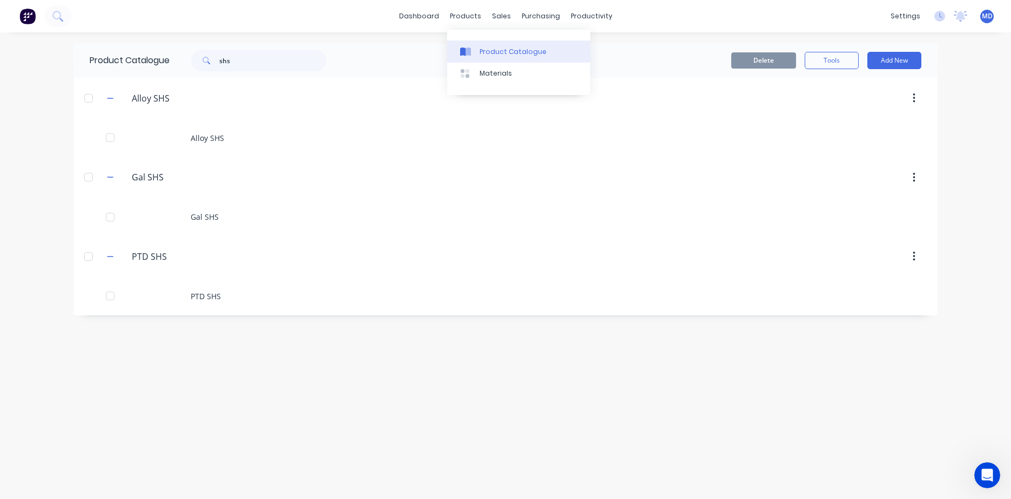
click at [486, 55] on div "Product Catalogue" at bounding box center [513, 52] width 67 height 10
drag, startPoint x: 244, startPoint y: 62, endPoint x: 190, endPoint y: 61, distance: 54.6
click at [197, 63] on div "shs" at bounding box center [258, 61] width 135 height 22
click at [61, 18] on icon at bounding box center [57, 16] width 10 height 10
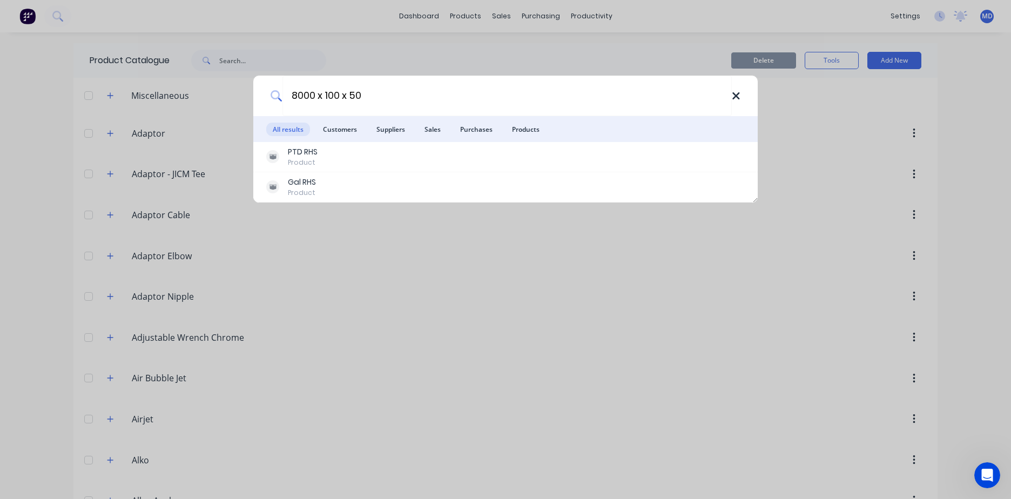
type input "8000 x 100 x 50"
click at [736, 100] on icon at bounding box center [736, 96] width 9 height 12
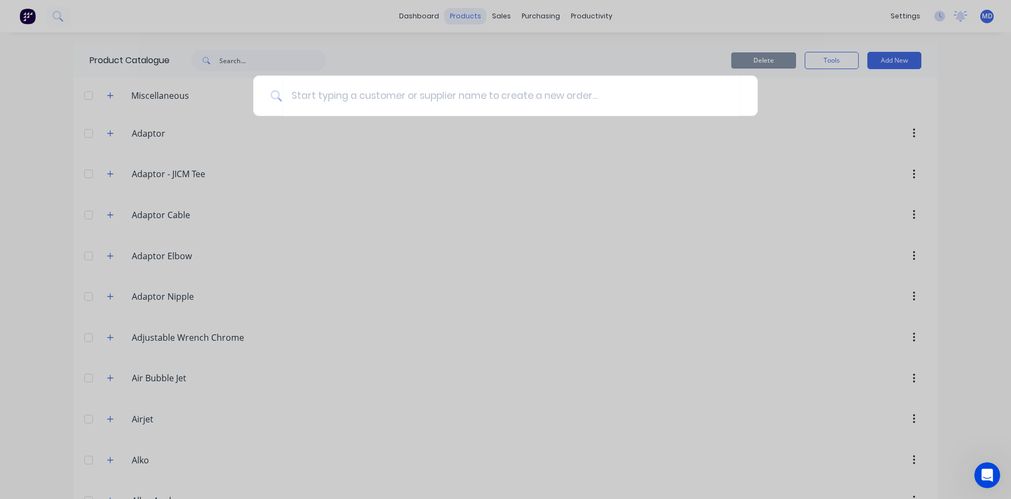
click at [460, 12] on div at bounding box center [505, 249] width 1011 height 499
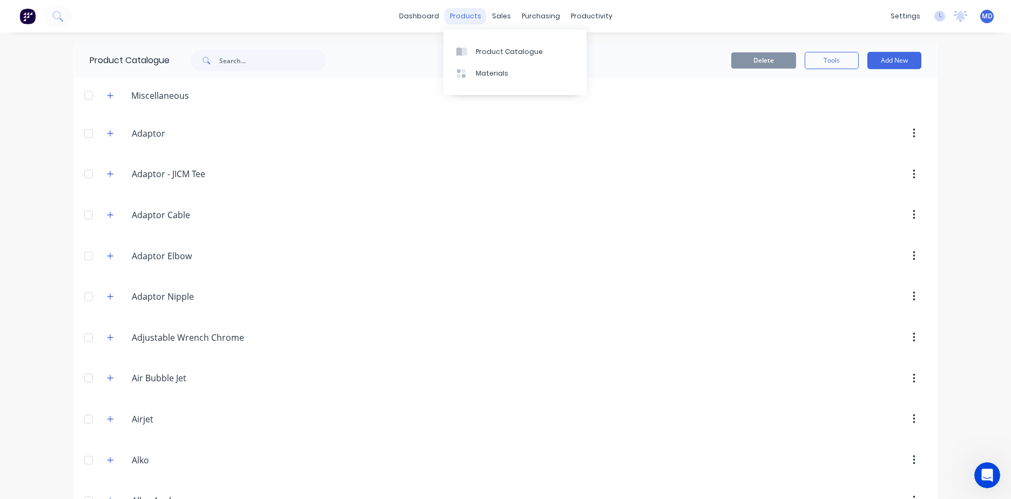
click at [460, 16] on div "products" at bounding box center [466, 16] width 42 height 16
click at [499, 17] on div "sales" at bounding box center [502, 16] width 30 height 16
click at [518, 48] on div "Sales Orders" at bounding box center [537, 52] width 44 height 10
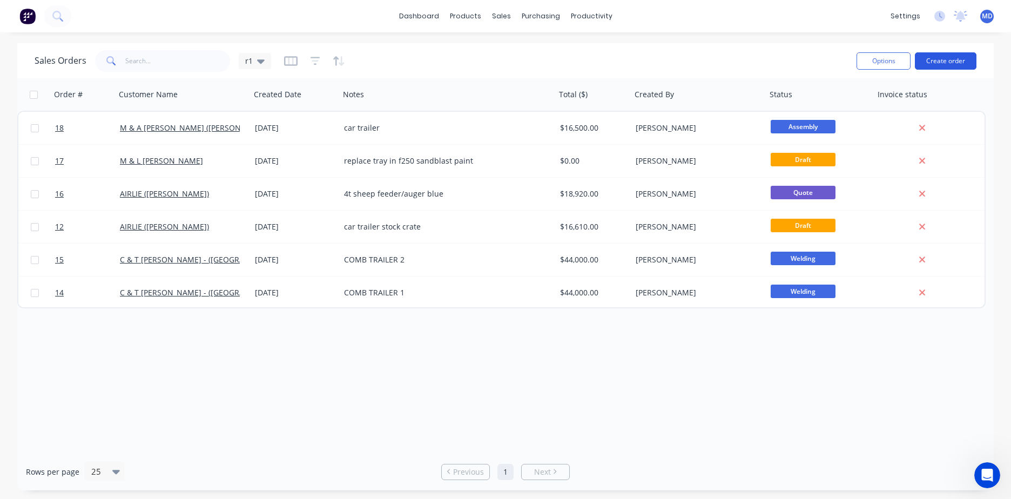
click at [959, 63] on button "Create order" at bounding box center [946, 60] width 62 height 17
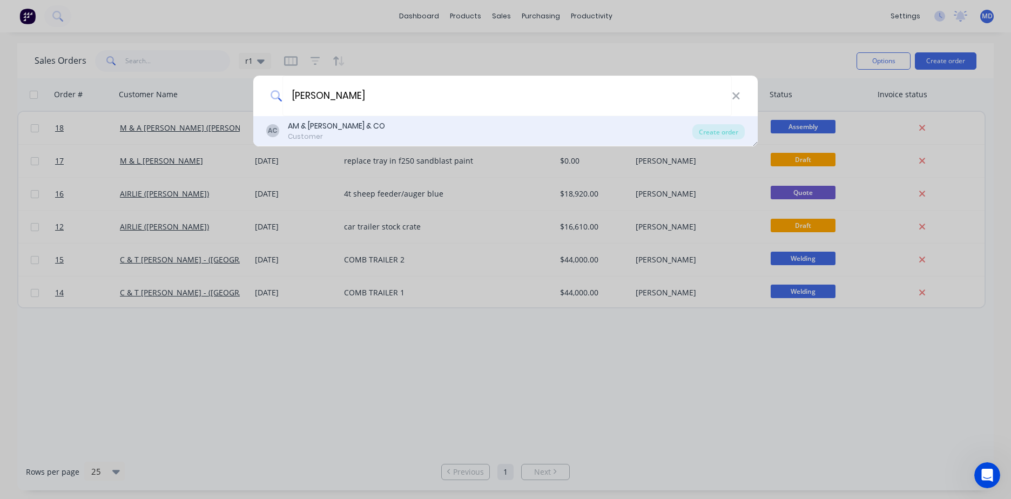
type input "[PERSON_NAME]"
click at [399, 136] on div "AC AM & [PERSON_NAME] & CO Customer" at bounding box center [479, 130] width 426 height 21
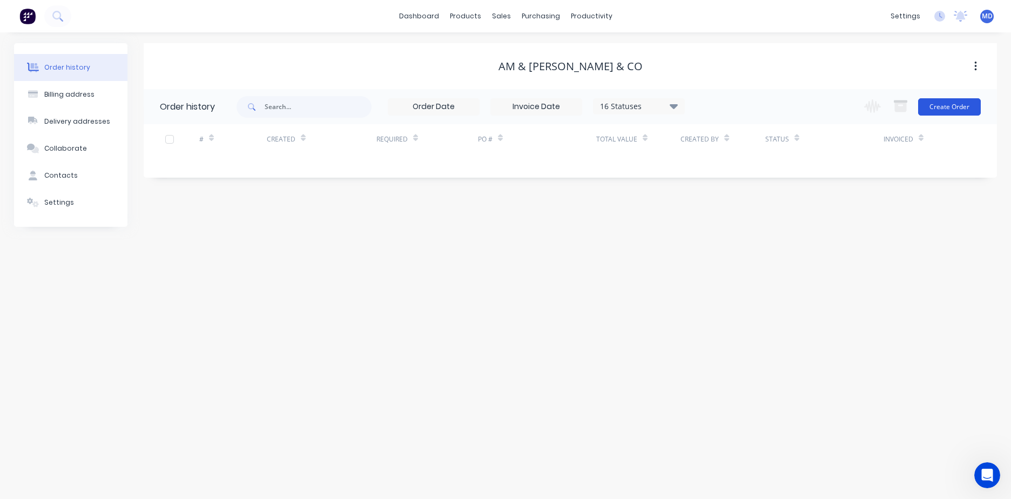
click at [967, 105] on button "Create Order" at bounding box center [949, 106] width 63 height 17
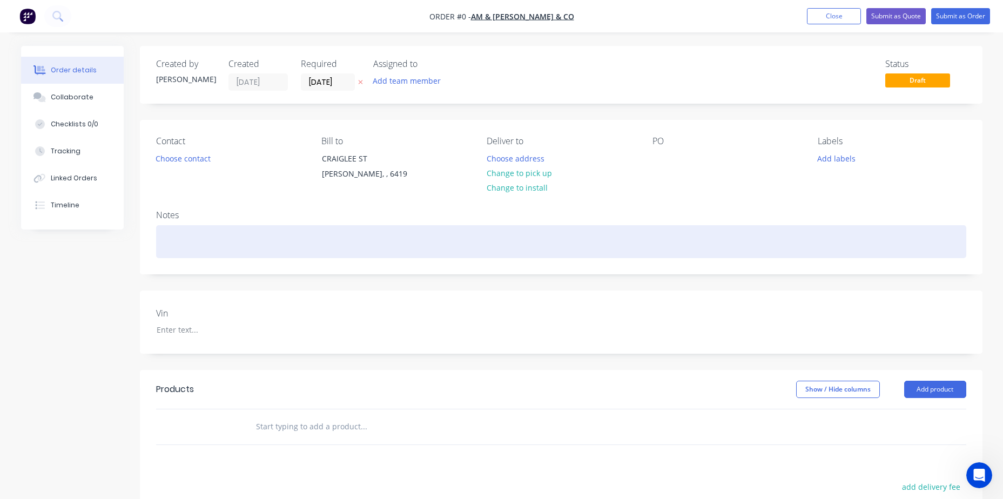
click at [186, 232] on div at bounding box center [561, 241] width 810 height 33
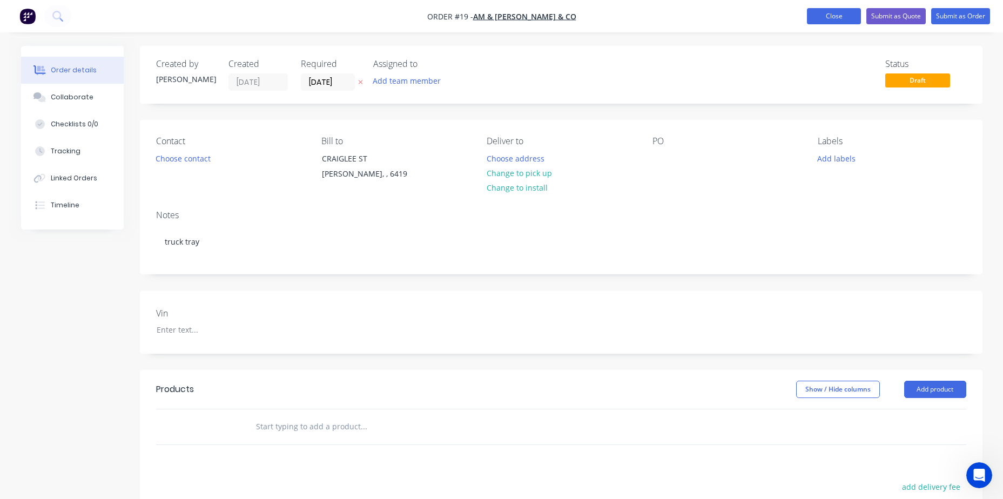
click at [826, 16] on button "Close" at bounding box center [834, 16] width 54 height 16
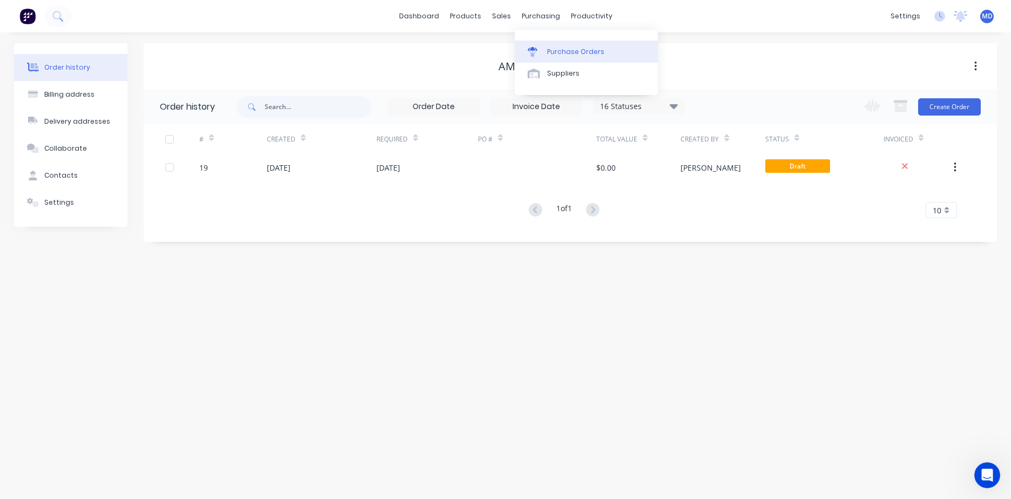
click at [539, 45] on link "Purchase Orders" at bounding box center [586, 52] width 143 height 22
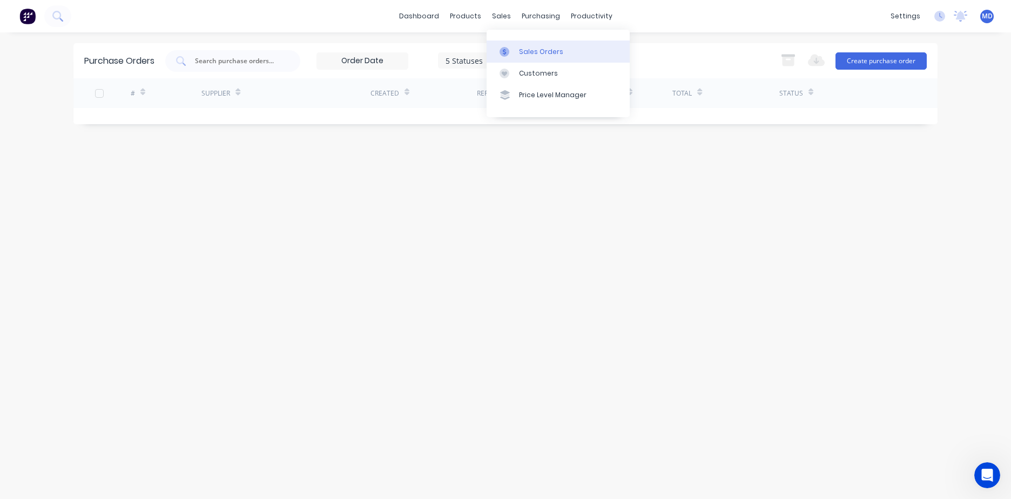
click at [513, 49] on div at bounding box center [508, 52] width 16 height 10
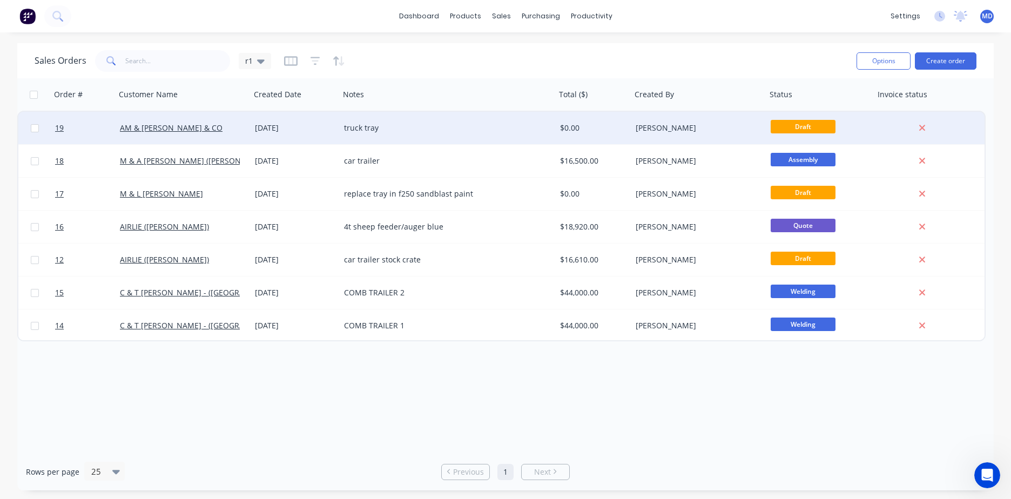
click at [782, 130] on span "Draft" at bounding box center [803, 127] width 65 height 14
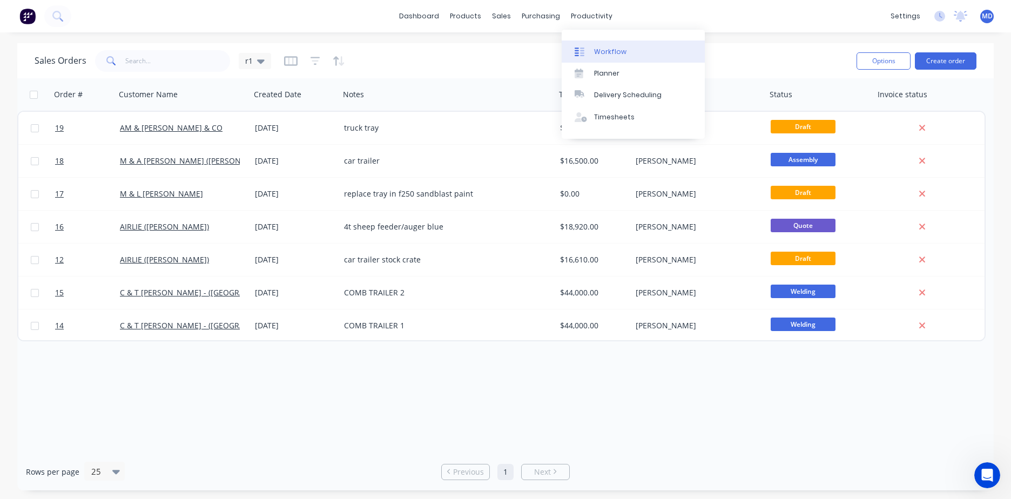
click at [609, 50] on div "Workflow" at bounding box center [610, 52] width 32 height 10
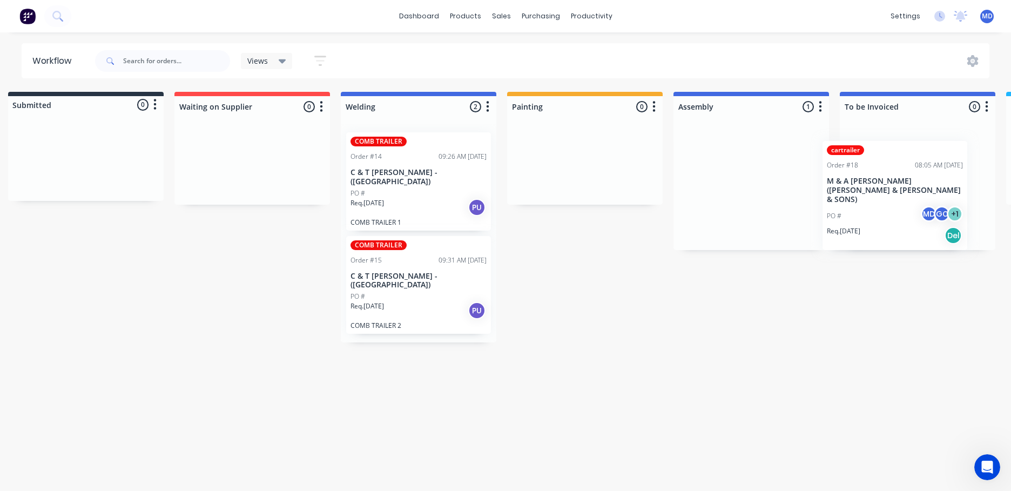
drag, startPoint x: 769, startPoint y: 153, endPoint x: 927, endPoint y: 152, distance: 157.2
click at [927, 152] on div "Submitted 0 Status colour #273444 hex #273444 Save Cancel Summaries Total order…" at bounding box center [878, 217] width 1802 height 251
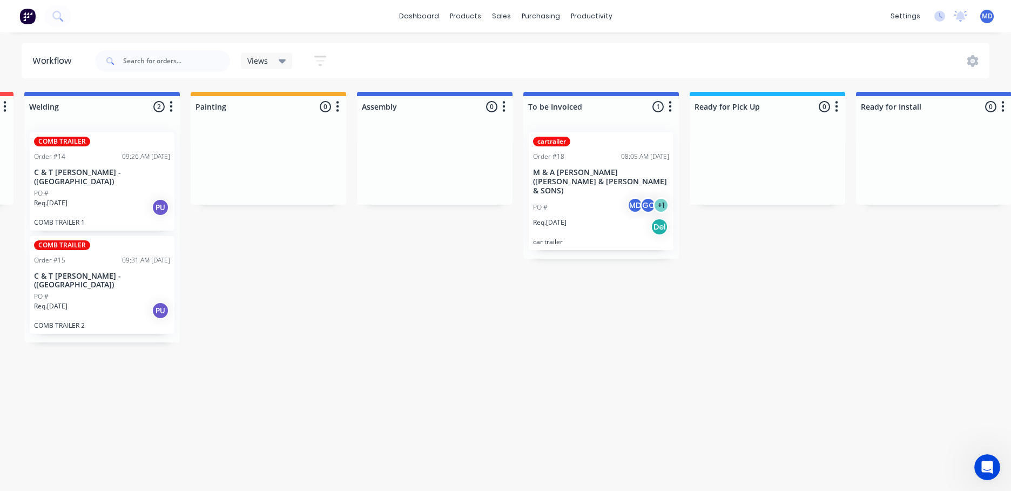
scroll to position [0, 338]
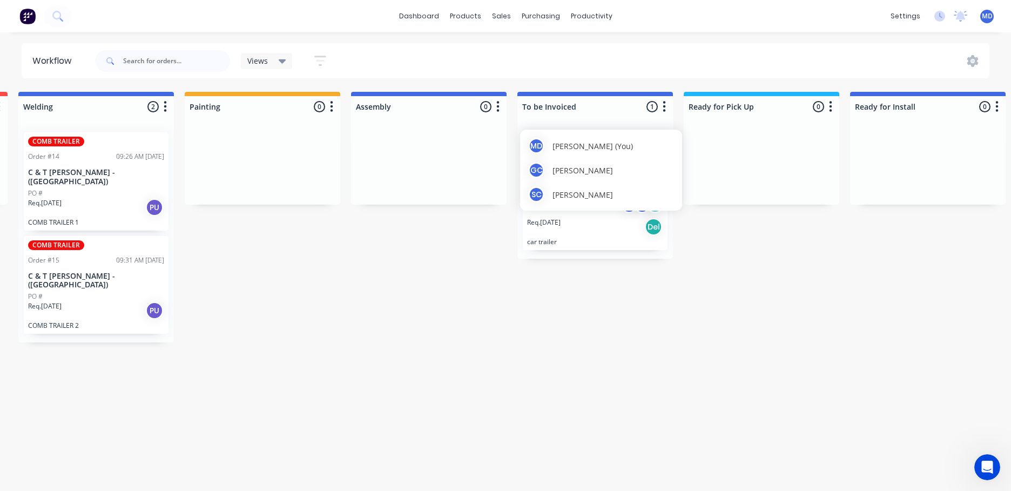
drag, startPoint x: 609, startPoint y: 143, endPoint x: 657, endPoint y: 146, distance: 48.2
click at [657, 146] on div "MD [PERSON_NAME] (You)" at bounding box center [601, 146] width 146 height 16
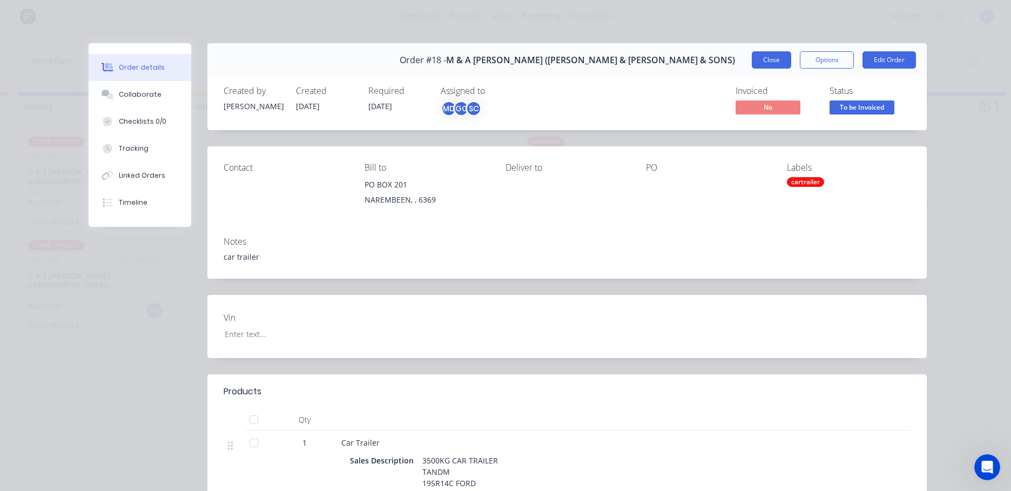
click at [767, 61] on button "Close" at bounding box center [771, 59] width 39 height 17
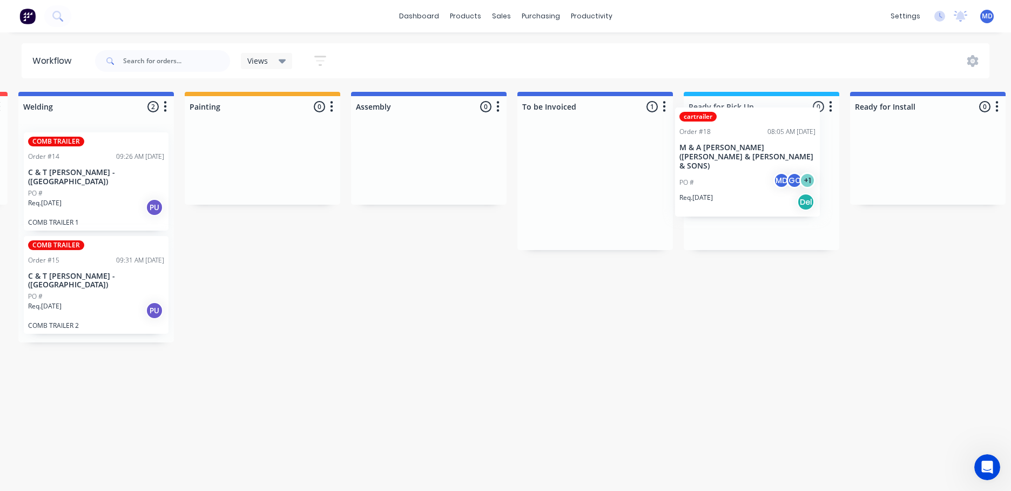
drag, startPoint x: 590, startPoint y: 218, endPoint x: 744, endPoint y: 196, distance: 155.6
click at [744, 196] on div "Submitted 0 Status colour #273444 hex #273444 Save Cancel Summaries Total order…" at bounding box center [555, 217] width 1802 height 251
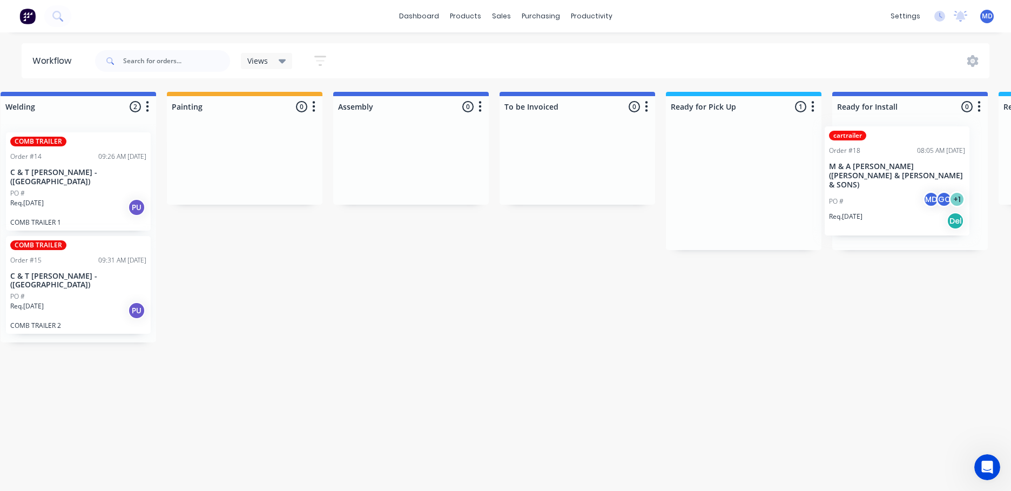
drag, startPoint x: 760, startPoint y: 231, endPoint x: 926, endPoint y: 222, distance: 166.7
click at [926, 222] on div "Submitted 0 Status colour #273444 hex #273444 Save Cancel Summaries Total order…" at bounding box center [537, 217] width 1802 height 251
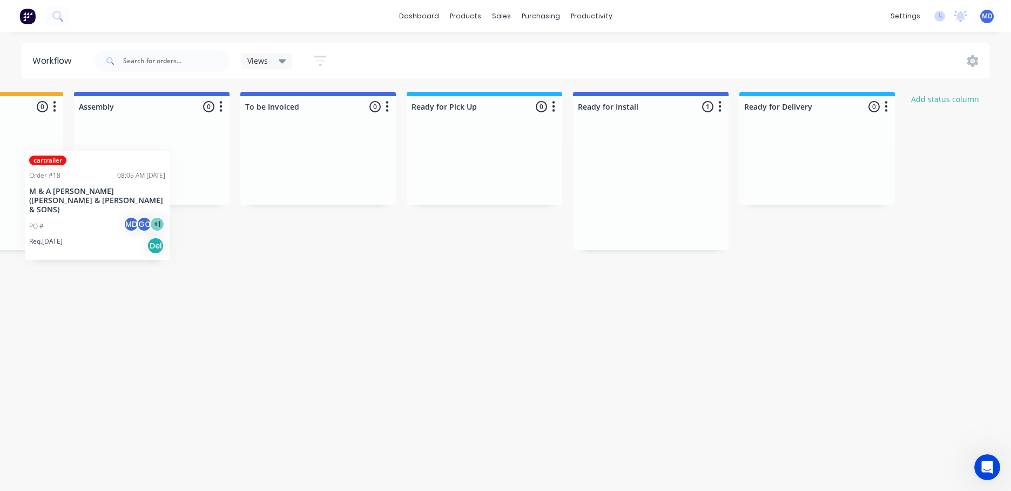
scroll to position [0, 516]
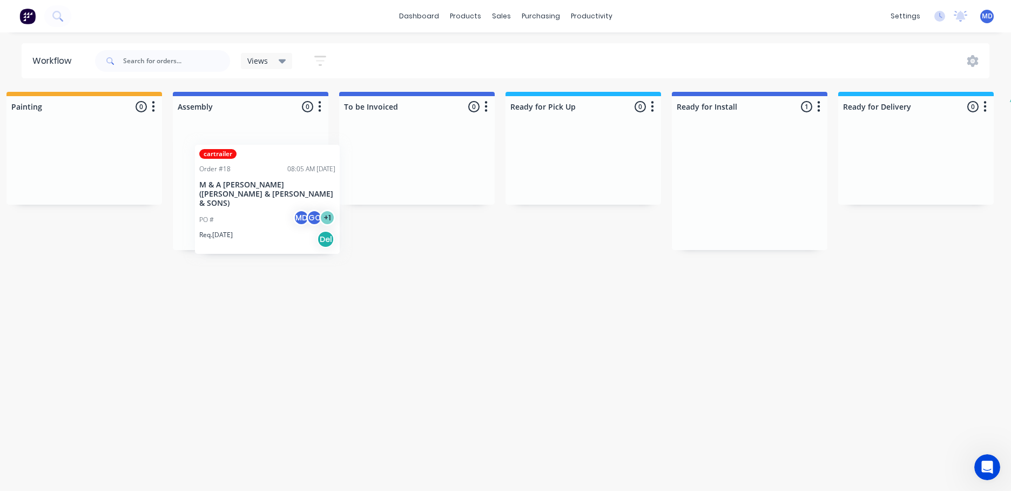
drag, startPoint x: 944, startPoint y: 246, endPoint x: 280, endPoint y: 247, distance: 664.0
click at [281, 247] on div "Submitted 0 Status colour #273444 hex #273444 Save Cancel Summaries Total order…" at bounding box center [377, 217] width 1802 height 251
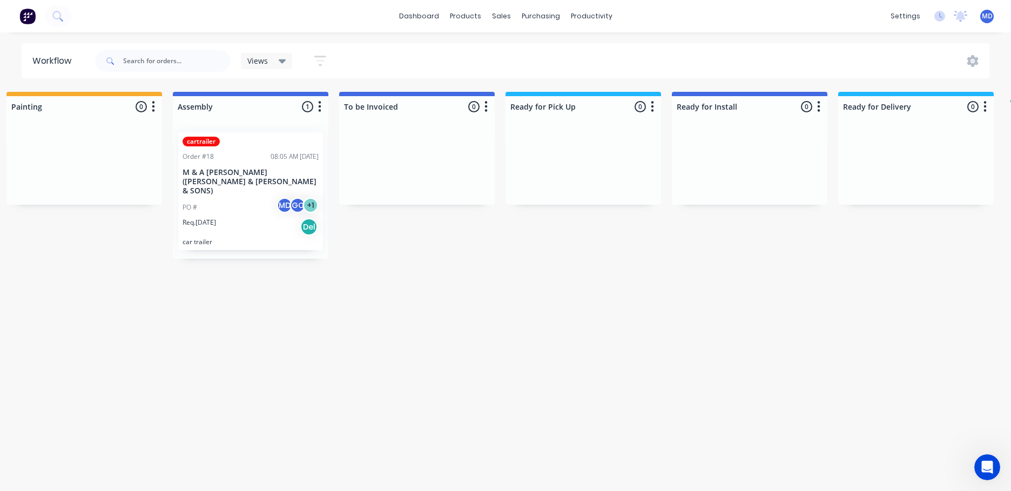
click at [255, 197] on div "PO # MD GC + 1" at bounding box center [251, 207] width 136 height 21
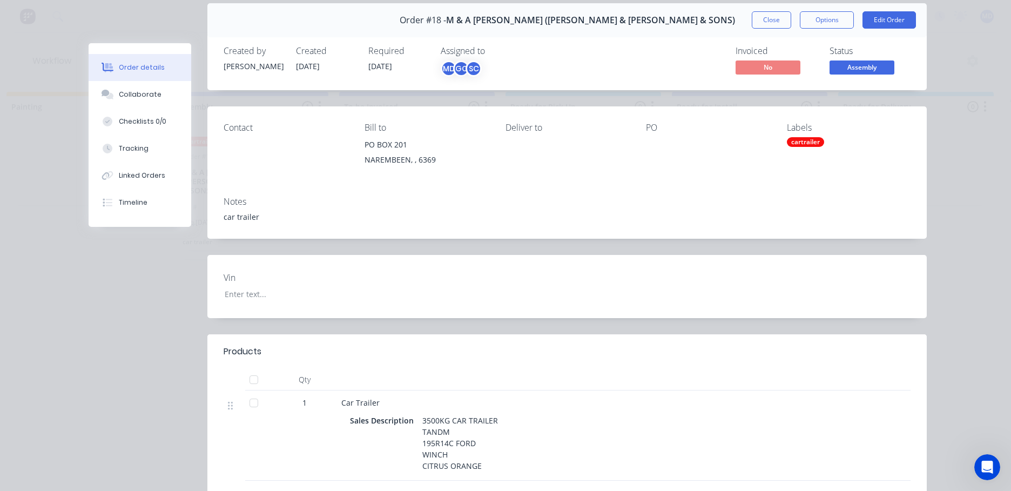
scroll to position [0, 0]
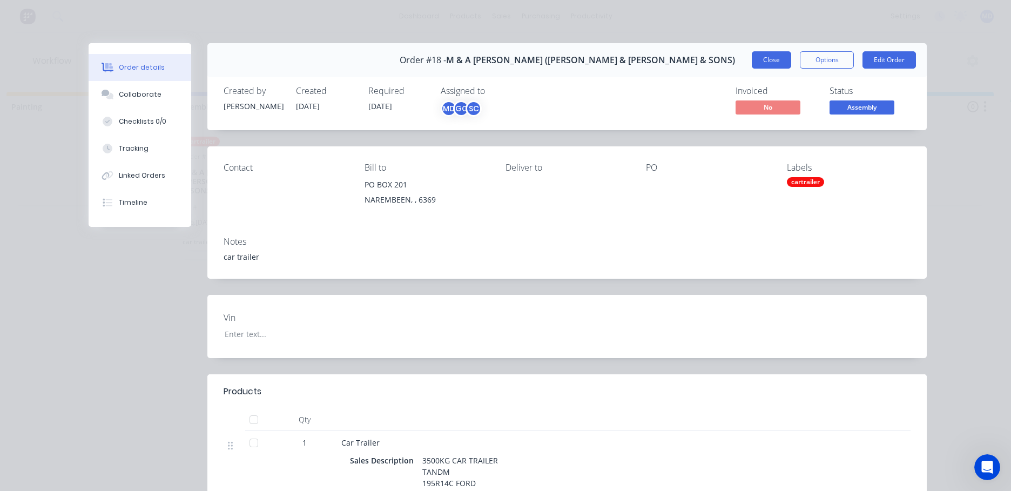
click at [776, 62] on button "Close" at bounding box center [771, 59] width 39 height 17
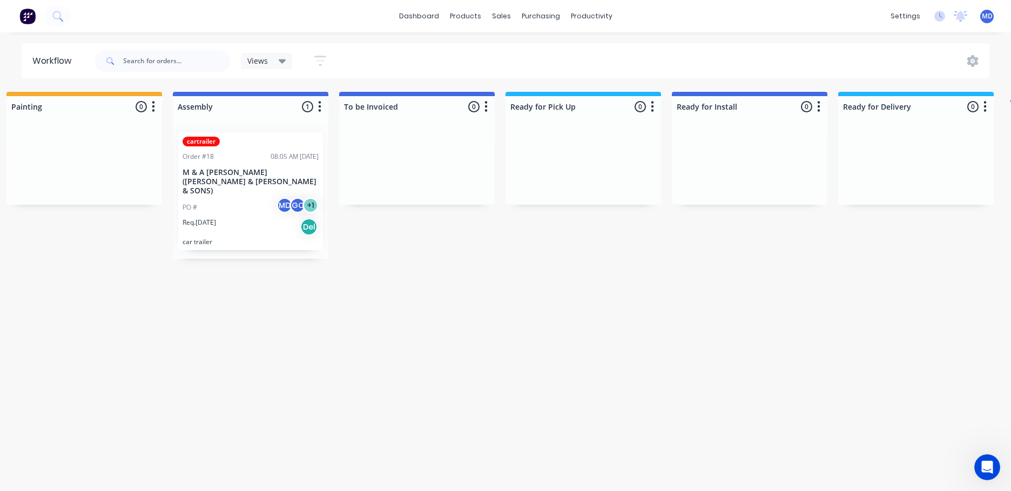
click at [250, 218] on div "Req. [DATE] Del" at bounding box center [251, 227] width 136 height 18
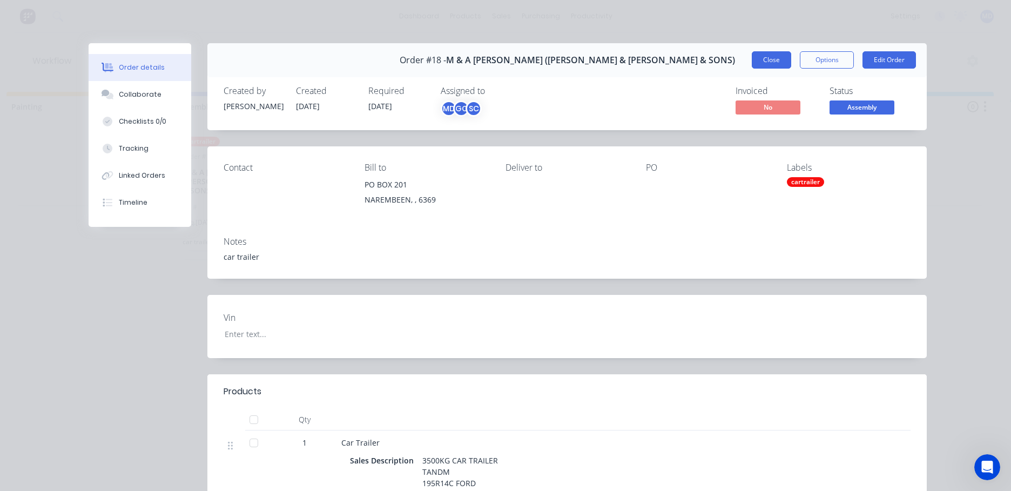
click at [767, 55] on button "Close" at bounding box center [771, 59] width 39 height 17
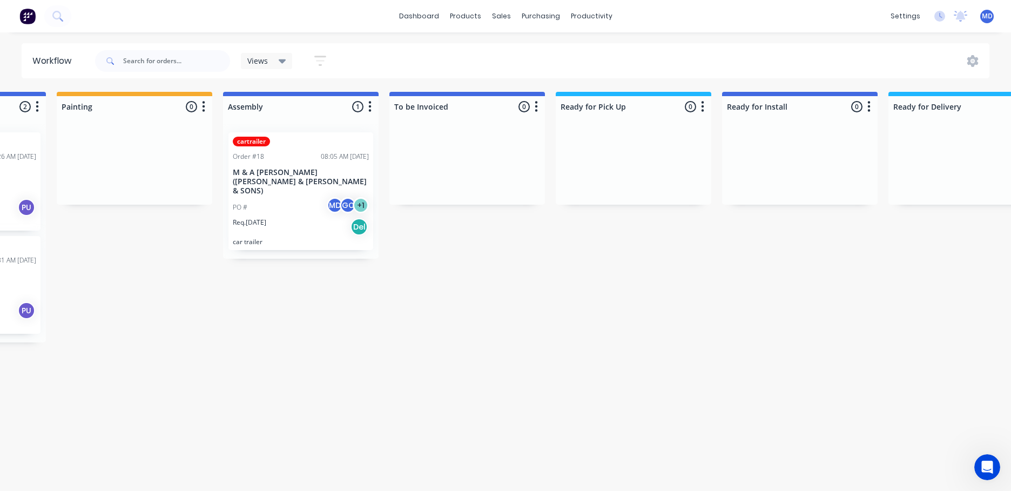
scroll to position [0, 237]
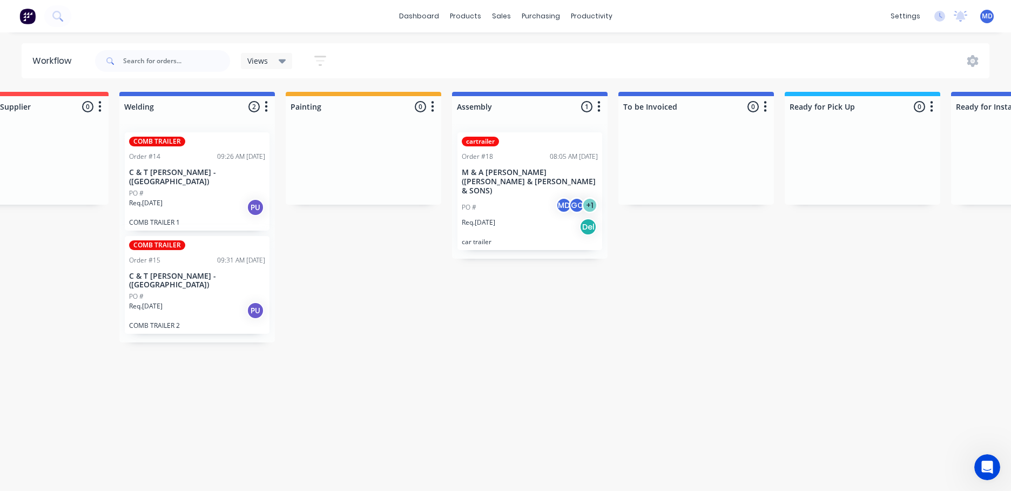
click at [183, 280] on p "C & T [PERSON_NAME] - ([GEOGRAPHIC_DATA])" at bounding box center [197, 281] width 136 height 18
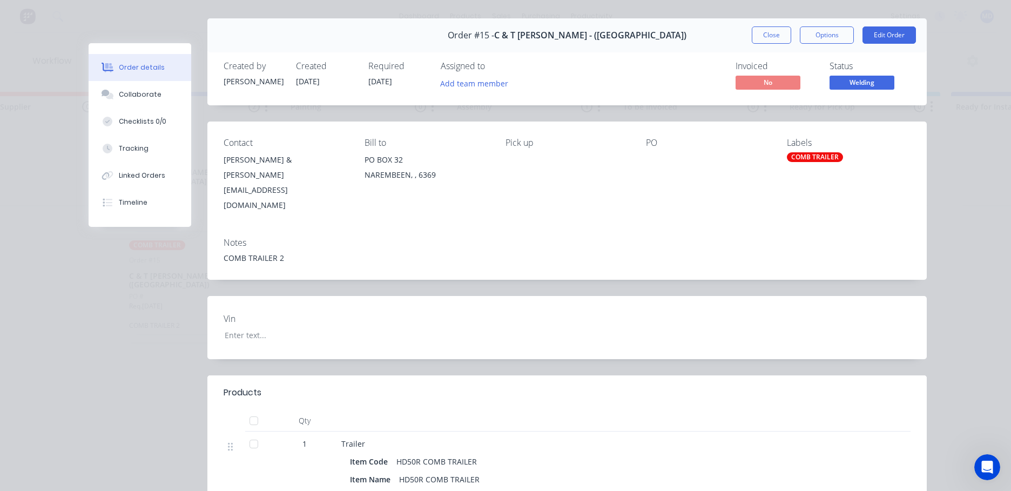
scroll to position [0, 0]
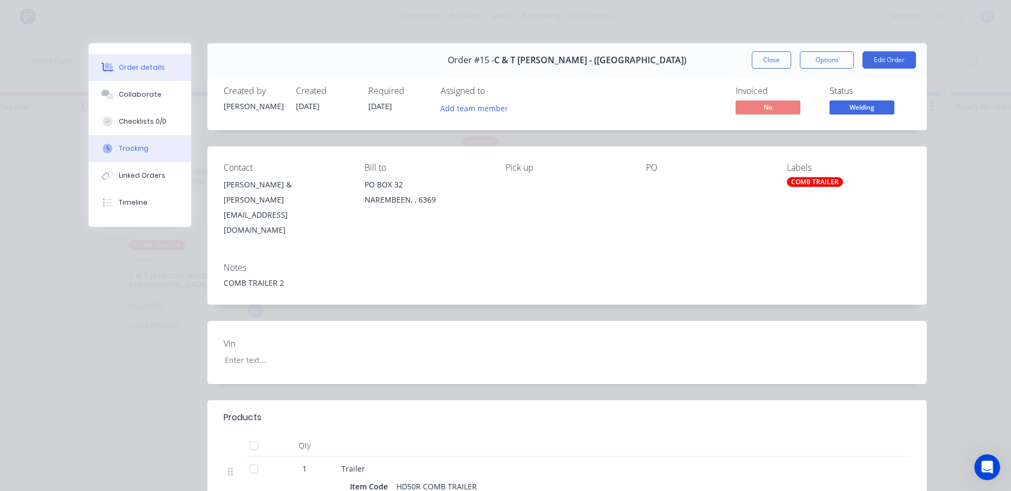
click at [137, 152] on div "Tracking" at bounding box center [134, 149] width 30 height 10
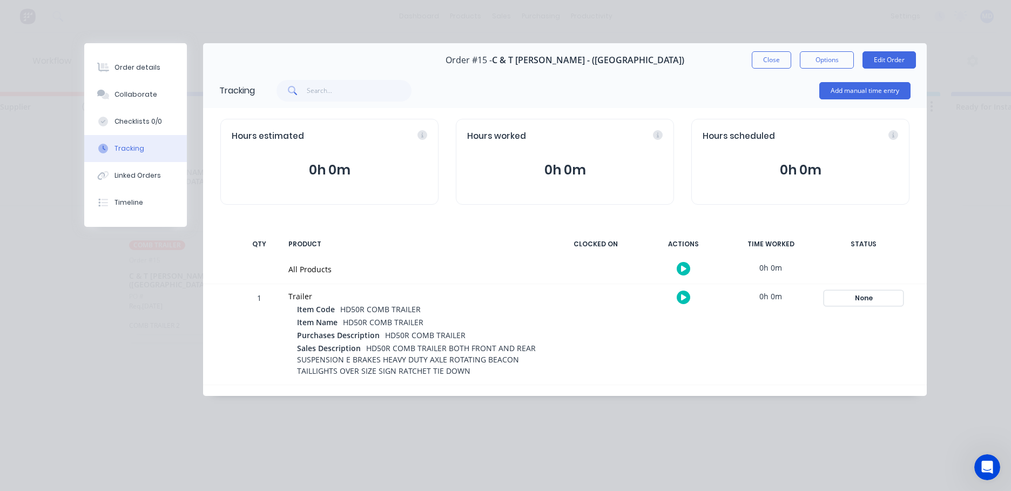
click at [865, 296] on div "None" at bounding box center [864, 298] width 78 height 14
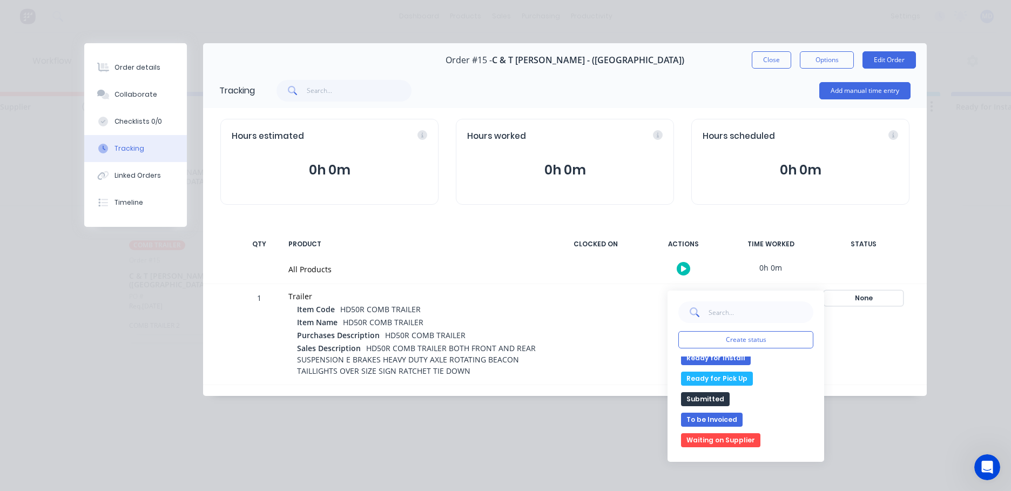
scroll to position [125, 0]
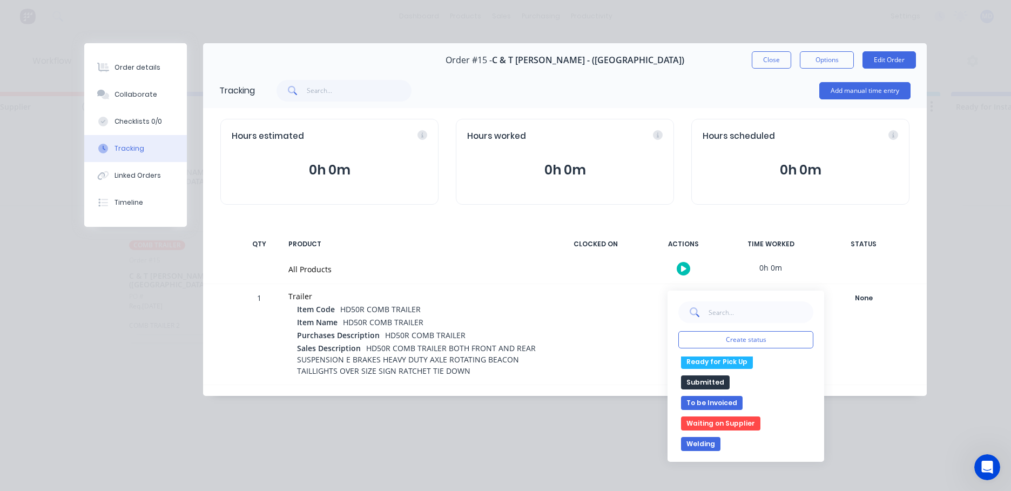
click at [738, 426] on button "Waiting on Supplier" at bounding box center [720, 424] width 79 height 14
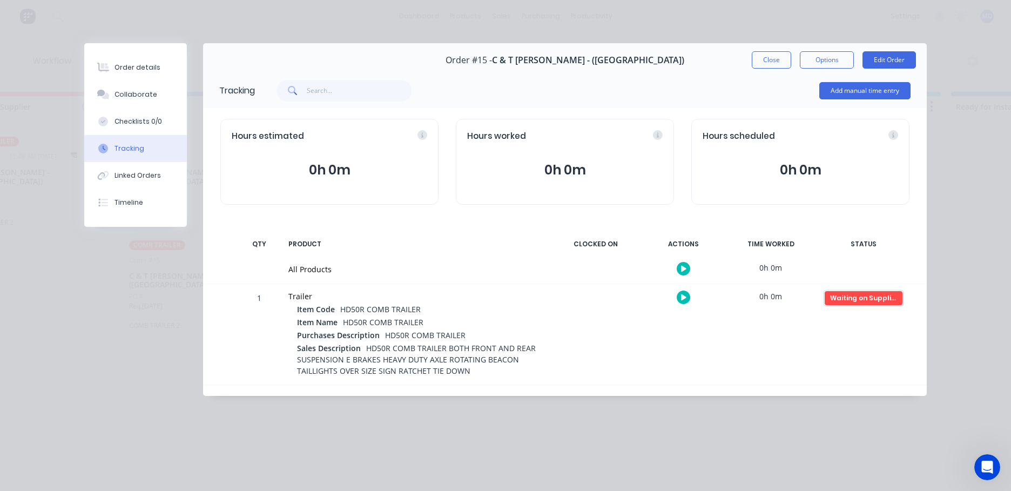
click at [849, 298] on div "Waiting on Supplier" at bounding box center [864, 298] width 78 height 14
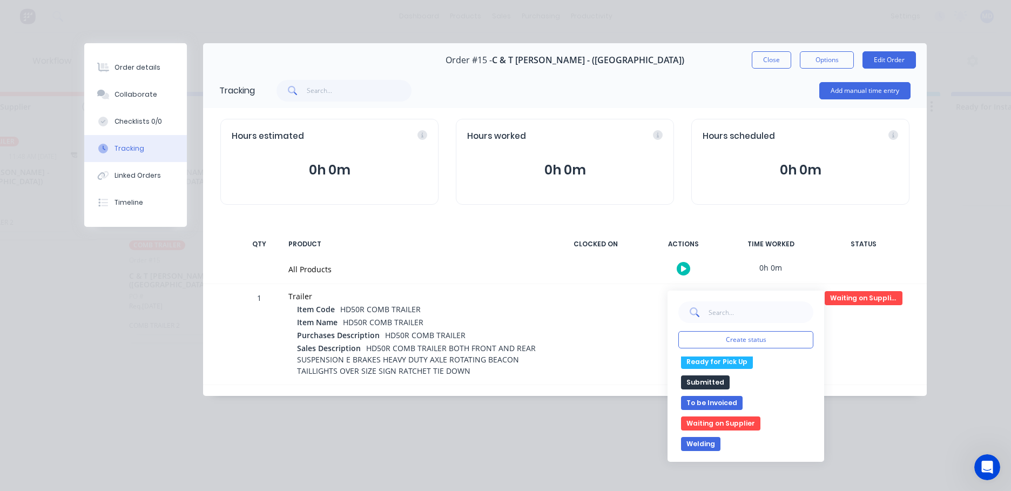
click at [708, 445] on button "Welding" at bounding box center [700, 444] width 39 height 14
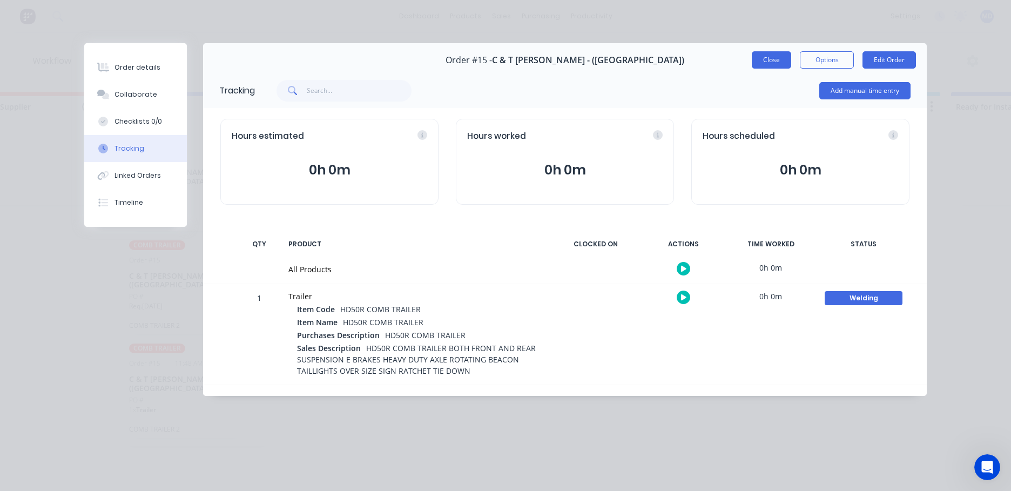
click at [769, 58] on button "Close" at bounding box center [771, 59] width 39 height 17
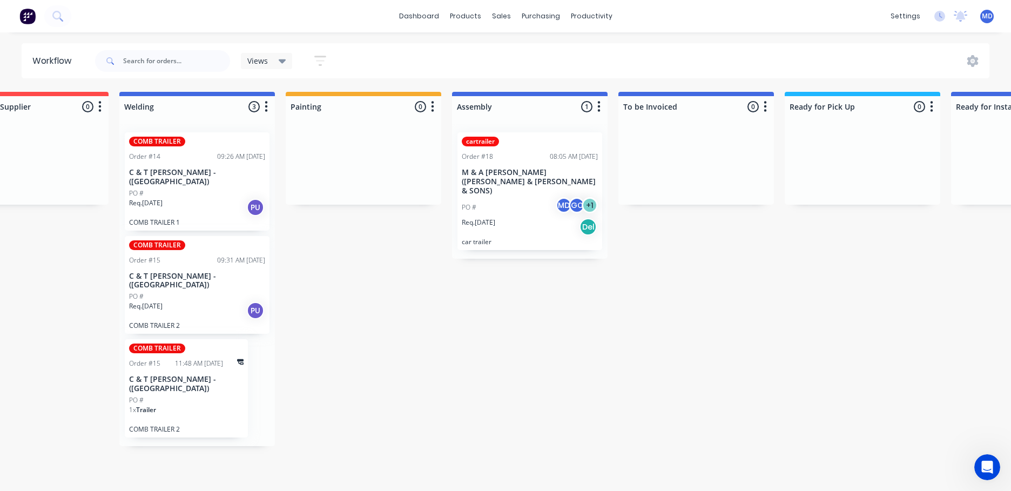
click at [219, 387] on p "C & T [PERSON_NAME] - ([GEOGRAPHIC_DATA])" at bounding box center [186, 384] width 115 height 18
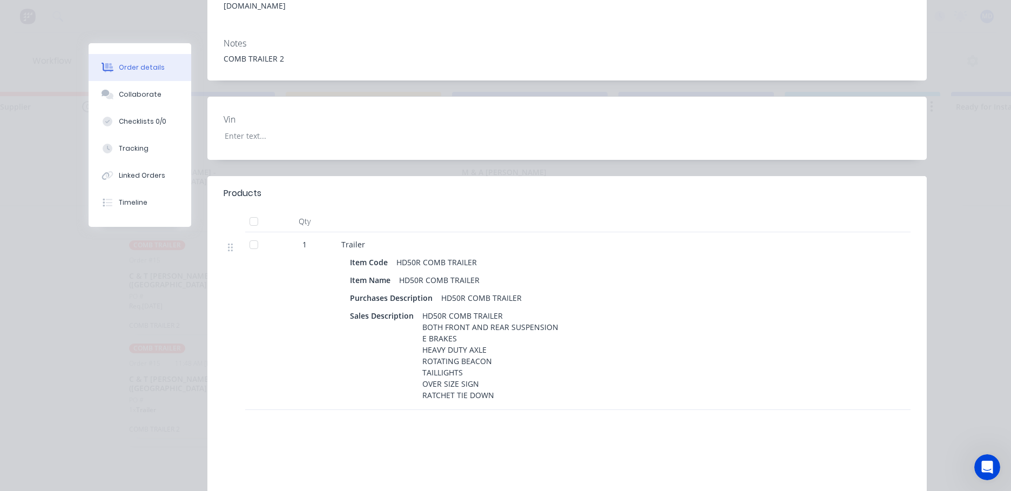
scroll to position [108, 0]
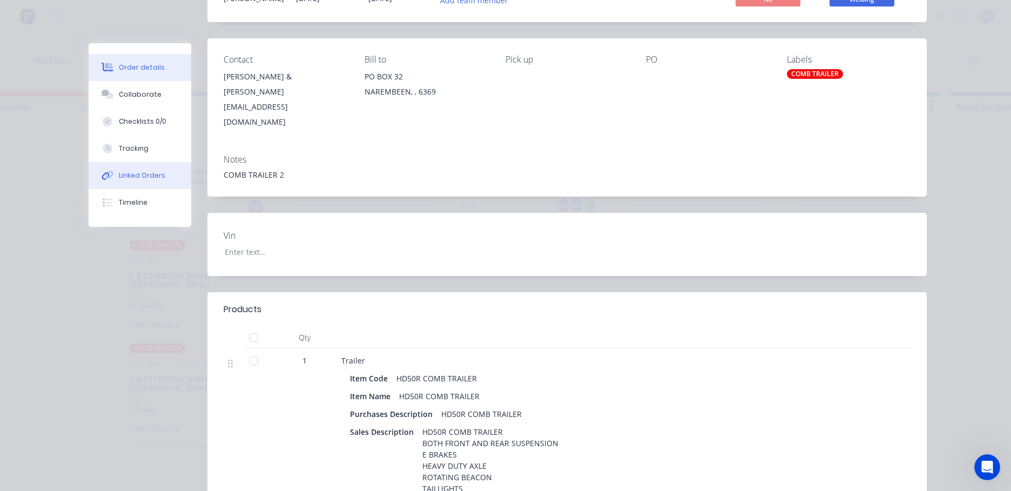
click at [145, 172] on div "Linked Orders" at bounding box center [142, 176] width 46 height 10
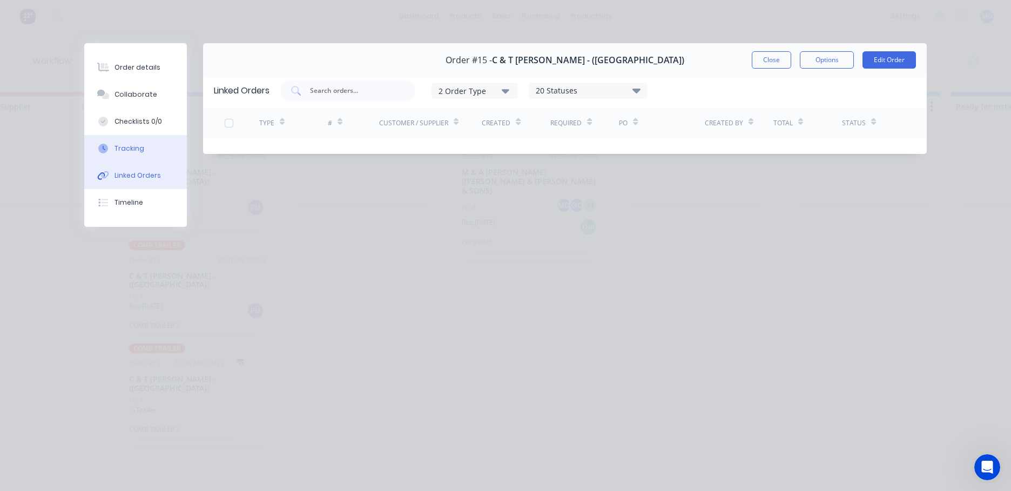
click at [131, 149] on div "Tracking" at bounding box center [130, 149] width 30 height 10
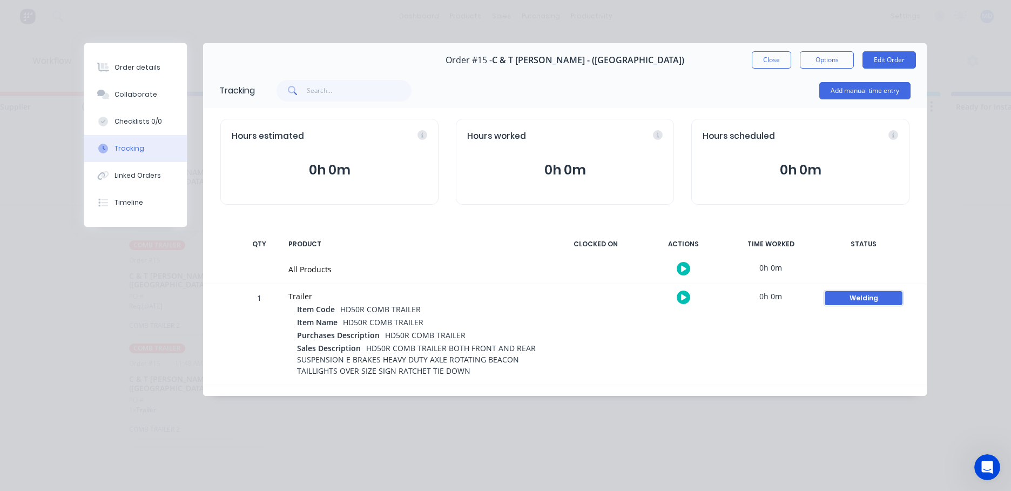
click at [878, 302] on div "Welding" at bounding box center [864, 298] width 78 height 14
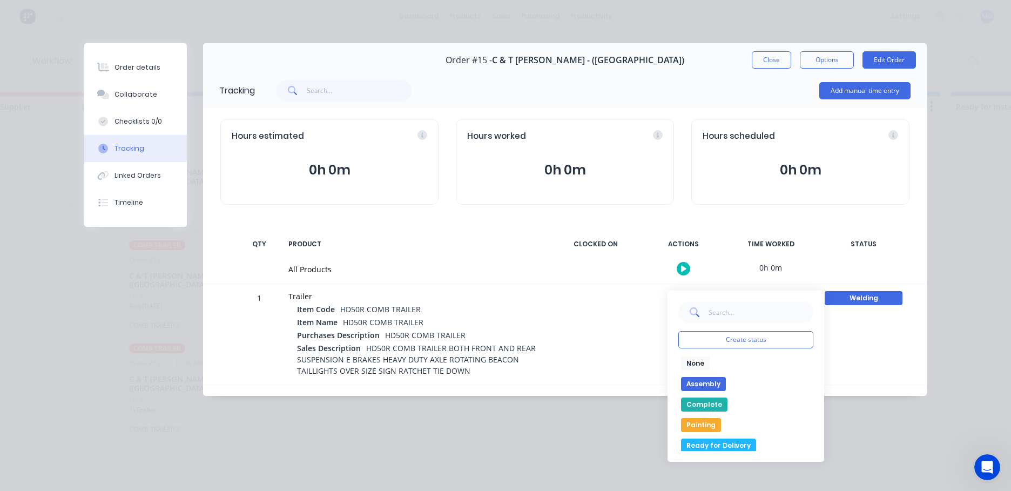
click at [699, 365] on button "None" at bounding box center [695, 364] width 29 height 14
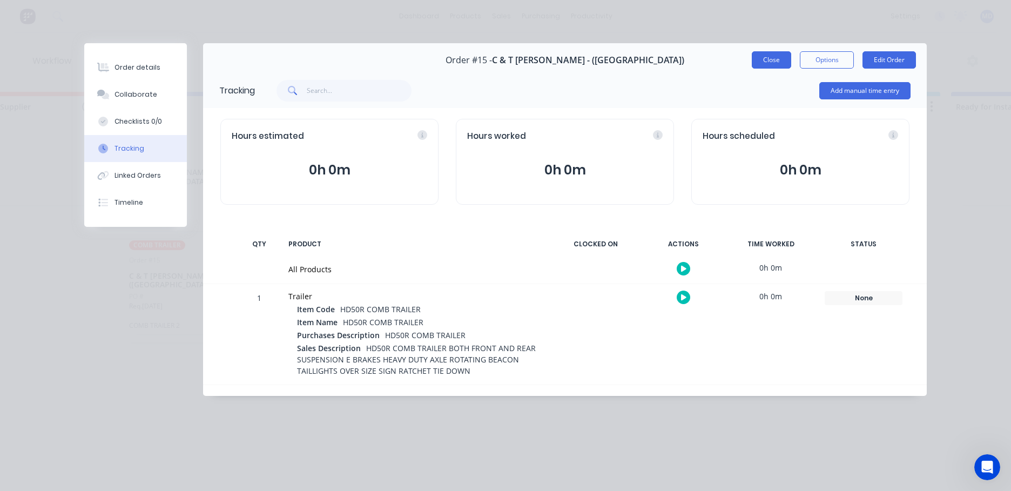
click at [759, 63] on button "Close" at bounding box center [771, 59] width 39 height 17
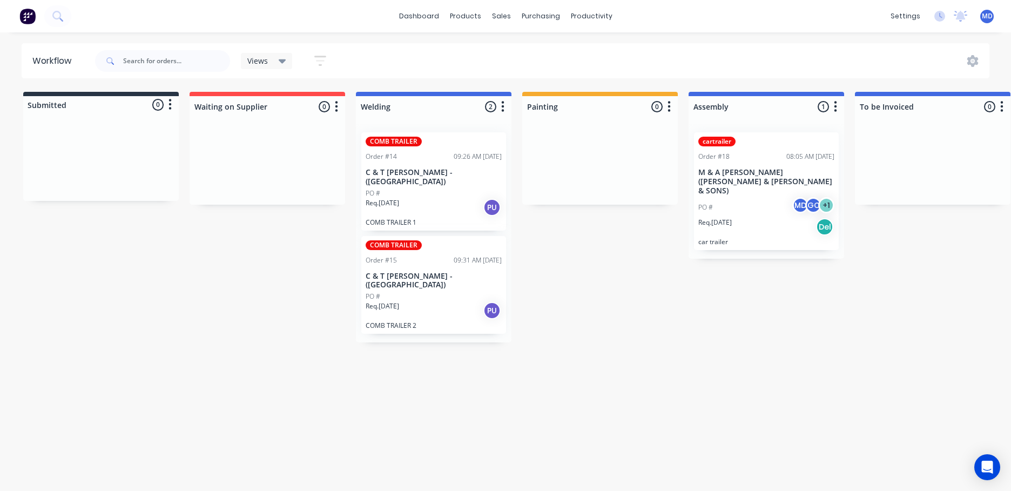
click at [418, 293] on div "PO #" at bounding box center [434, 297] width 136 height 10
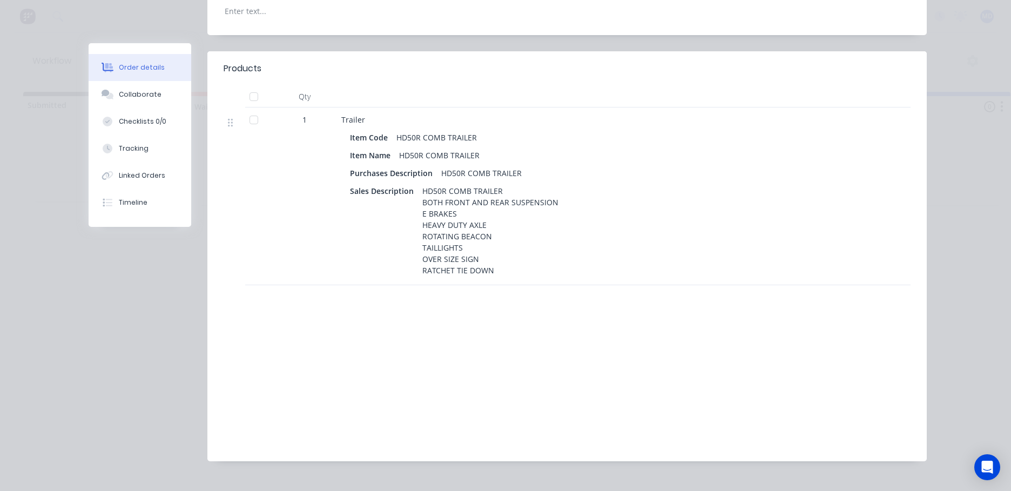
scroll to position [357, 0]
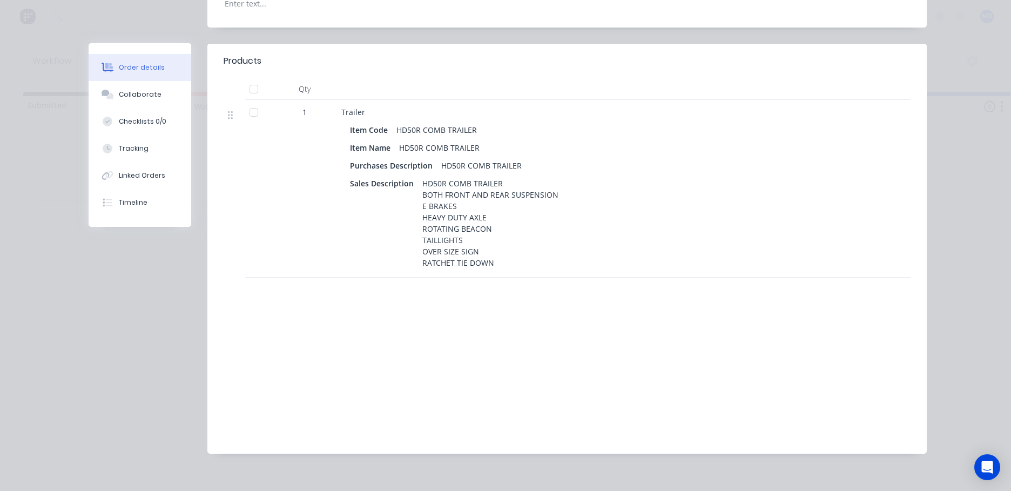
click at [327, 285] on div "Products Qty 1 Trailer Item Code HD50R COMB TRAILER Item Name HD50R COMB TRAILE…" at bounding box center [567, 249] width 720 height 410
click at [438, 263] on div "Products Qty 1 Trailer Item Code HD50R COMB TRAILER Item Name HD50R COMB TRAILE…" at bounding box center [567, 249] width 720 height 410
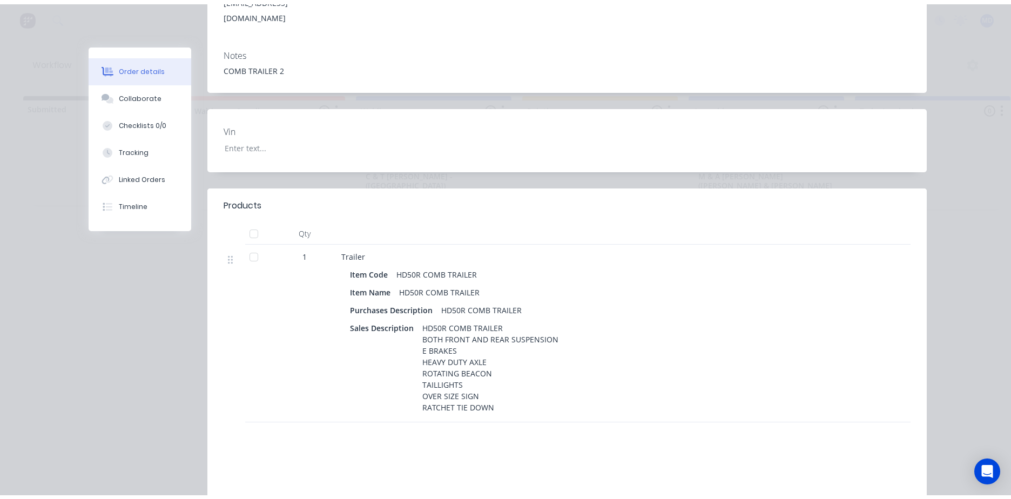
scroll to position [0, 0]
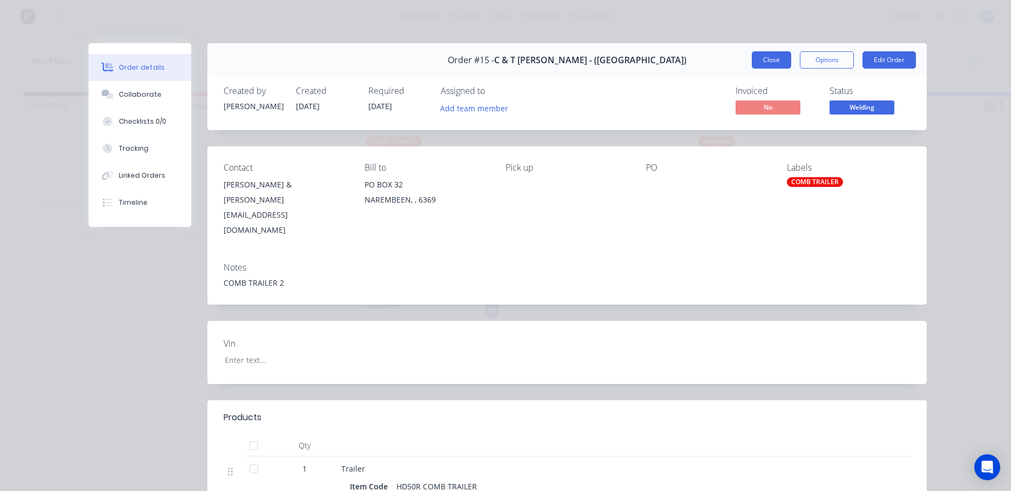
click at [776, 64] on button "Close" at bounding box center [771, 59] width 39 height 17
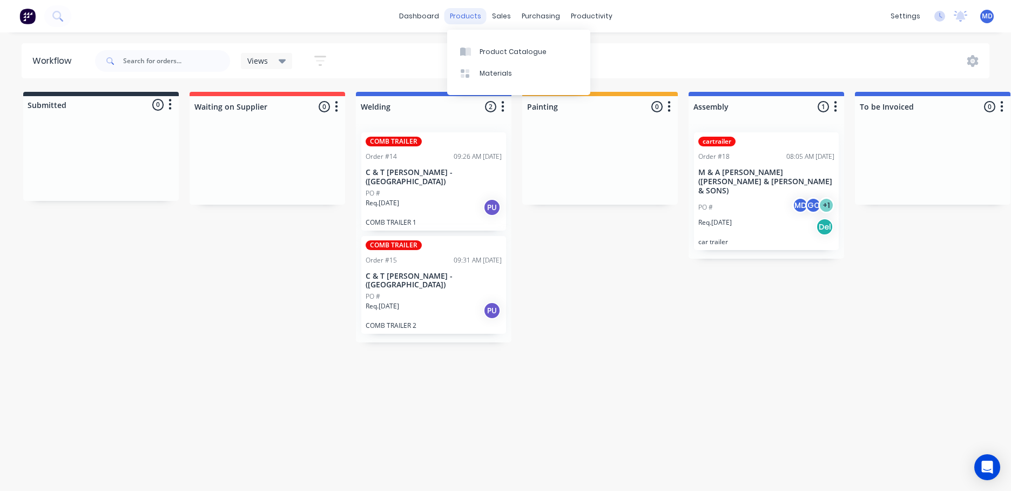
click at [472, 23] on div "products" at bounding box center [466, 16] width 42 height 16
click at [490, 52] on div "Product Catalogue" at bounding box center [513, 52] width 67 height 10
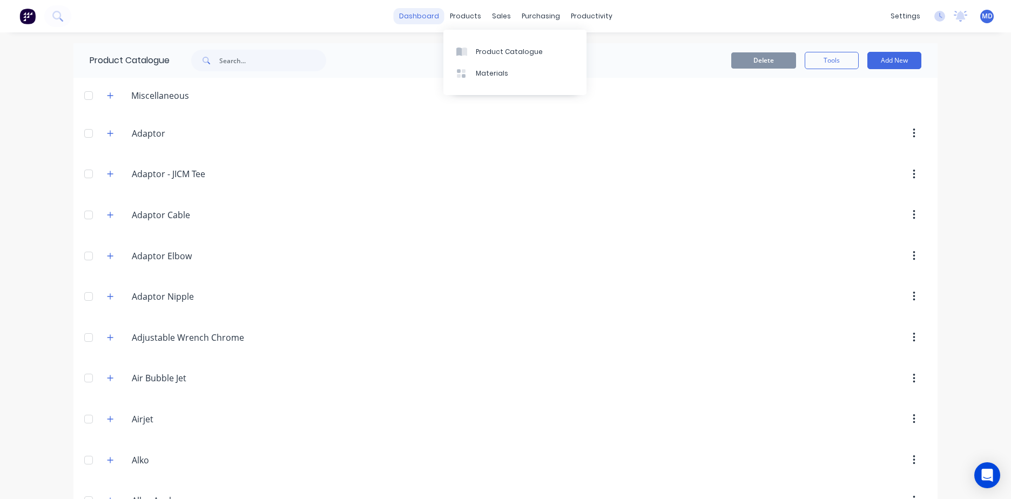
click at [426, 20] on link "dashboard" at bounding box center [419, 16] width 51 height 16
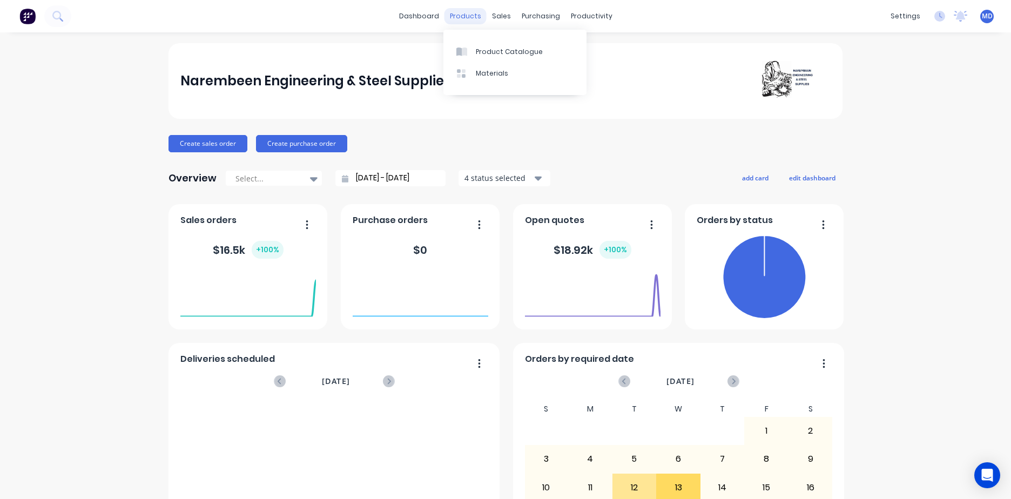
click at [467, 18] on div "products" at bounding box center [466, 16] width 42 height 16
click at [480, 52] on div "Product Catalogue" at bounding box center [509, 52] width 67 height 10
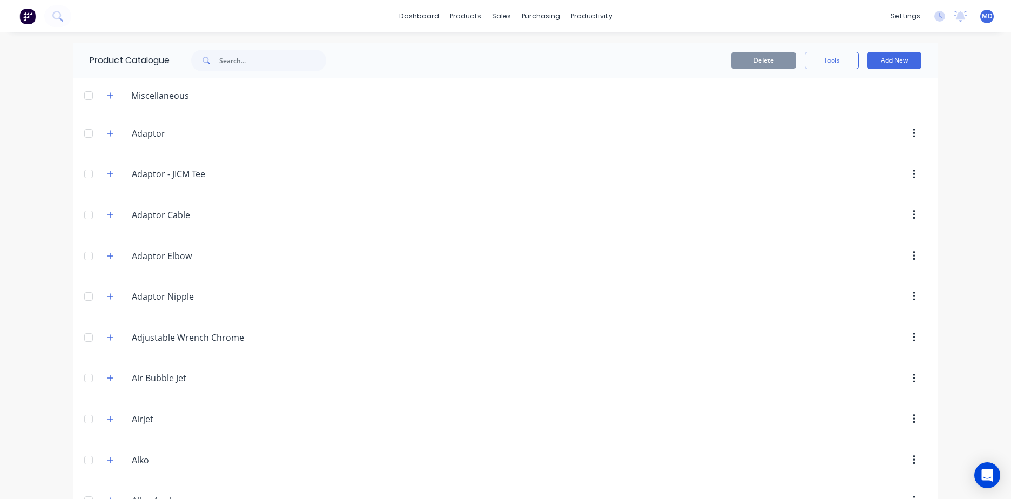
click at [147, 125] on div "Adaptor Adaptor" at bounding box center [183, 133] width 170 height 19
click at [155, 135] on input "Adaptor" at bounding box center [196, 133] width 128 height 13
click at [111, 132] on button "button" at bounding box center [111, 133] width 14 height 14
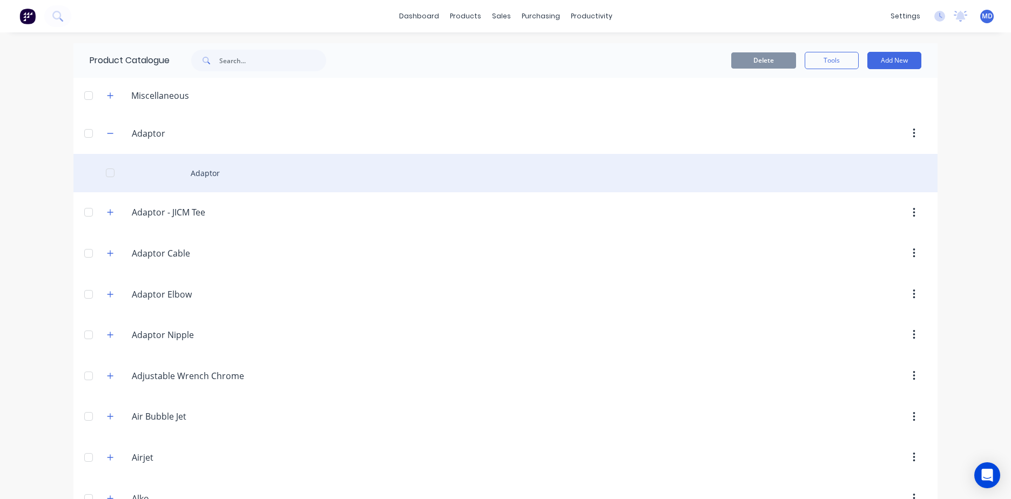
click at [203, 176] on div "Adaptor" at bounding box center [505, 173] width 864 height 38
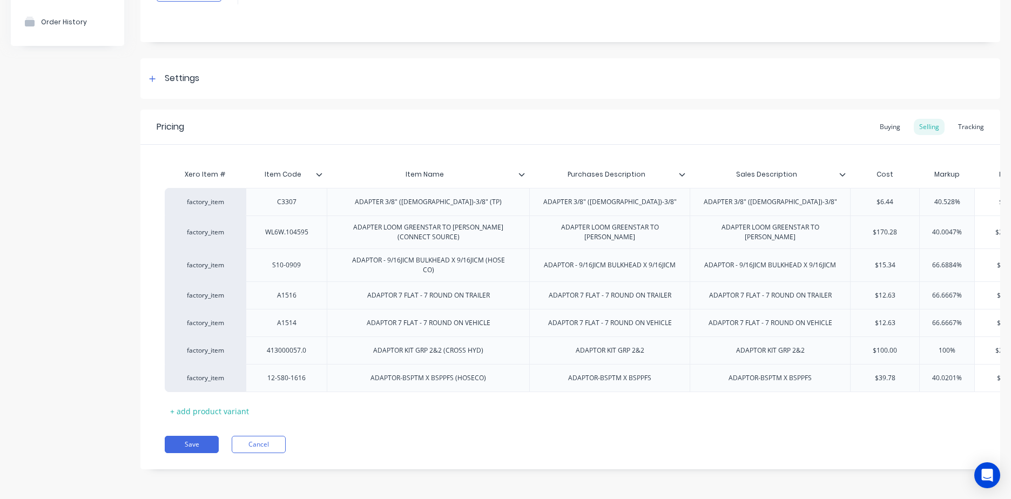
scroll to position [0, 106]
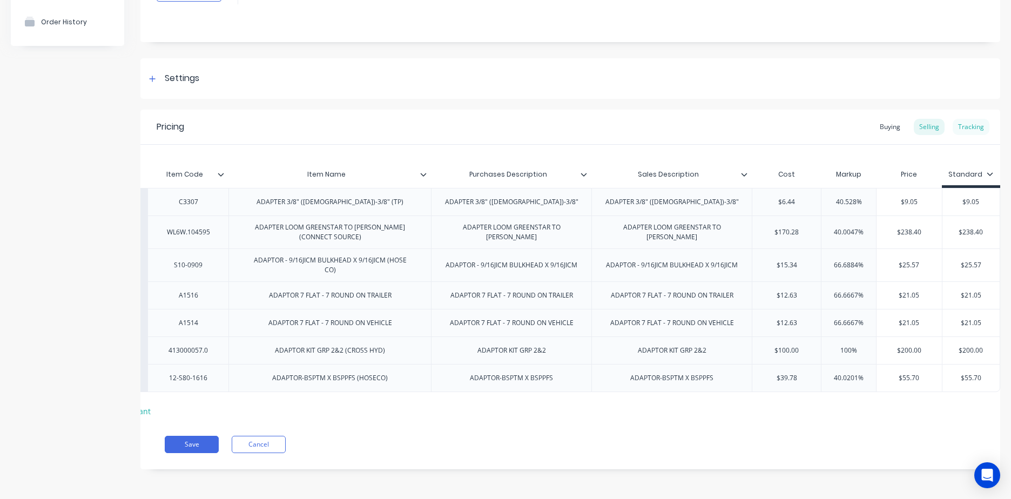
click at [975, 125] on div "Tracking" at bounding box center [971, 127] width 37 height 16
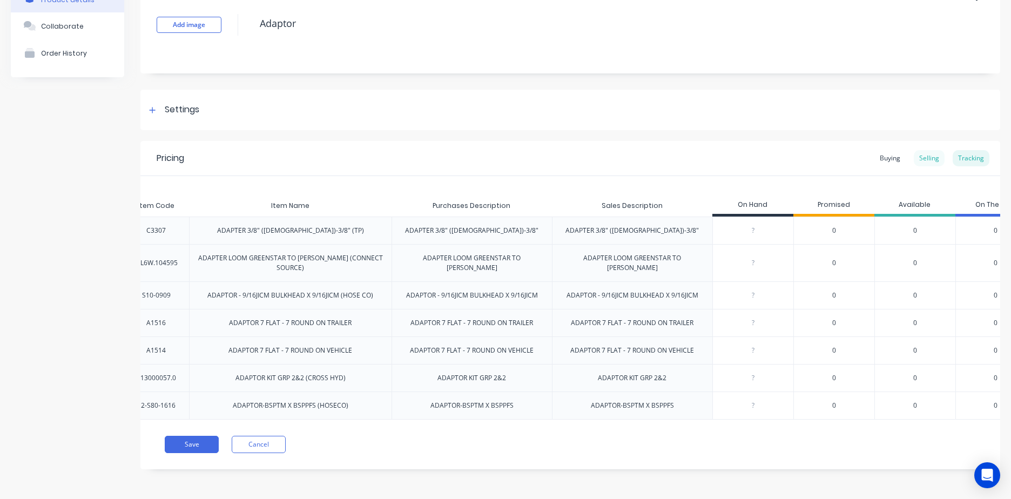
click at [928, 156] on div "Selling" at bounding box center [929, 158] width 31 height 16
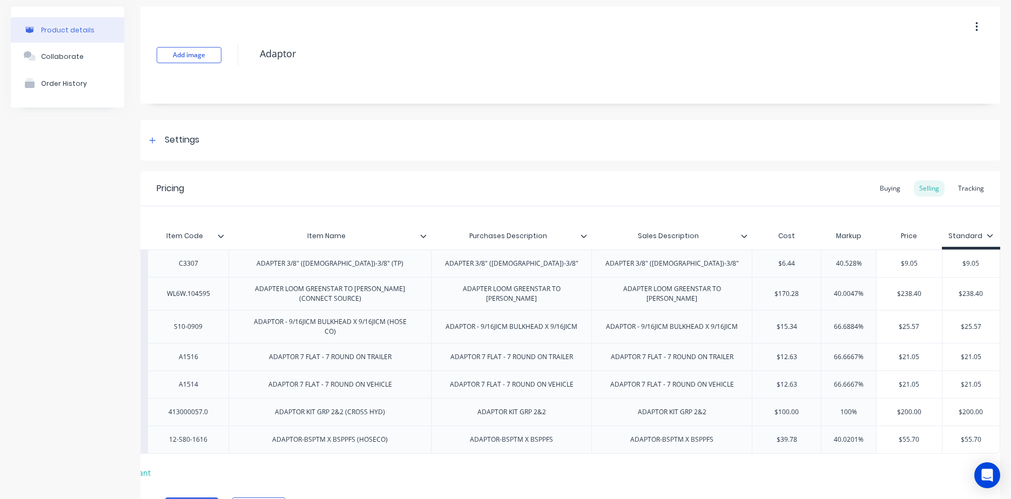
scroll to position [0, 0]
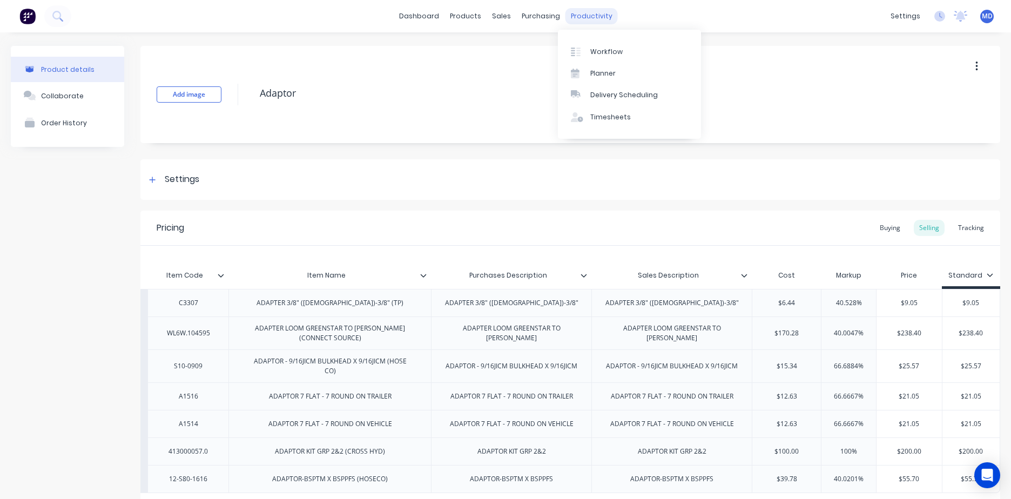
click at [593, 19] on div "productivity" at bounding box center [592, 16] width 52 height 16
type textarea "x"
click at [592, 52] on div "Workflow" at bounding box center [607, 52] width 32 height 10
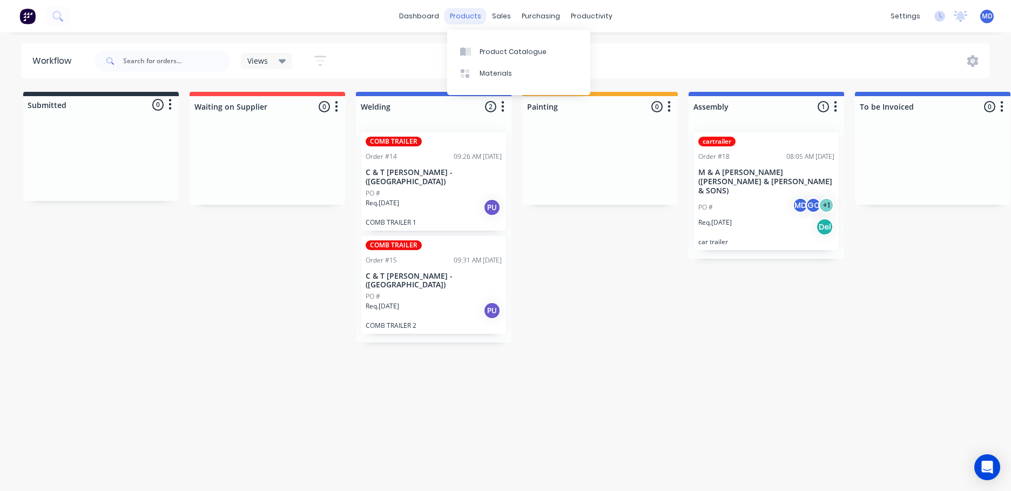
click at [470, 17] on div "products" at bounding box center [466, 16] width 42 height 16
click at [481, 47] on div "Product Catalogue" at bounding box center [513, 52] width 67 height 10
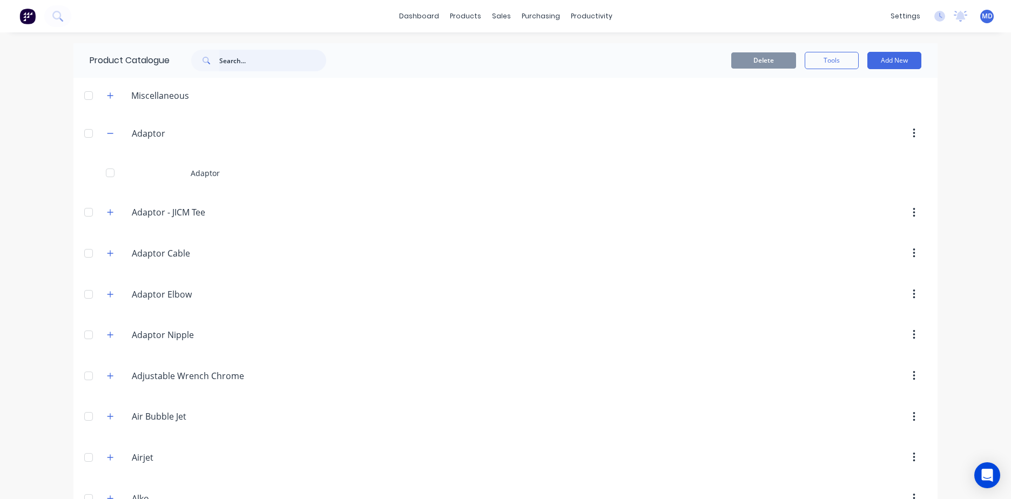
click at [238, 56] on input "text" at bounding box center [272, 61] width 107 height 22
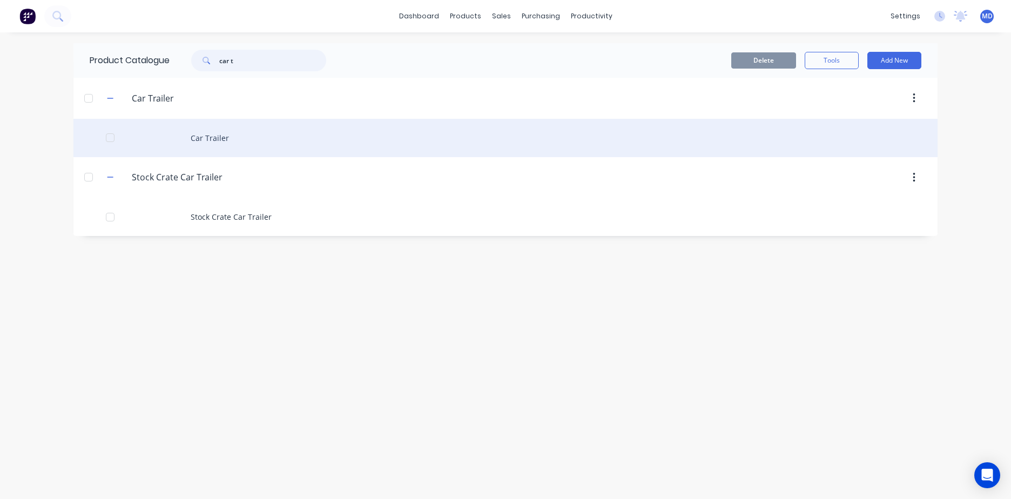
type input "car t"
click at [216, 141] on div "Car Trailer" at bounding box center [505, 138] width 864 height 38
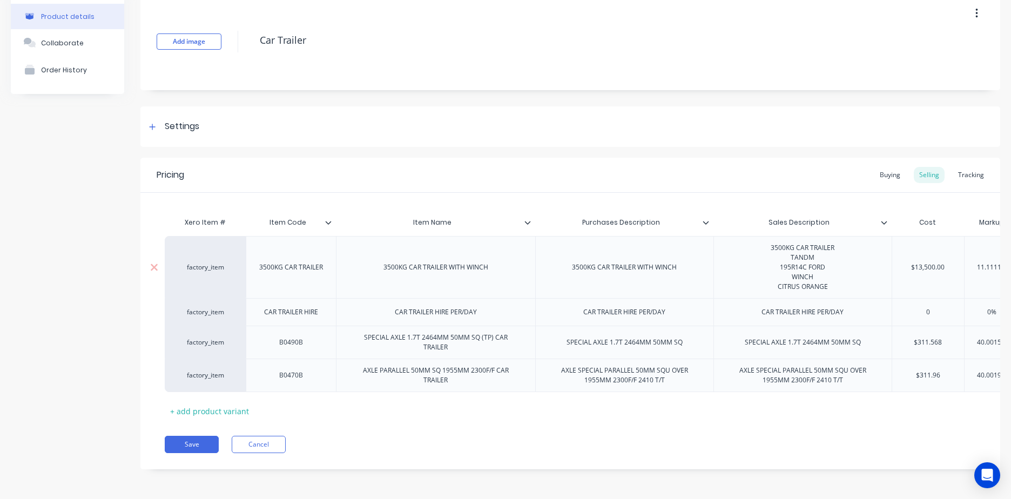
click at [462, 265] on div "3500KG CAR TRAILER WITH WINCH" at bounding box center [436, 267] width 122 height 14
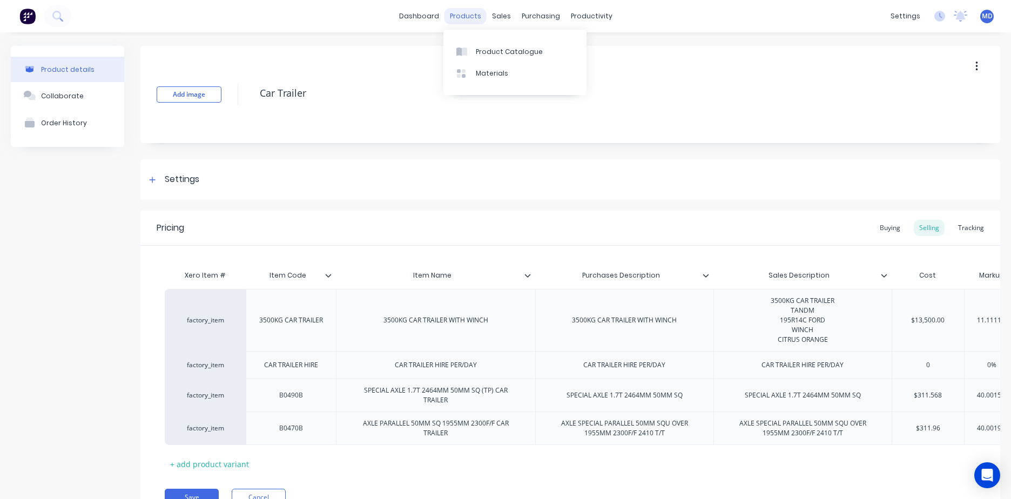
click at [472, 13] on div "products" at bounding box center [466, 16] width 42 height 16
type textarea "x"
click at [483, 48] on div "Product Catalogue" at bounding box center [509, 52] width 67 height 10
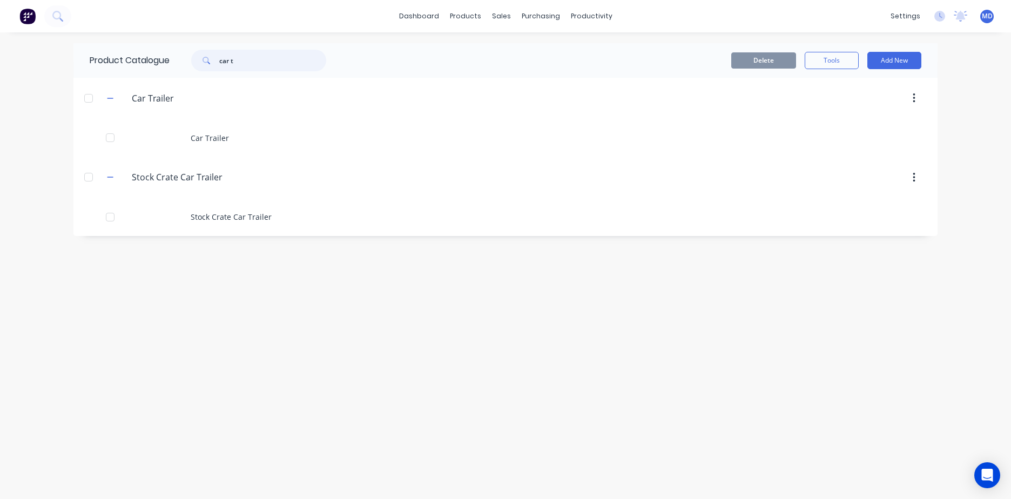
drag, startPoint x: 243, startPoint y: 63, endPoint x: 200, endPoint y: 63, distance: 42.7
click at [204, 63] on div "car t" at bounding box center [258, 61] width 135 height 22
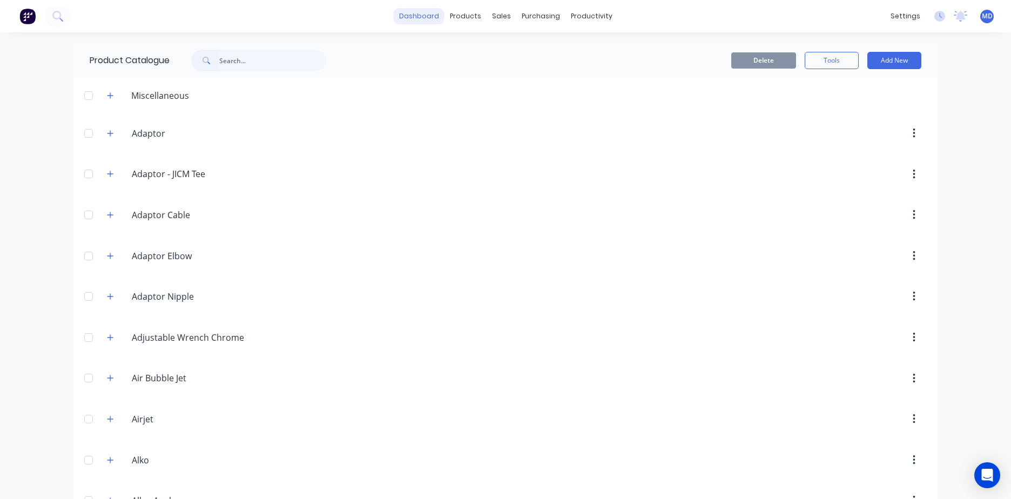
click at [427, 18] on link "dashboard" at bounding box center [419, 16] width 51 height 16
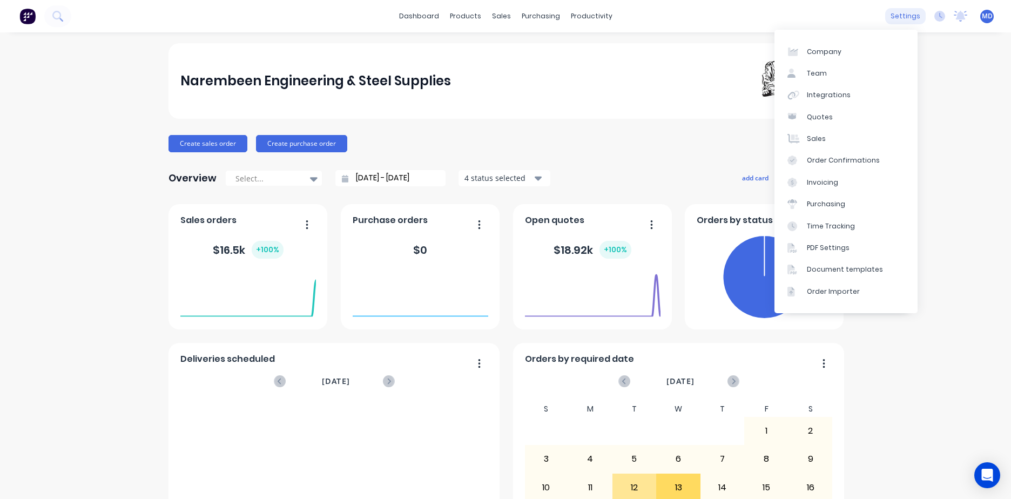
click at [896, 12] on div "settings" at bounding box center [905, 16] width 41 height 16
click at [816, 72] on div "Team" at bounding box center [817, 74] width 20 height 10
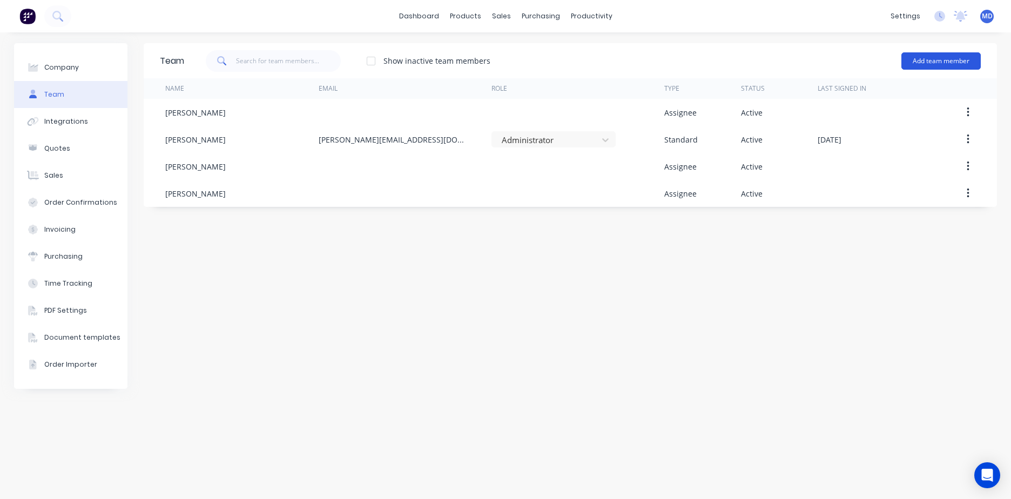
click at [923, 59] on button "Add team member" at bounding box center [941, 60] width 79 height 17
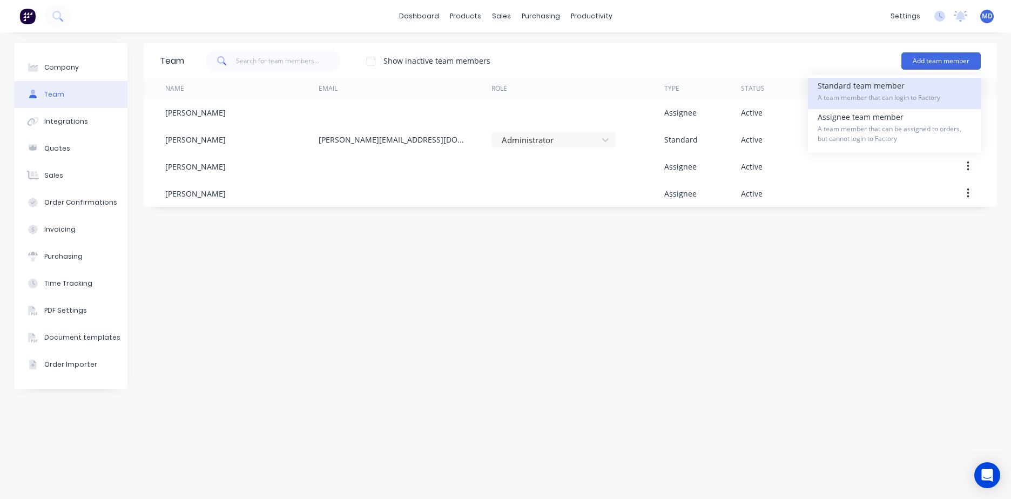
click at [872, 92] on div "Standard team member A team member that can login to Factory" at bounding box center [894, 93] width 153 height 31
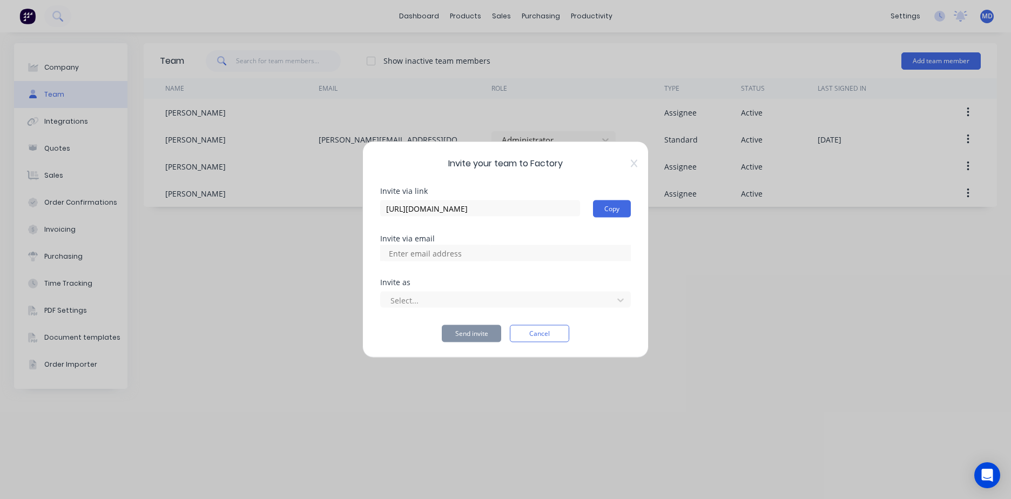
click at [507, 250] on div at bounding box center [505, 253] width 251 height 16
drag, startPoint x: 401, startPoint y: 251, endPoint x: 414, endPoint y: 256, distance: 13.2
click at [401, 251] on input at bounding box center [437, 253] width 108 height 16
type input "admin@prestigehw.com.au"
click at [483, 312] on div "Invite as Select..." at bounding box center [505, 302] width 251 height 46
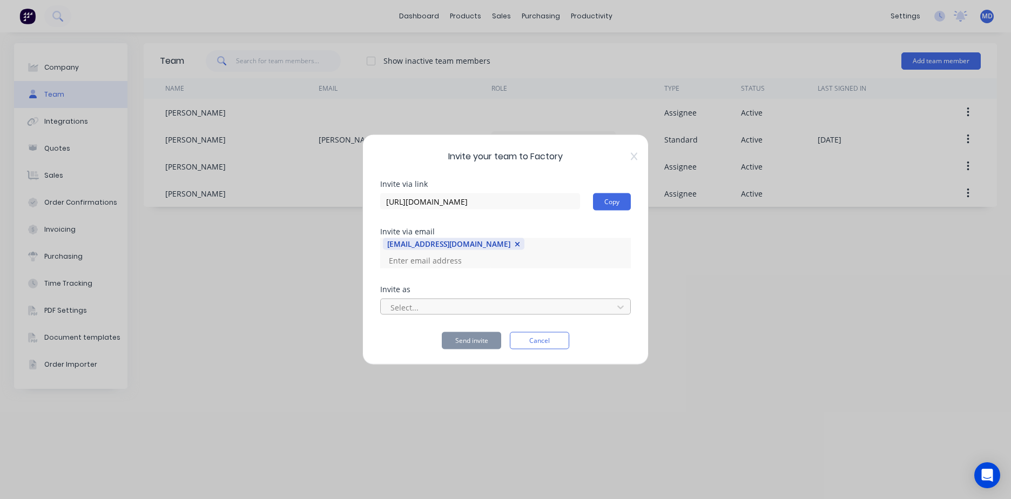
click at [484, 305] on div at bounding box center [499, 307] width 218 height 14
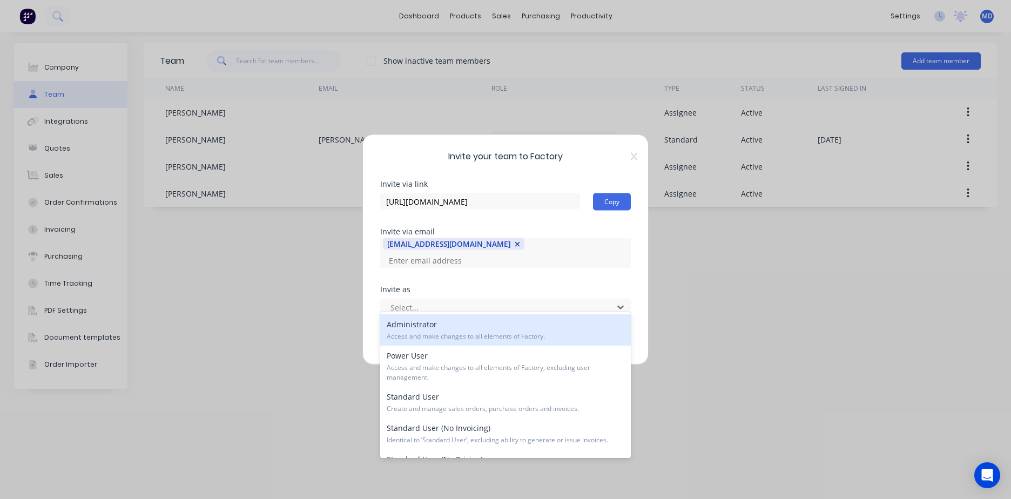
click at [467, 324] on div "Administrator Access and make changes to all elements of Factory." at bounding box center [505, 329] width 251 height 31
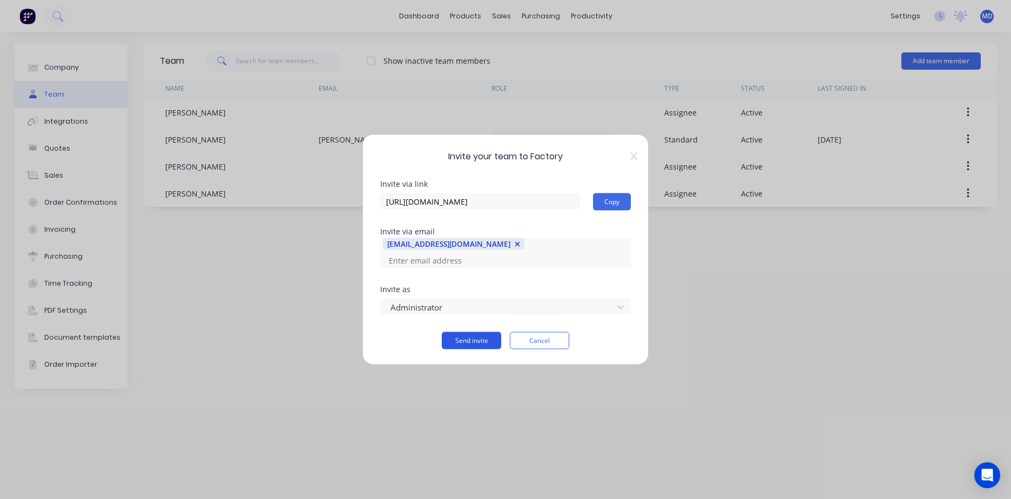
click at [476, 333] on button "Send invite" at bounding box center [471, 340] width 59 height 17
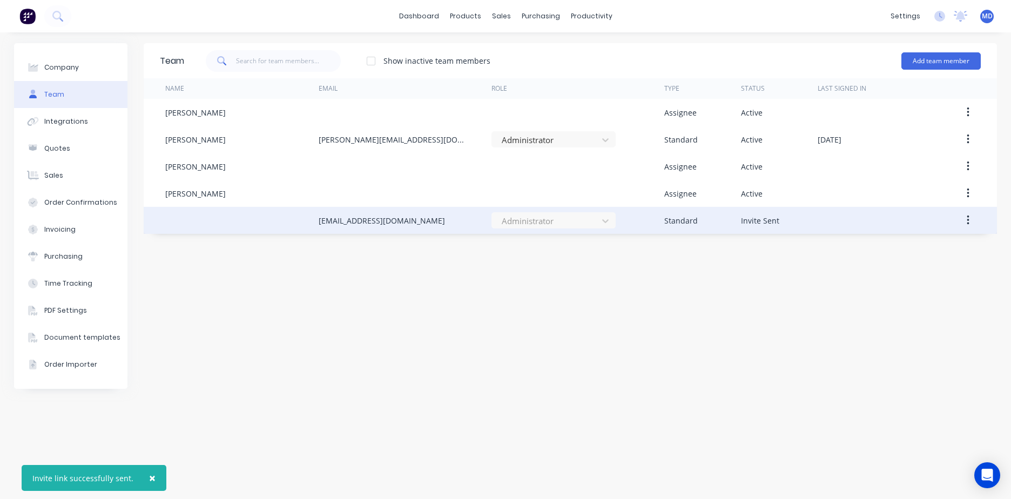
click at [222, 219] on div at bounding box center [241, 220] width 153 height 27
click at [526, 223] on div "Administrator" at bounding box center [554, 220] width 124 height 16
click at [974, 217] on button "button" at bounding box center [968, 220] width 25 height 19
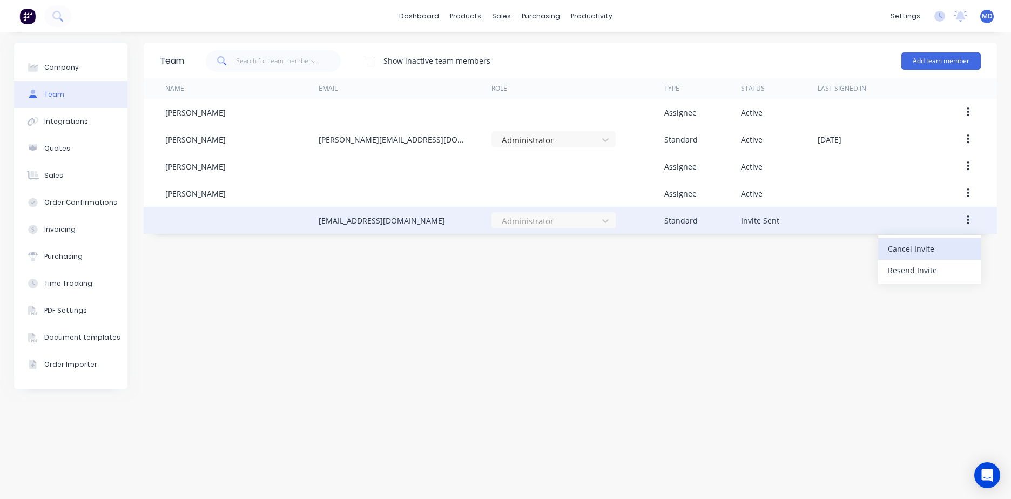
click at [924, 255] on div "Cancel Invite" at bounding box center [929, 249] width 83 height 16
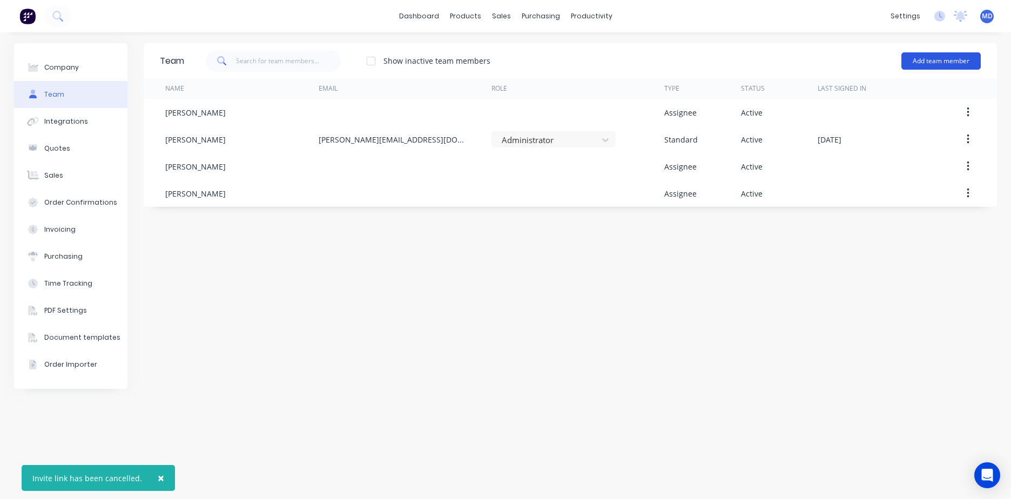
click at [932, 66] on button "Add team member" at bounding box center [941, 60] width 79 height 17
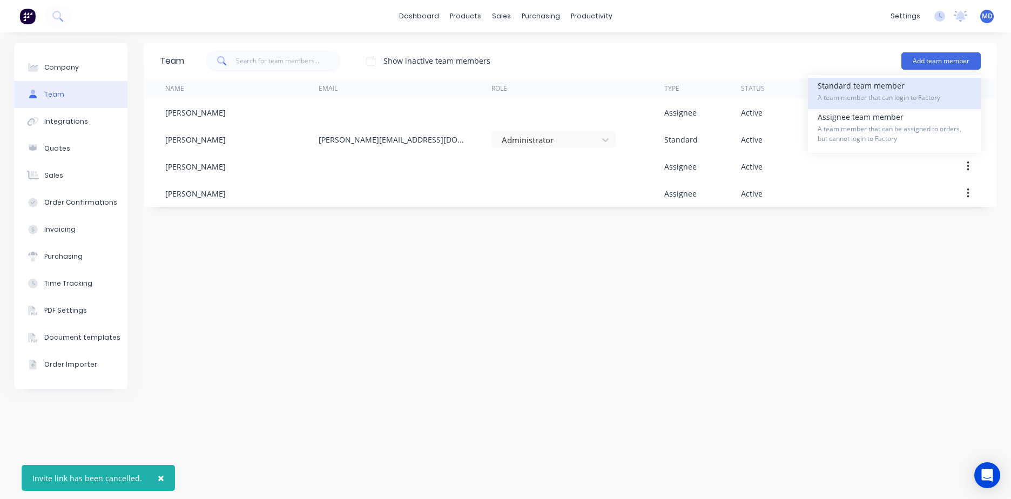
click at [885, 95] on span "A team member that can login to Factory" at bounding box center [894, 98] width 153 height 10
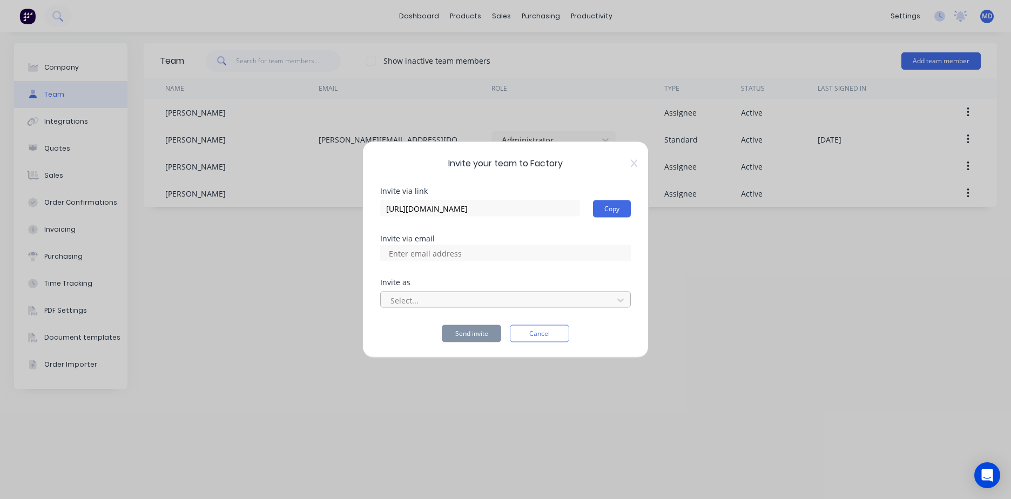
click at [582, 305] on div at bounding box center [499, 300] width 218 height 14
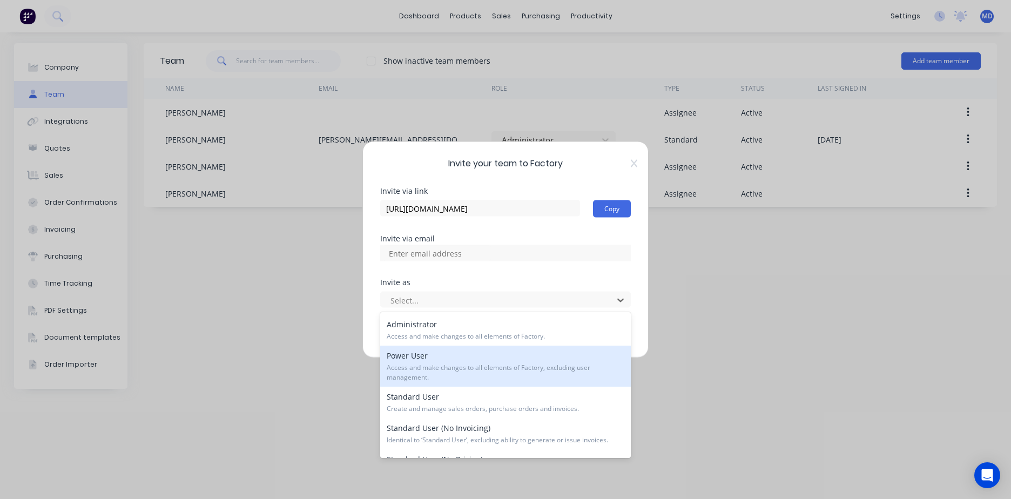
click at [685, 305] on div "Invite your team to Factory Invite via link https://app.factory.app/invite/DQwb…" at bounding box center [505, 249] width 1011 height 499
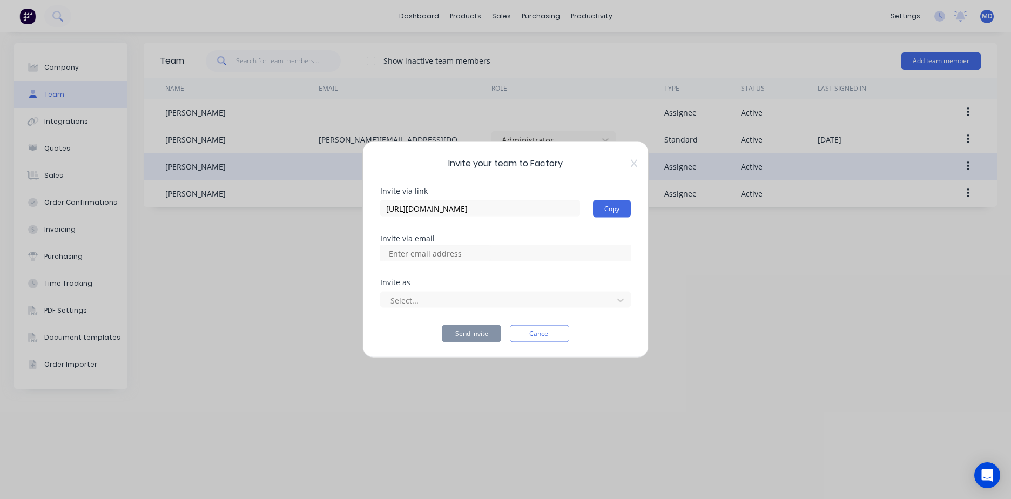
click at [632, 162] on icon at bounding box center [634, 163] width 6 height 9
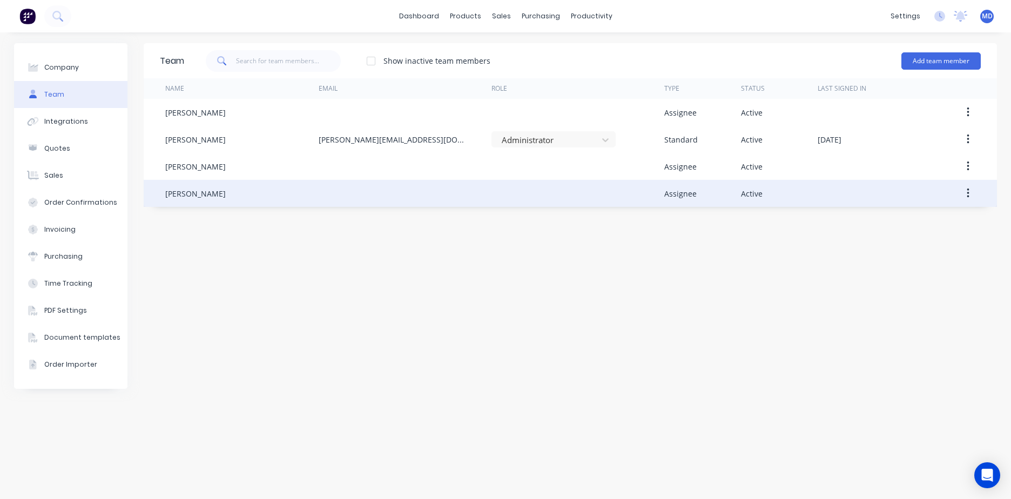
click at [972, 193] on button "button" at bounding box center [968, 193] width 25 height 19
click at [917, 225] on div "Edit" at bounding box center [929, 222] width 83 height 16
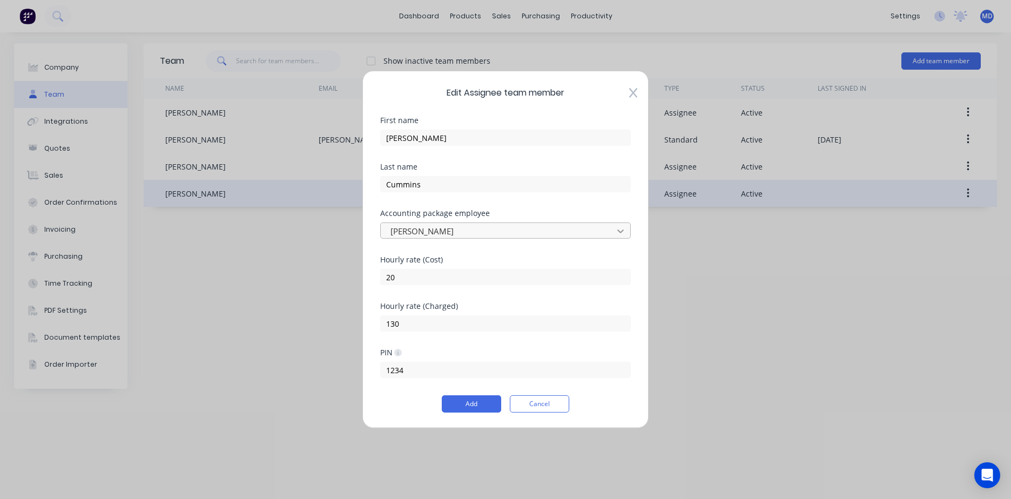
click at [626, 232] on icon at bounding box center [620, 231] width 11 height 11
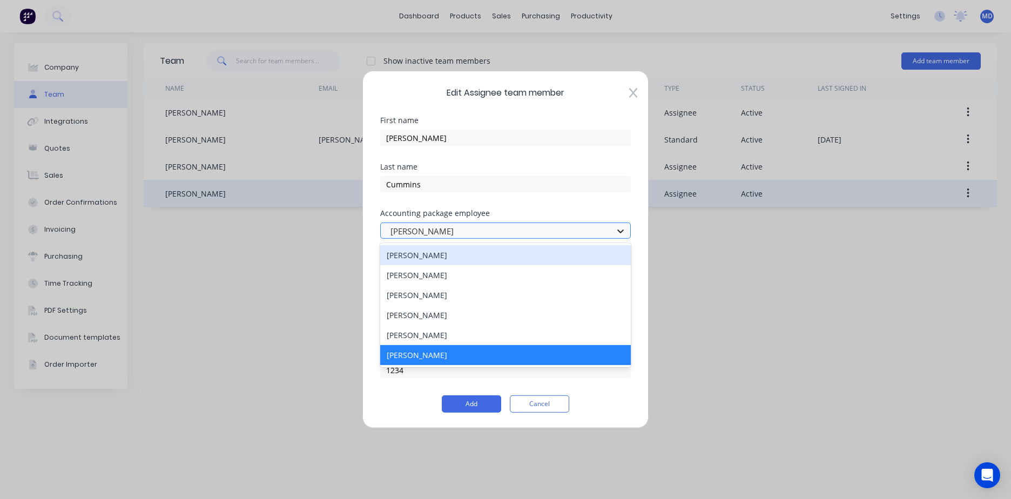
click at [626, 232] on icon at bounding box center [620, 231] width 11 height 11
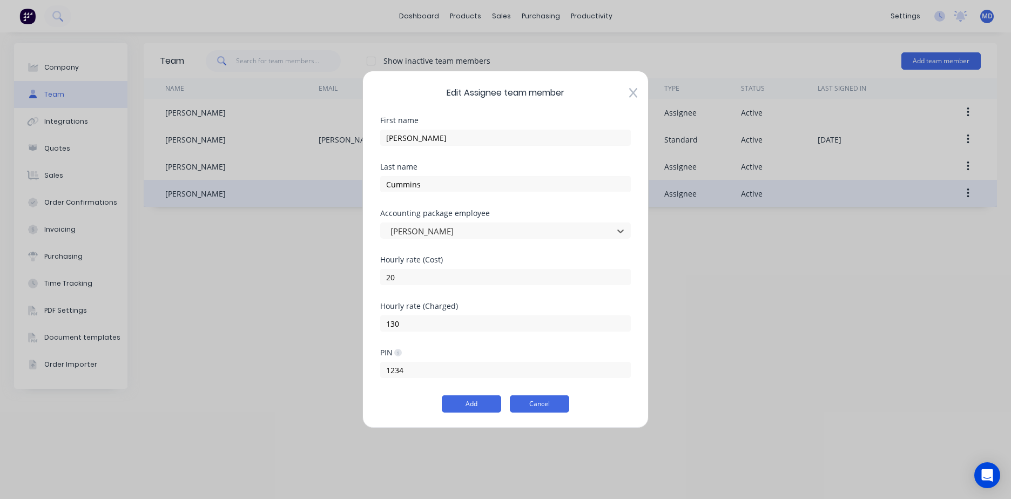
click at [538, 400] on button "Cancel" at bounding box center [539, 403] width 59 height 17
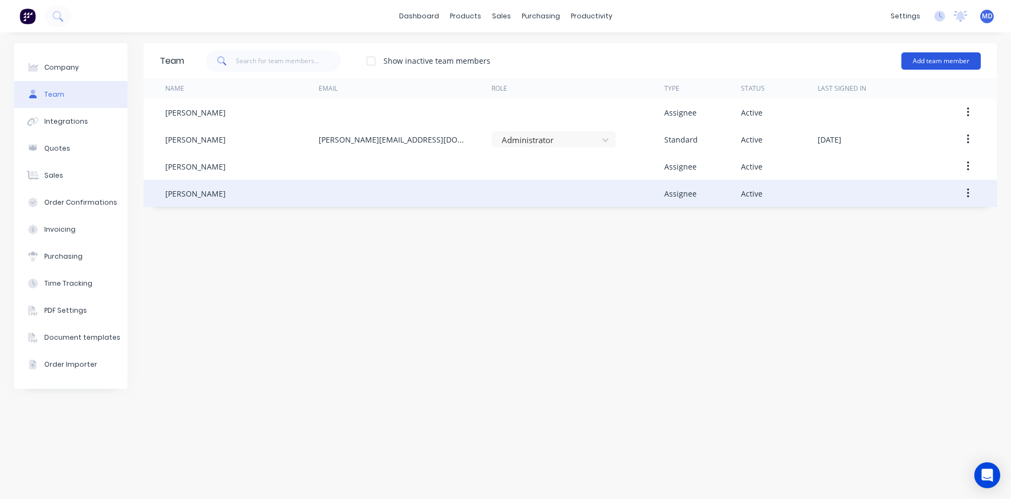
click at [931, 64] on button "Add team member" at bounding box center [941, 60] width 79 height 17
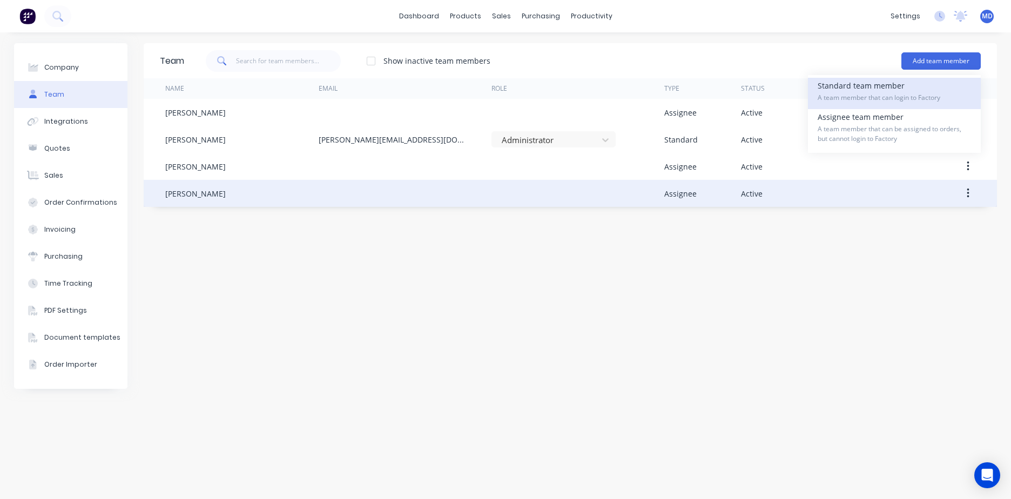
click at [911, 98] on span "A team member that can login to Factory" at bounding box center [894, 98] width 153 height 10
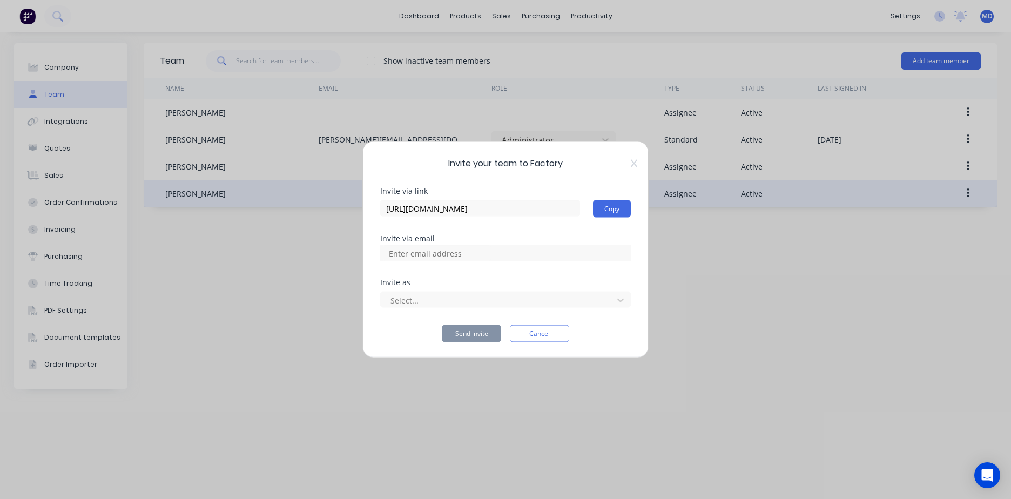
click at [536, 332] on button "Cancel" at bounding box center [539, 333] width 59 height 17
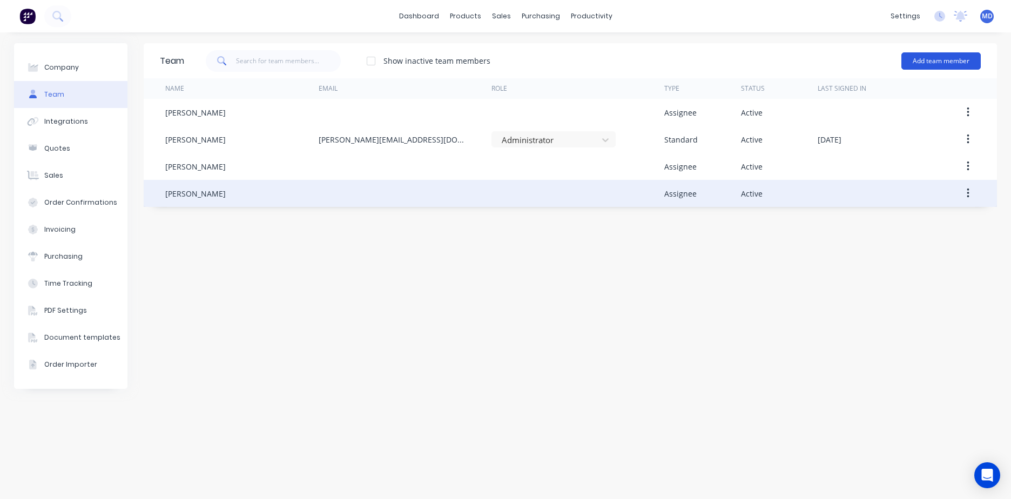
click at [938, 58] on button "Add team member" at bounding box center [941, 60] width 79 height 17
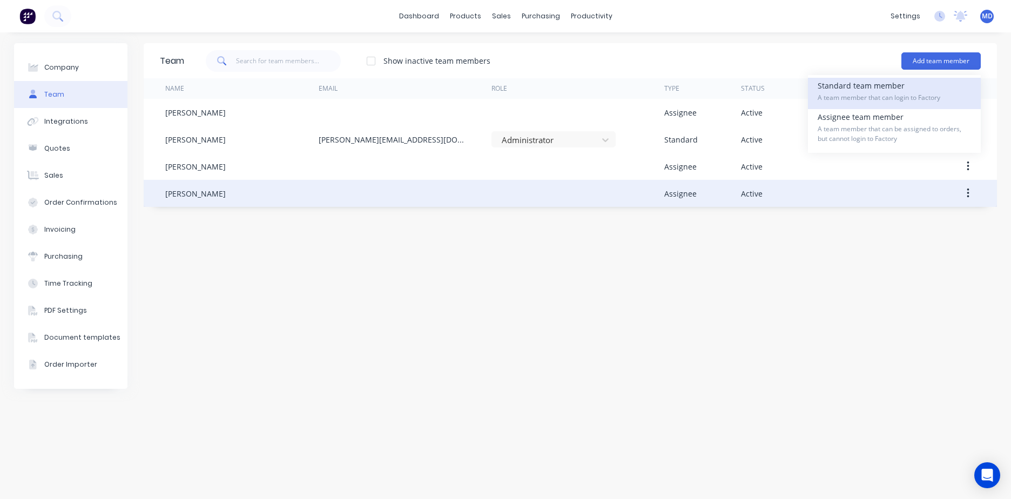
click at [904, 84] on div "Standard team member A team member that can login to Factory" at bounding box center [894, 93] width 153 height 31
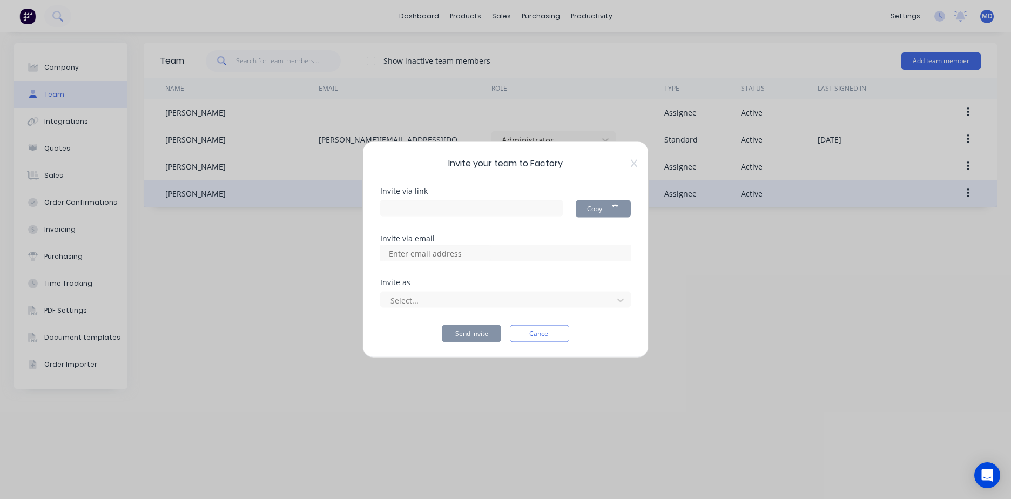
type input "https://app.factory.app/invite/CRLe6Kjg"
click at [561, 256] on div at bounding box center [505, 253] width 251 height 16
click at [520, 259] on div at bounding box center [505, 253] width 251 height 16
click at [517, 255] on div at bounding box center [505, 253] width 251 height 16
click at [452, 251] on input at bounding box center [437, 253] width 108 height 16
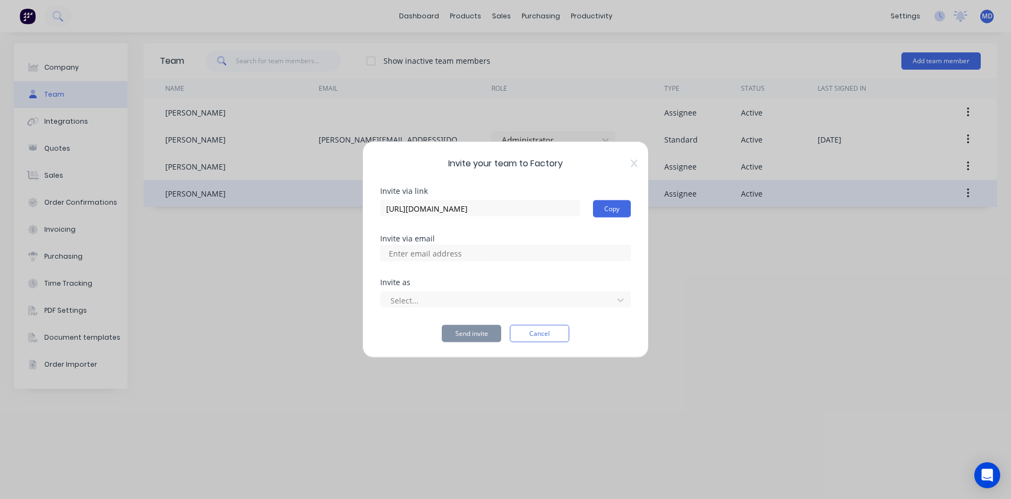
type input "admin@prestigehw.com.au"
click at [454, 301] on div at bounding box center [499, 300] width 218 height 14
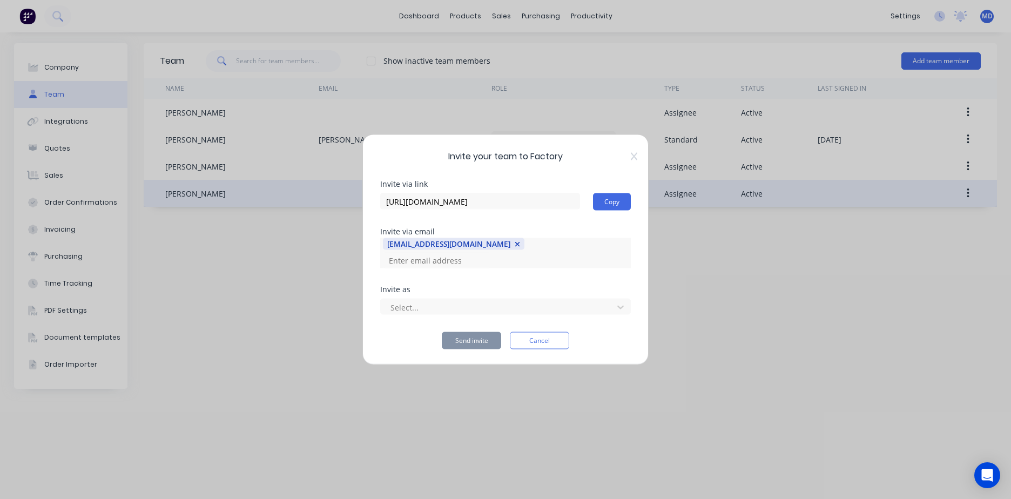
click at [515, 247] on icon "button" at bounding box center [517, 244] width 5 height 5
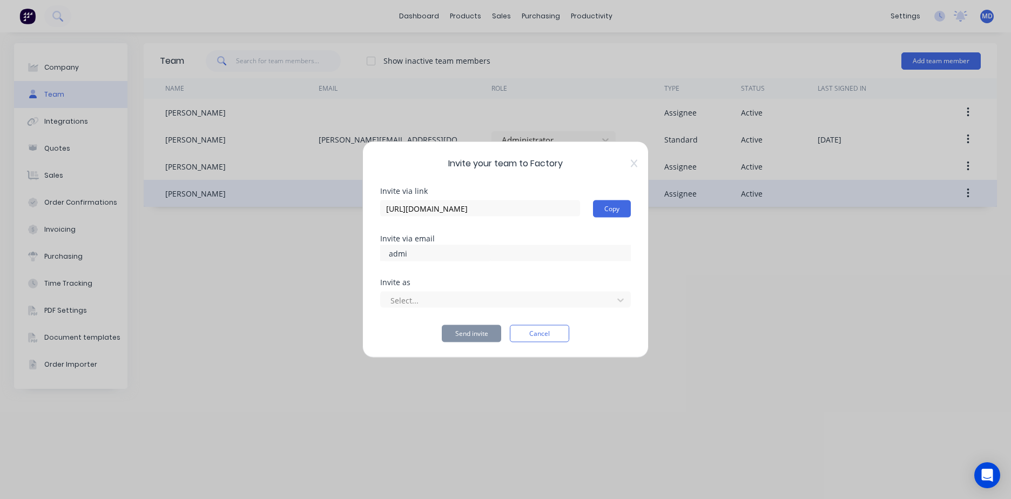
type input "admin@prestigehw.com.au"
click at [488, 297] on div at bounding box center [499, 300] width 218 height 14
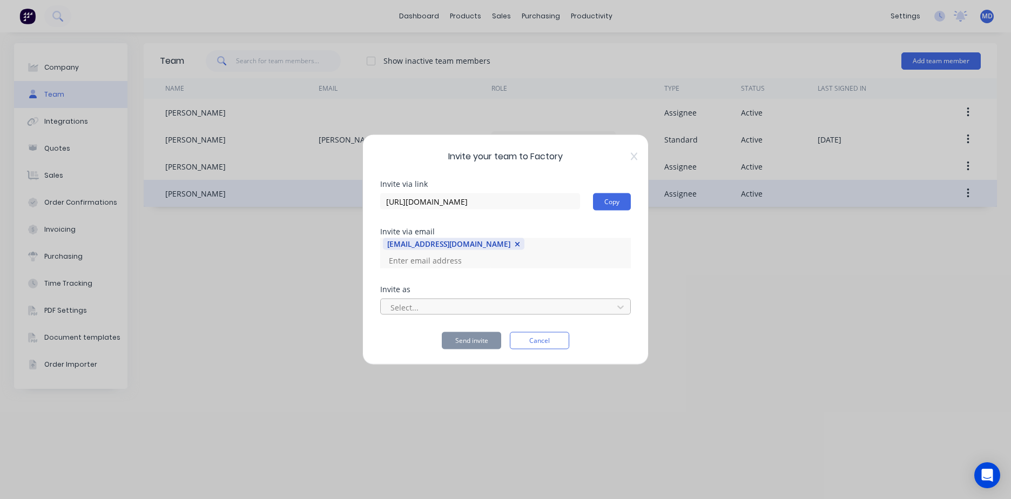
click at [488, 300] on div at bounding box center [499, 307] width 218 height 14
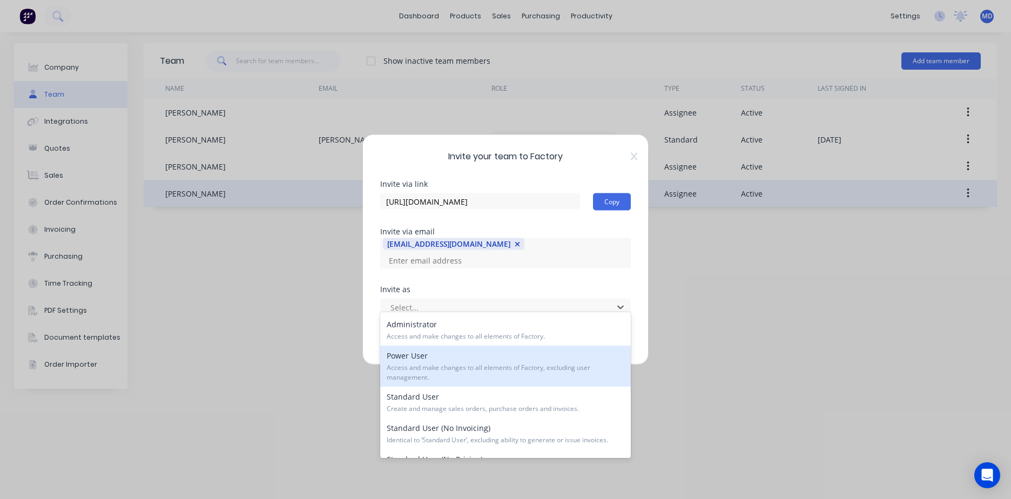
click at [456, 371] on span "Access and make changes to all elements of Factory, excluding user management." at bounding box center [506, 372] width 238 height 19
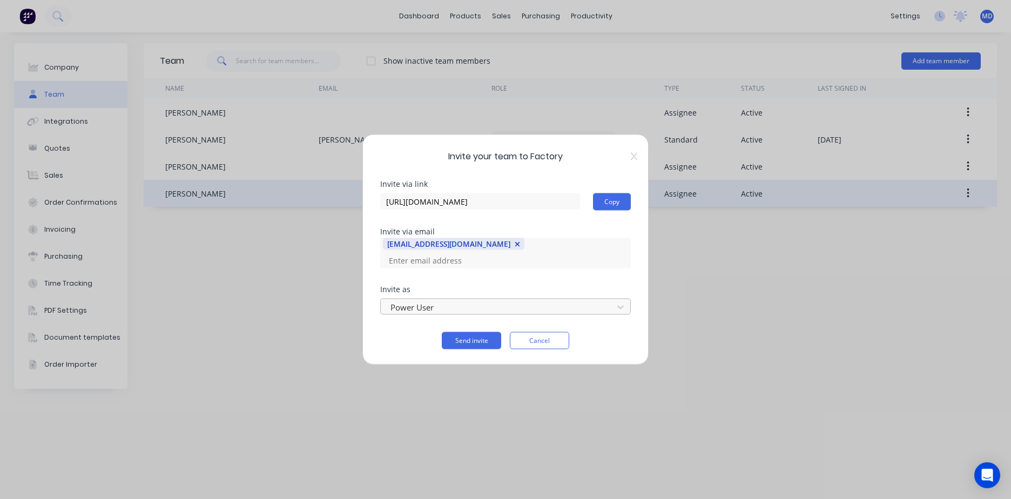
click at [573, 300] on div at bounding box center [499, 307] width 218 height 14
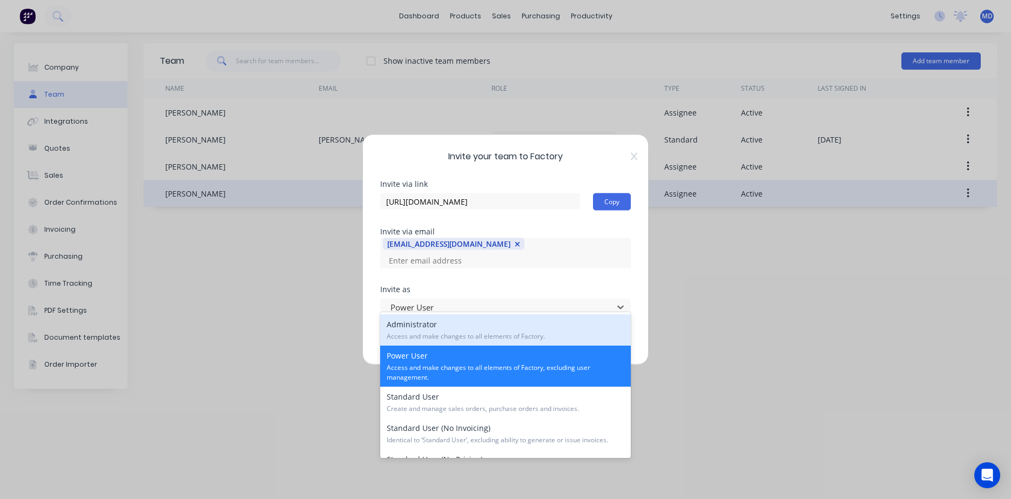
click at [513, 325] on div "Administrator Access and make changes to all elements of Factory." at bounding box center [505, 329] width 251 height 31
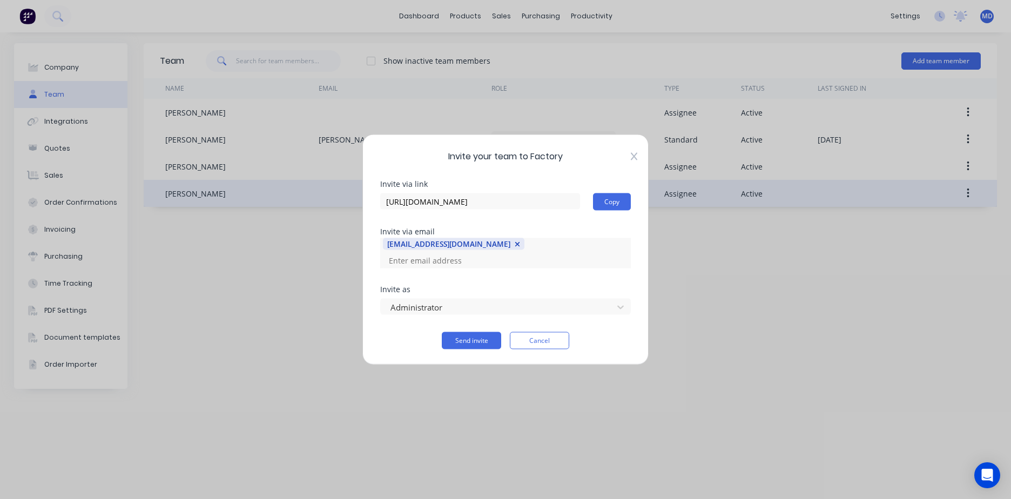
click at [634, 161] on icon at bounding box center [634, 156] width 6 height 9
